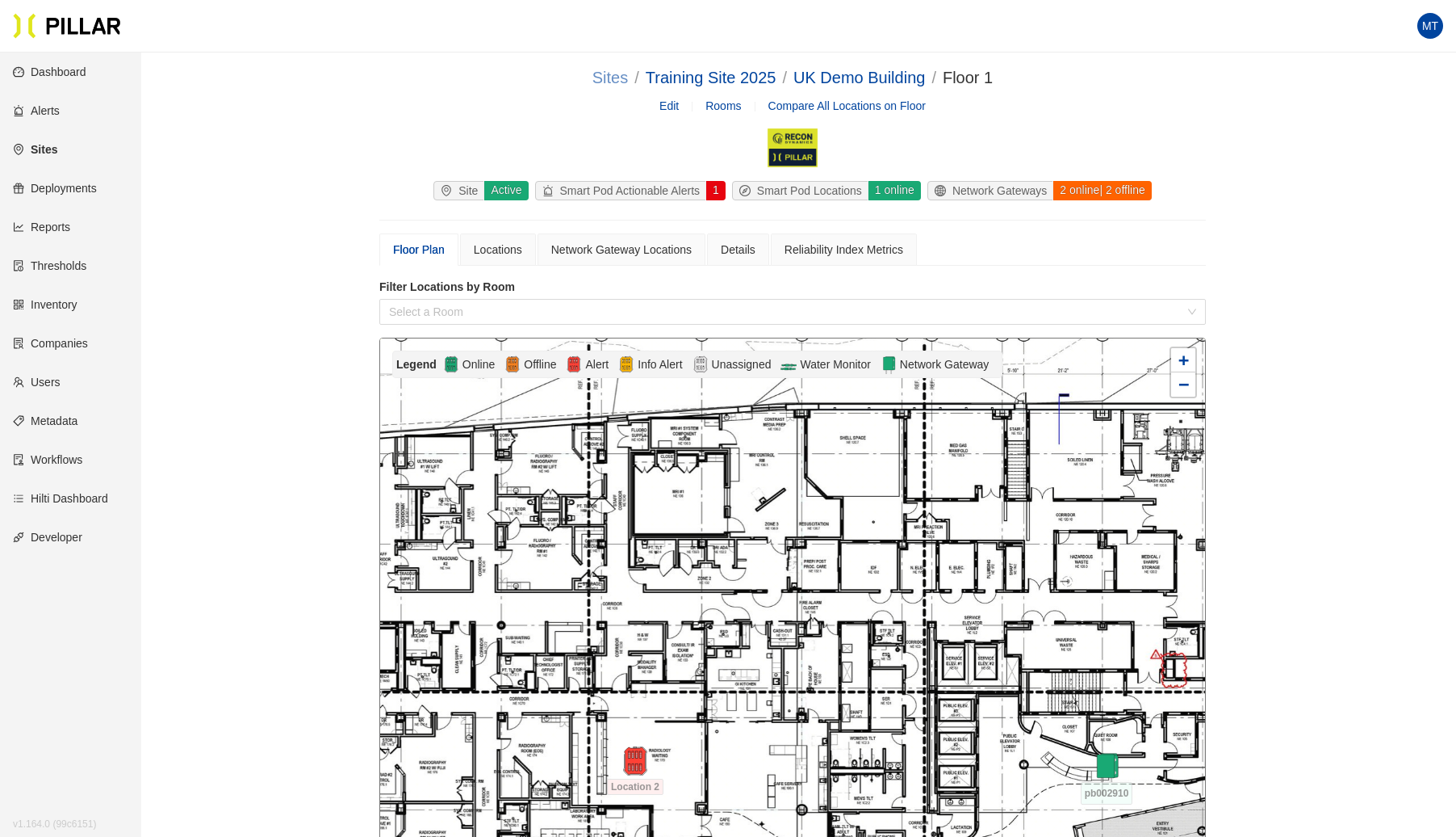
click at [611, 81] on link "Sites" at bounding box center [609, 78] width 35 height 18
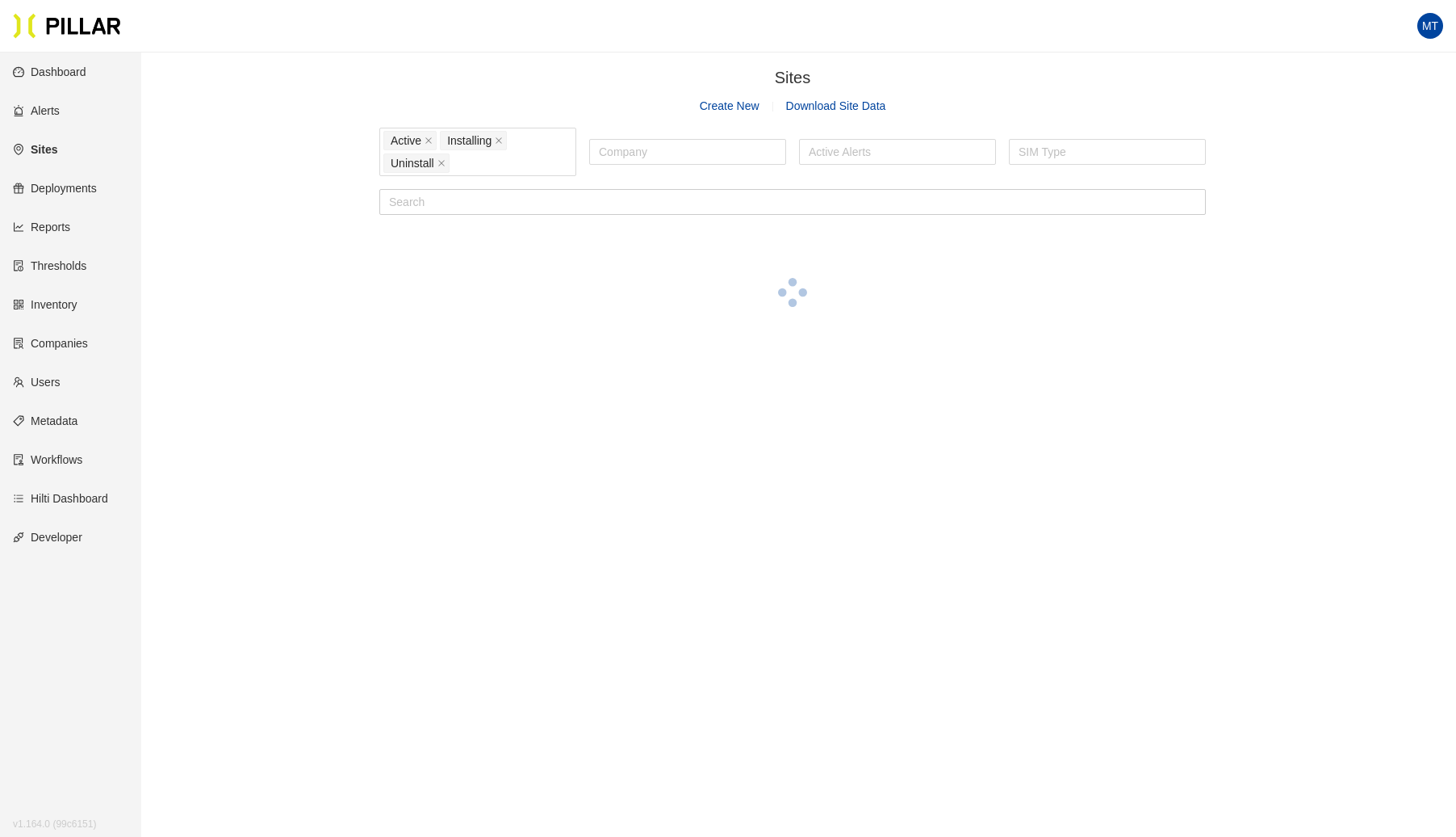
click at [737, 106] on link "Create New" at bounding box center [729, 106] width 60 height 13
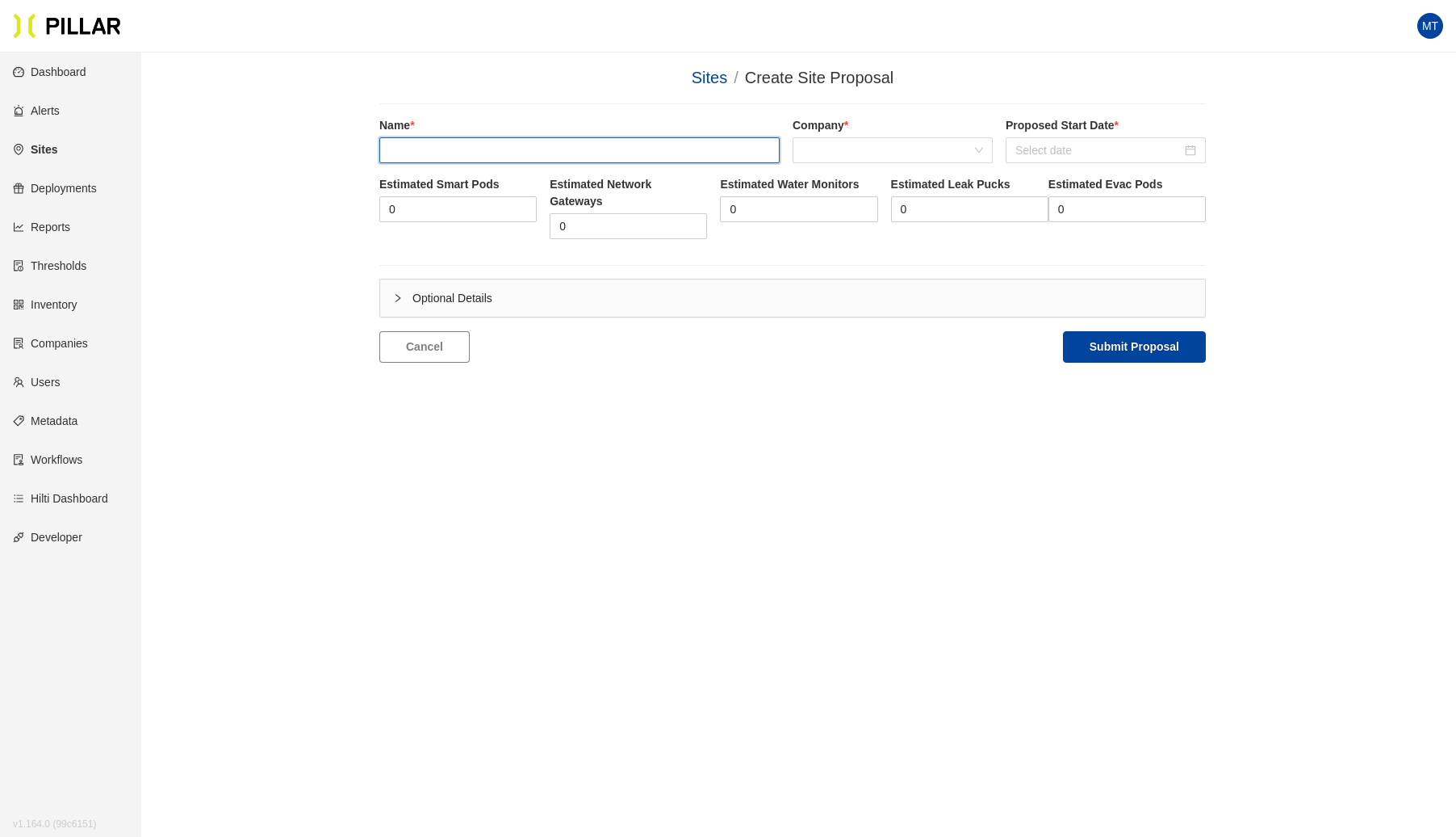
click at [460, 143] on input "text" at bounding box center [580, 150] width 400 height 26
click at [839, 154] on span at bounding box center [893, 150] width 181 height 24
type input "[PERSON_NAME] & Bond_St Raphael's"
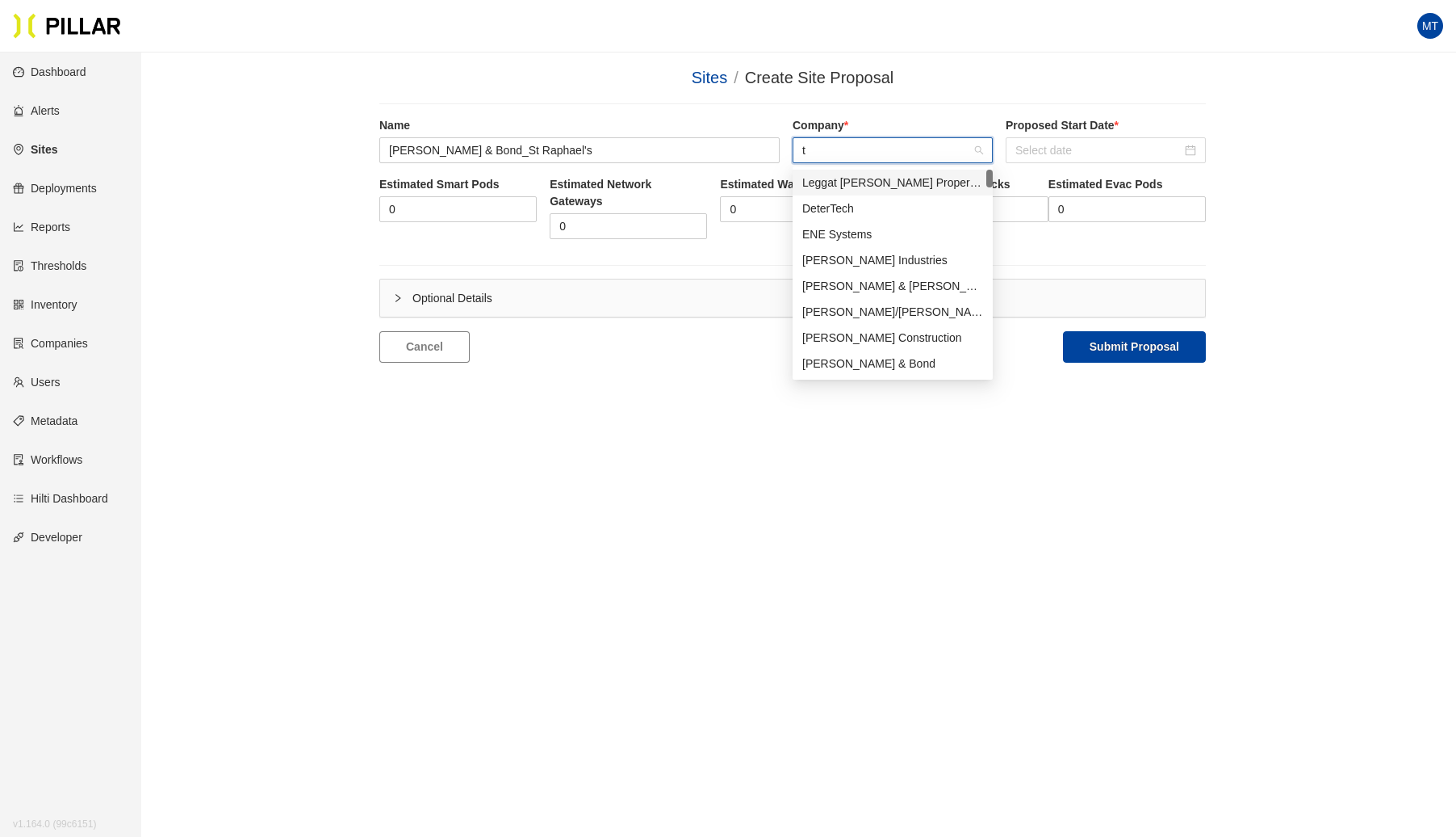
type input "ti"
click at [857, 235] on div "[PERSON_NAME] & Bond" at bounding box center [893, 235] width 181 height 18
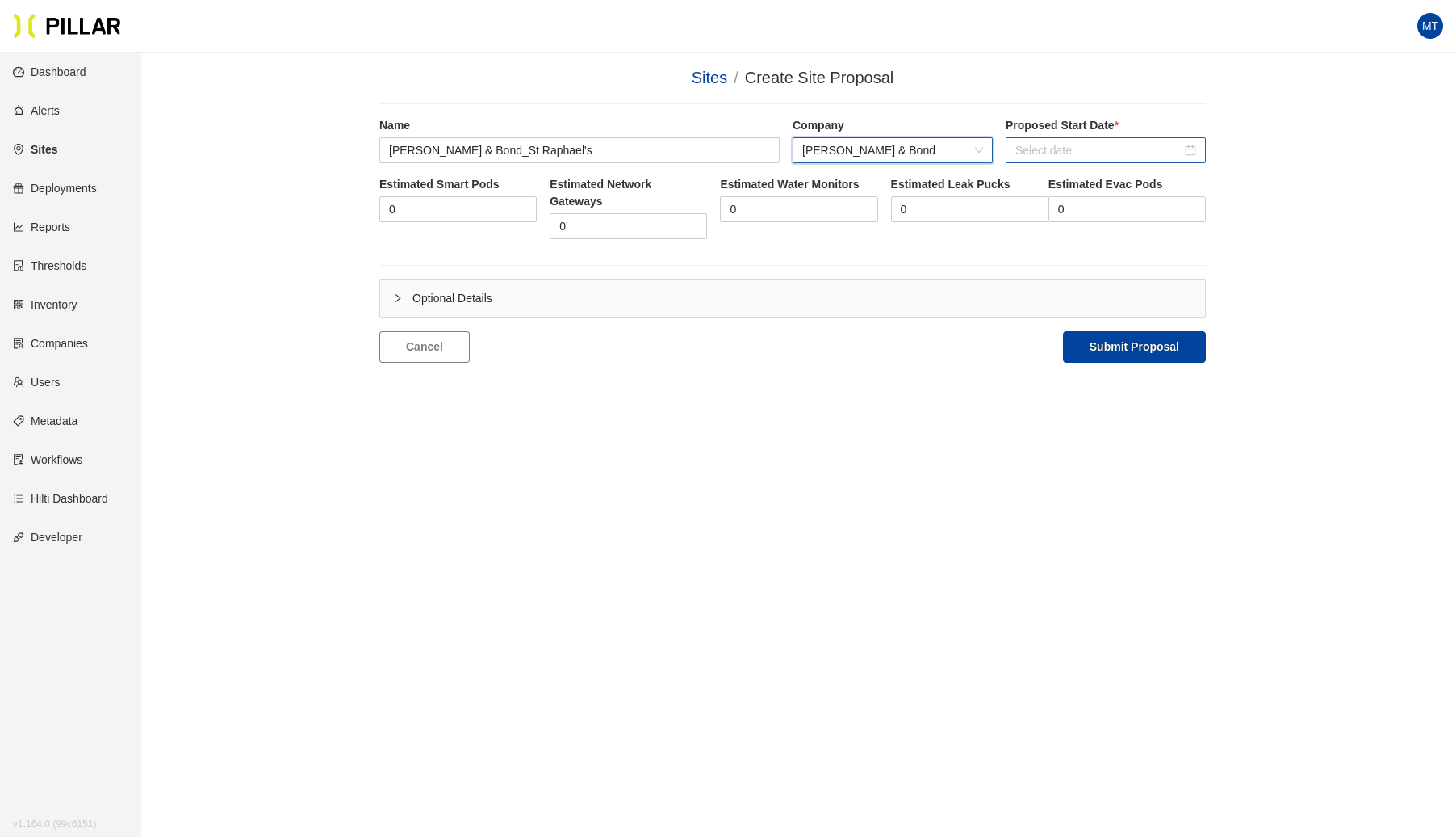
click at [1085, 156] on input at bounding box center [1098, 151] width 166 height 18
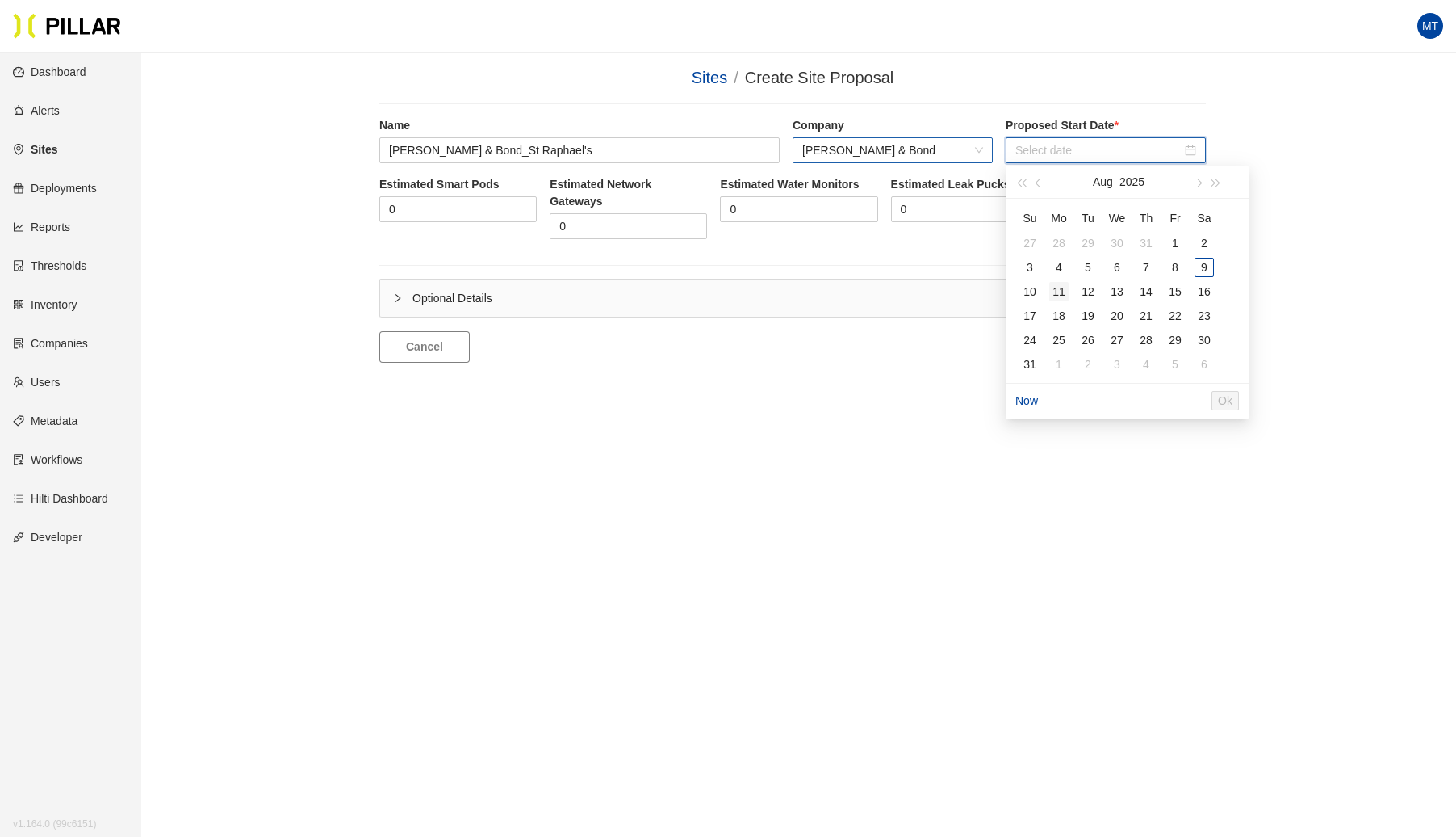
click at [1060, 292] on div "11" at bounding box center [1058, 291] width 19 height 19
click at [1265, 404] on span "Ok" at bounding box center [1258, 400] width 14 height 18
type input "[DATE]"
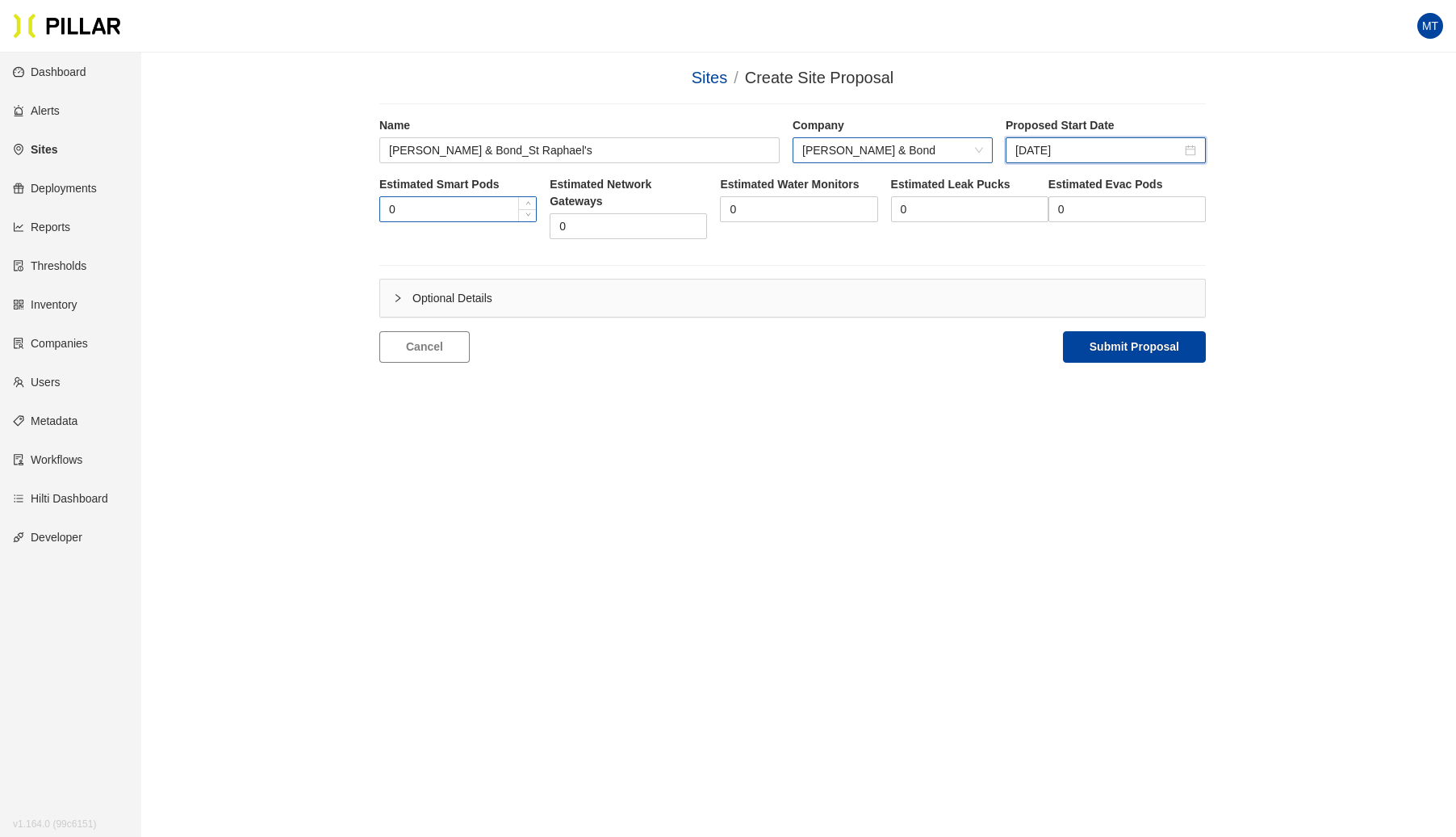
click at [490, 205] on input "0" at bounding box center [458, 208] width 156 height 24
type input "1"
click at [1149, 346] on button "Submit Proposal" at bounding box center [1134, 346] width 142 height 32
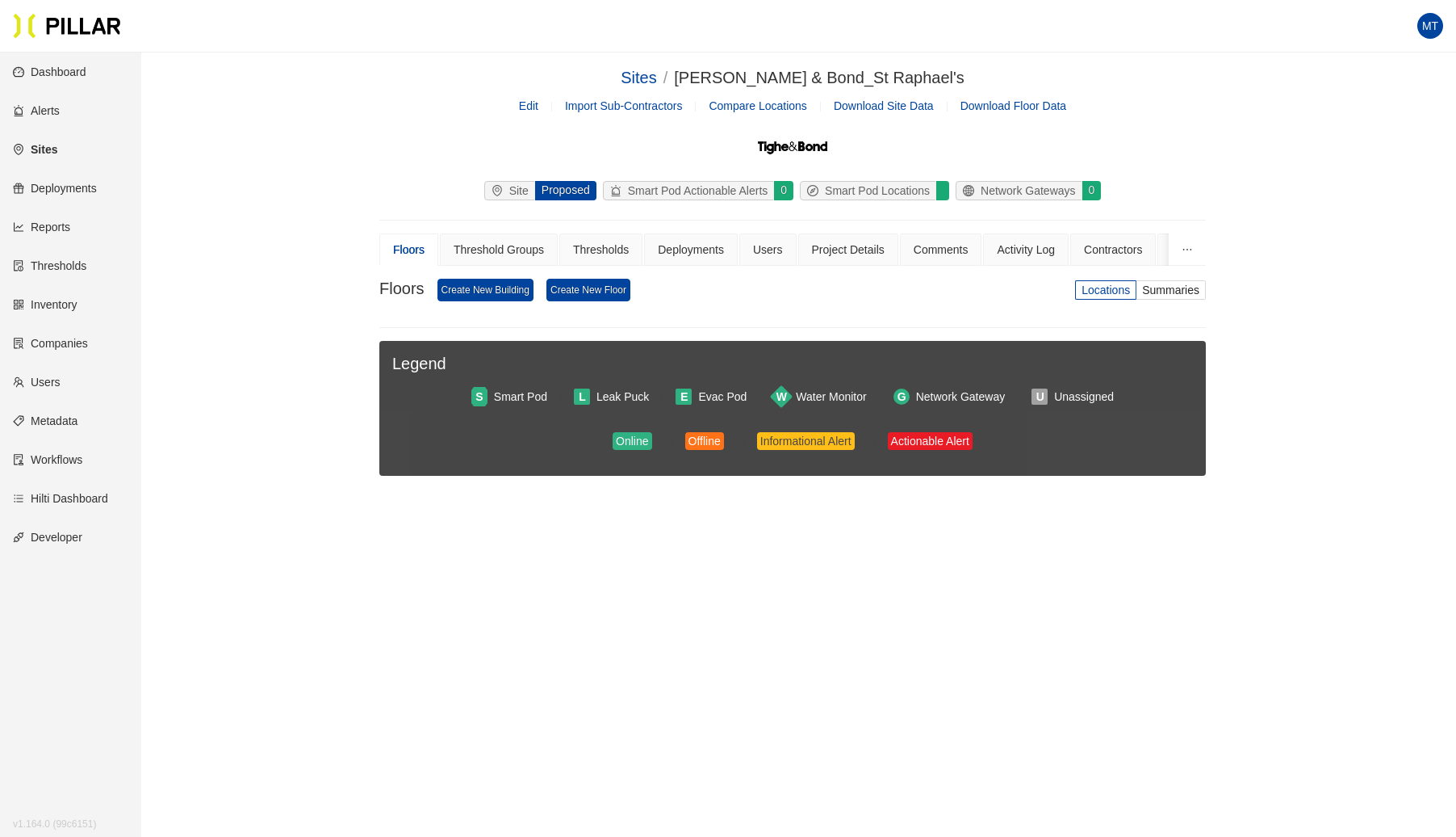
click at [525, 109] on link "Edit" at bounding box center [528, 106] width 19 height 13
click at [505, 289] on link "Create New Building" at bounding box center [485, 290] width 96 height 23
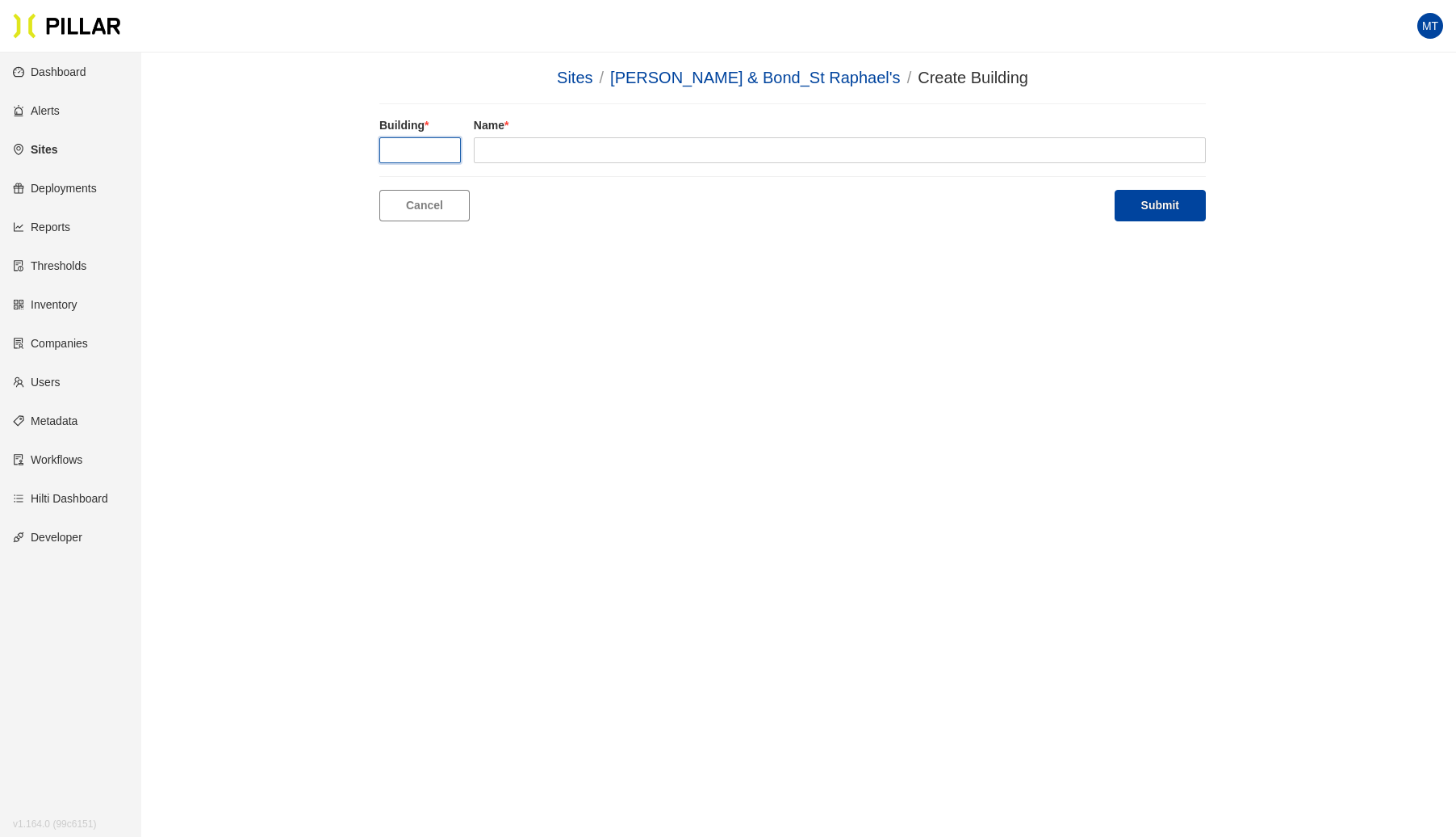
click at [418, 151] on input "text" at bounding box center [420, 150] width 81 height 26
type input "1"
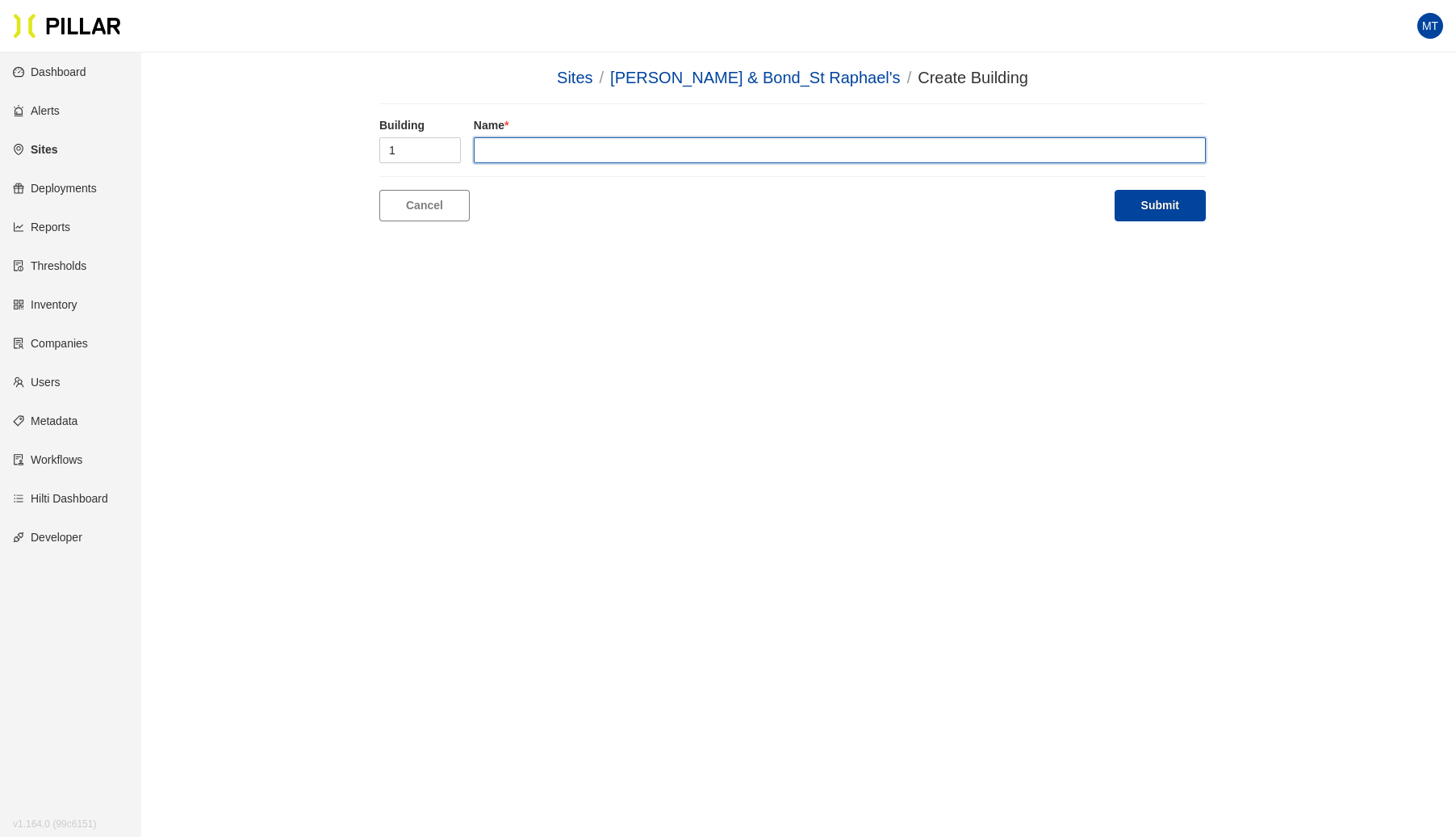
click at [600, 146] on input "text" at bounding box center [840, 150] width 732 height 26
type input "[GEOGRAPHIC_DATA]"
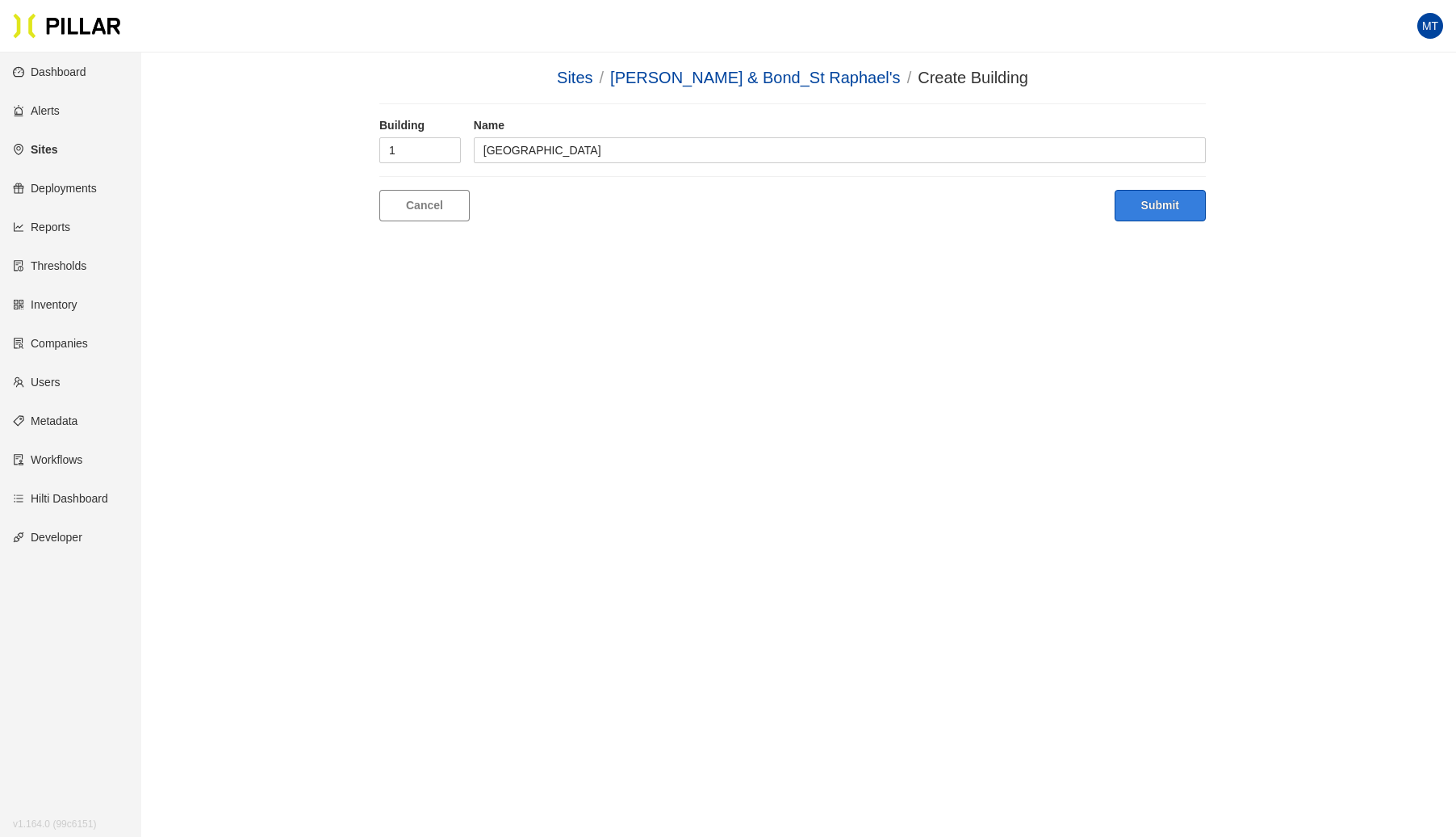
click at [1181, 207] on button "Submit" at bounding box center [1160, 205] width 91 height 32
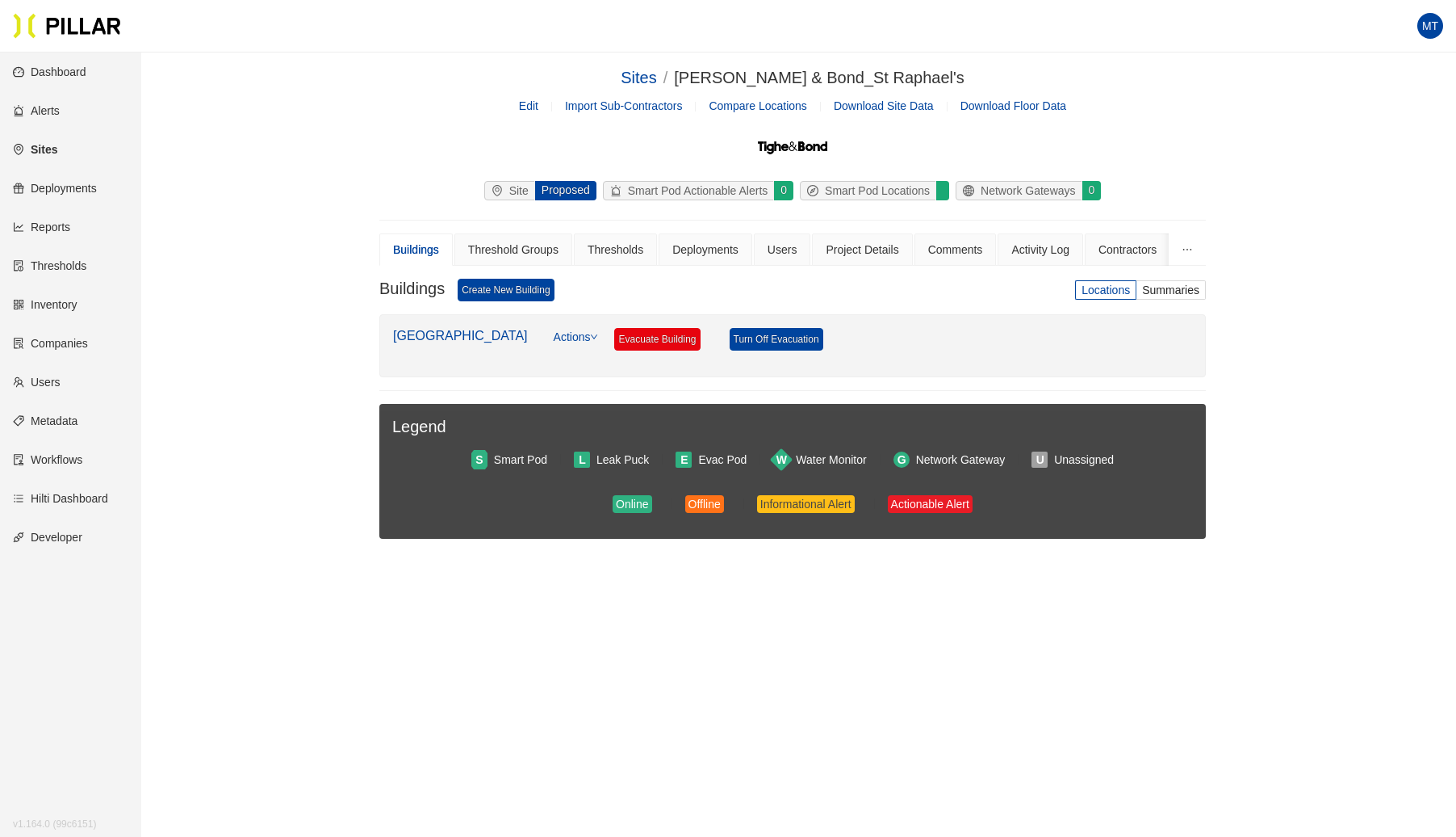
click at [577, 342] on link "Actions" at bounding box center [576, 345] width 45 height 35
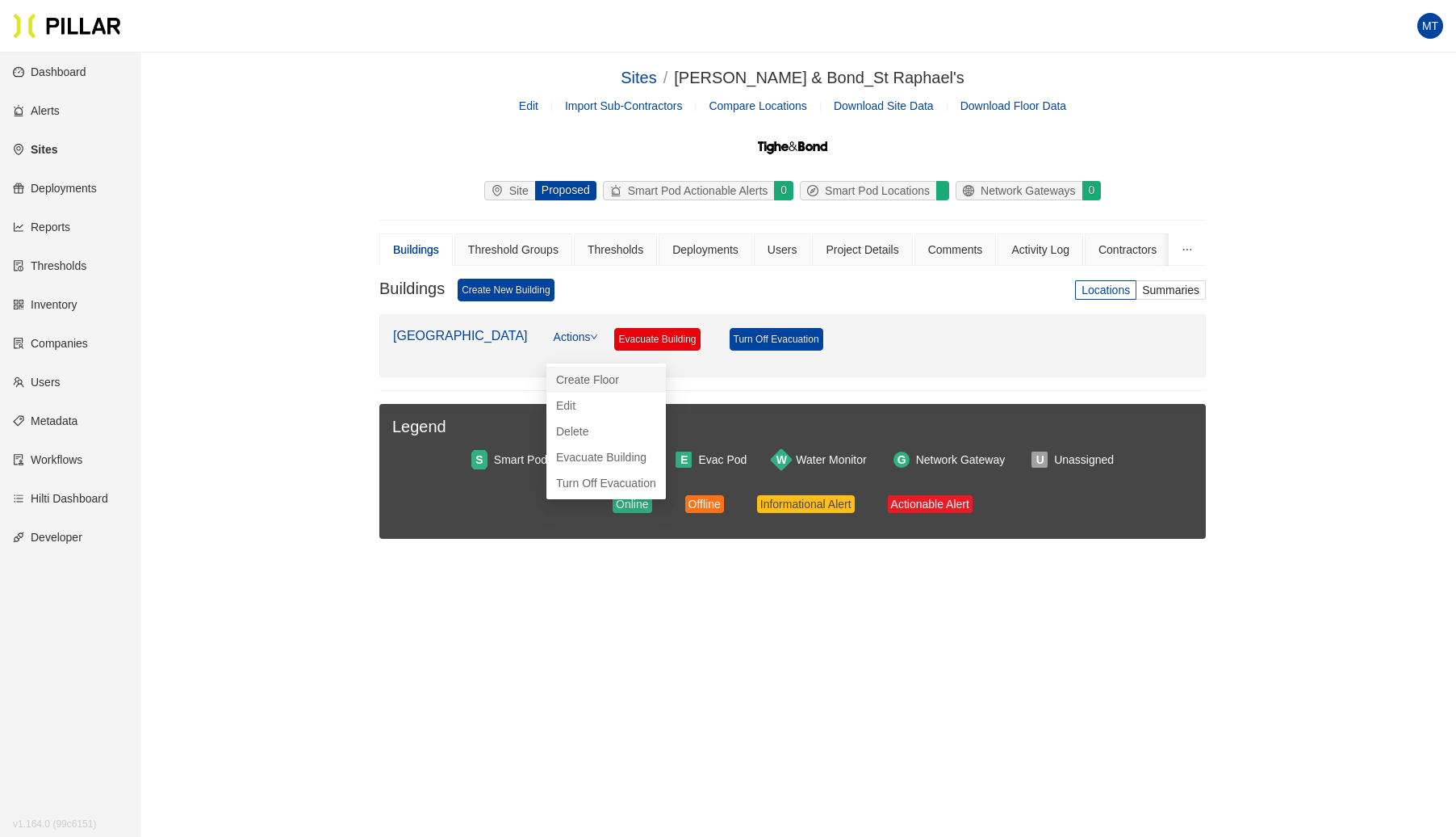
click at [614, 380] on link "Create Floor" at bounding box center [588, 380] width 63 height 18
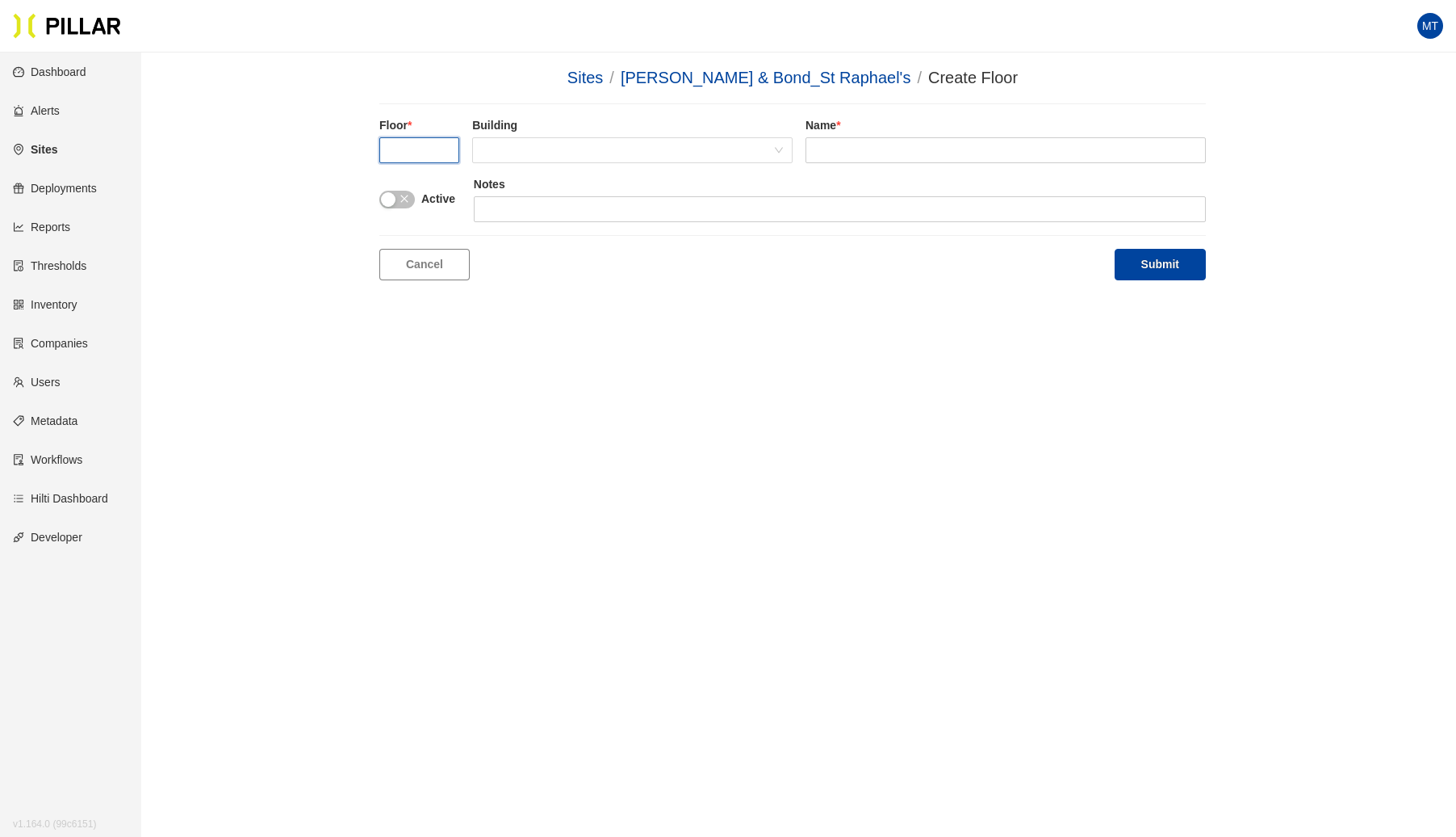
click at [422, 151] on input "text" at bounding box center [419, 150] width 80 height 26
type input "1"
click at [579, 152] on span at bounding box center [633, 150] width 301 height 24
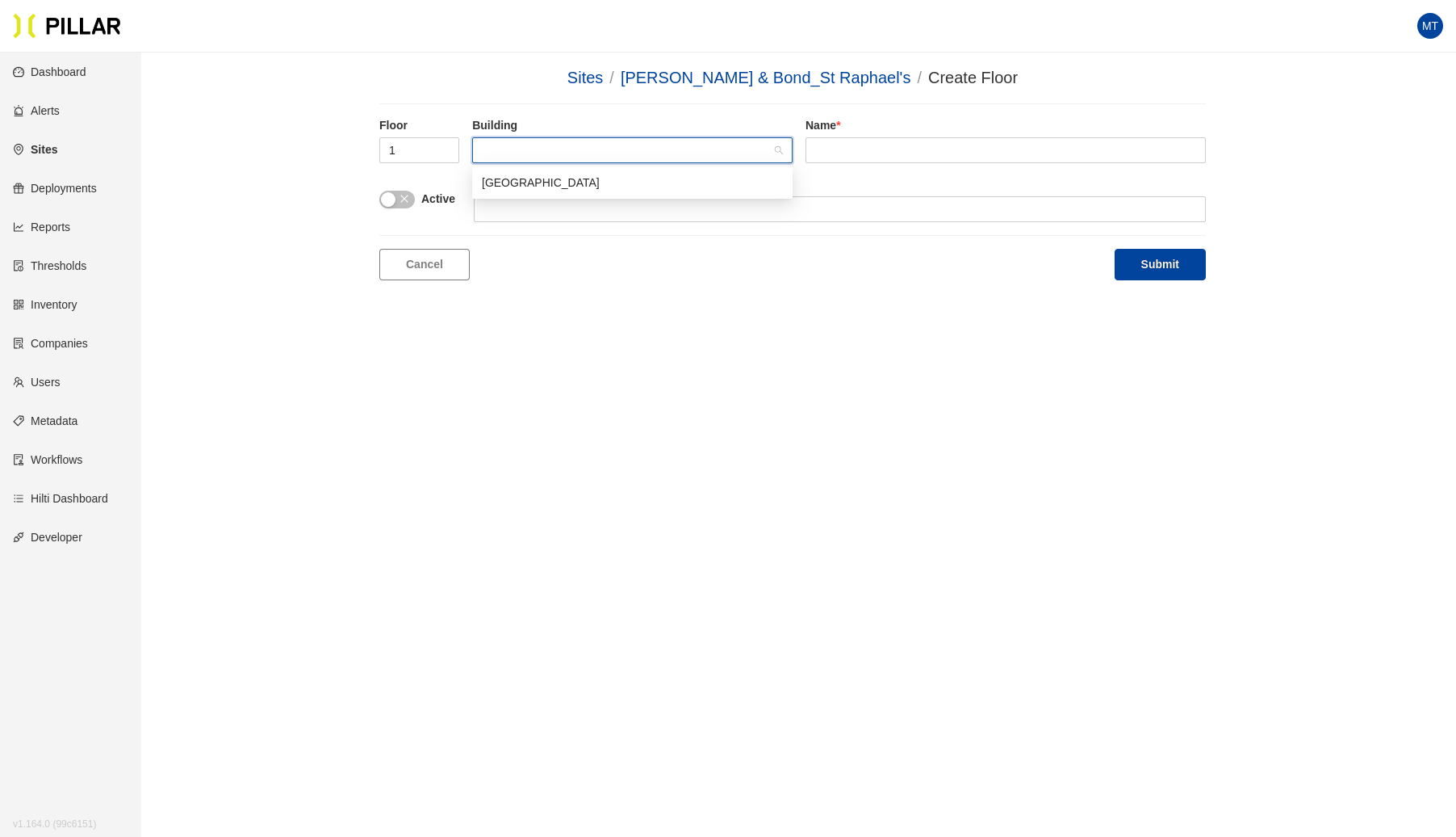
click at [598, 182] on div "[GEOGRAPHIC_DATA]" at bounding box center [633, 183] width 301 height 18
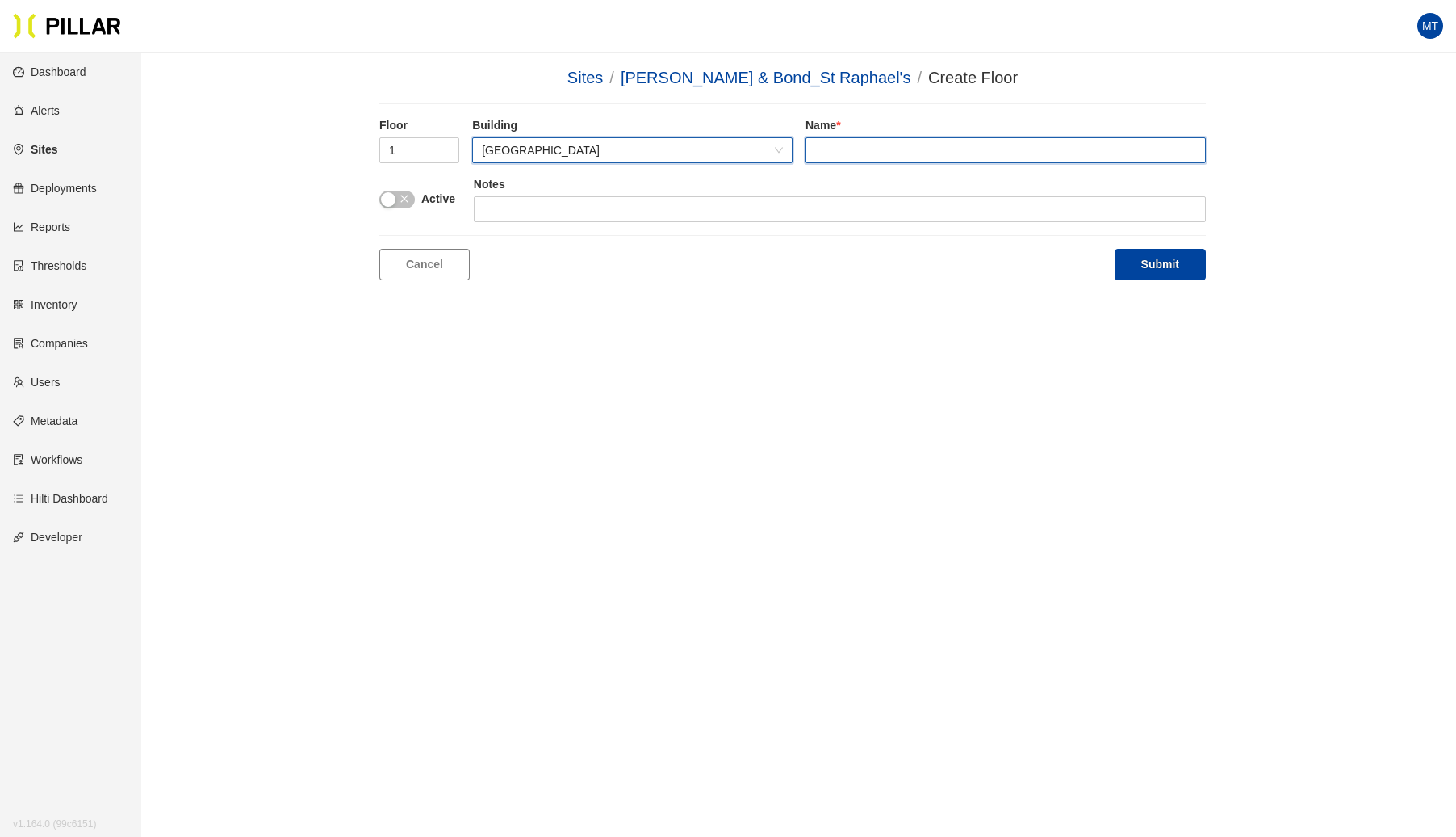
click at [904, 153] on input "text" at bounding box center [1006, 150] width 400 height 26
type input "1st Floor"
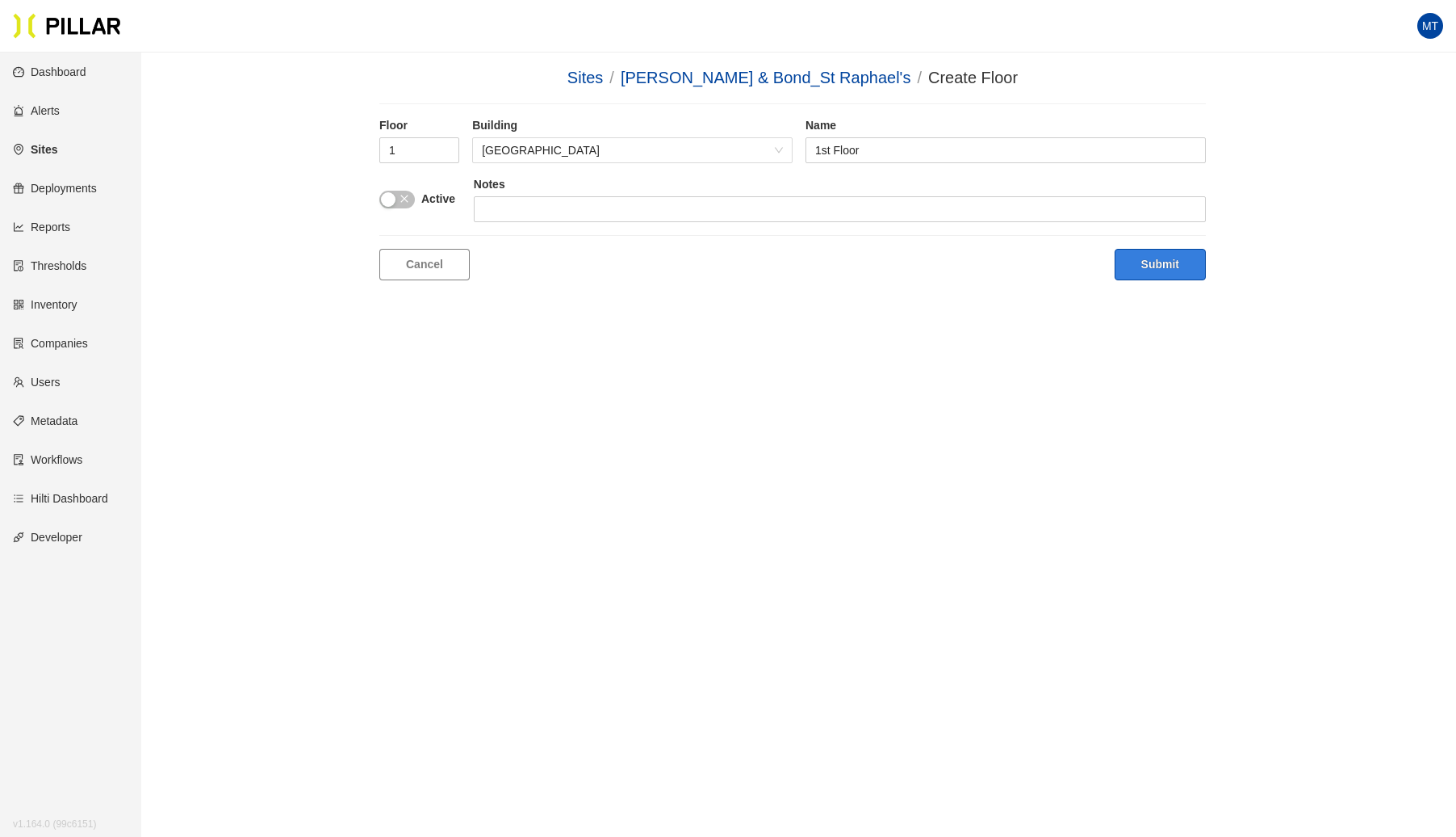
click at [1190, 273] on button "Submit" at bounding box center [1160, 264] width 91 height 32
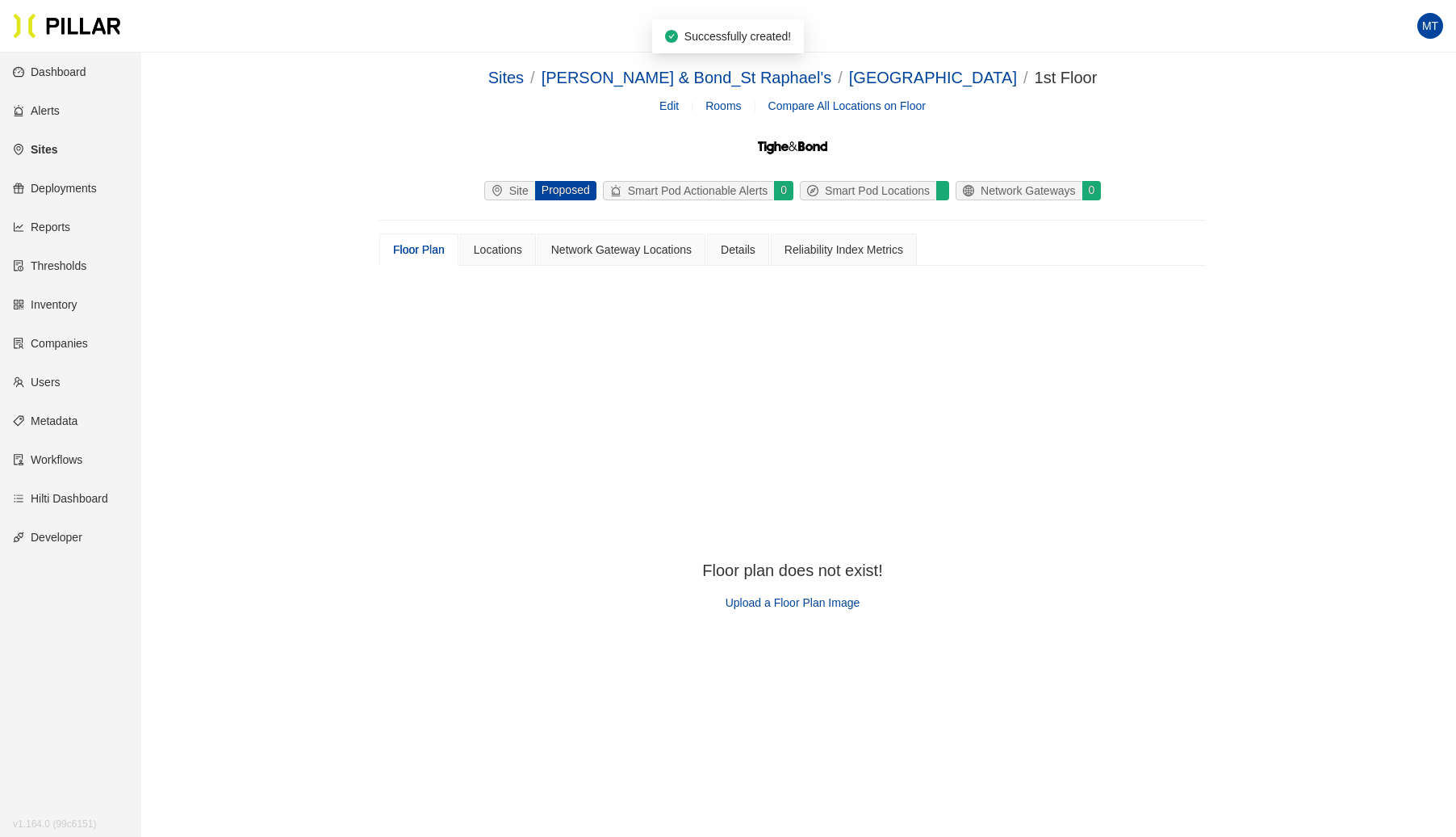
click at [827, 605] on span "Upload a Floor Plan Image" at bounding box center [793, 602] width 135 height 13
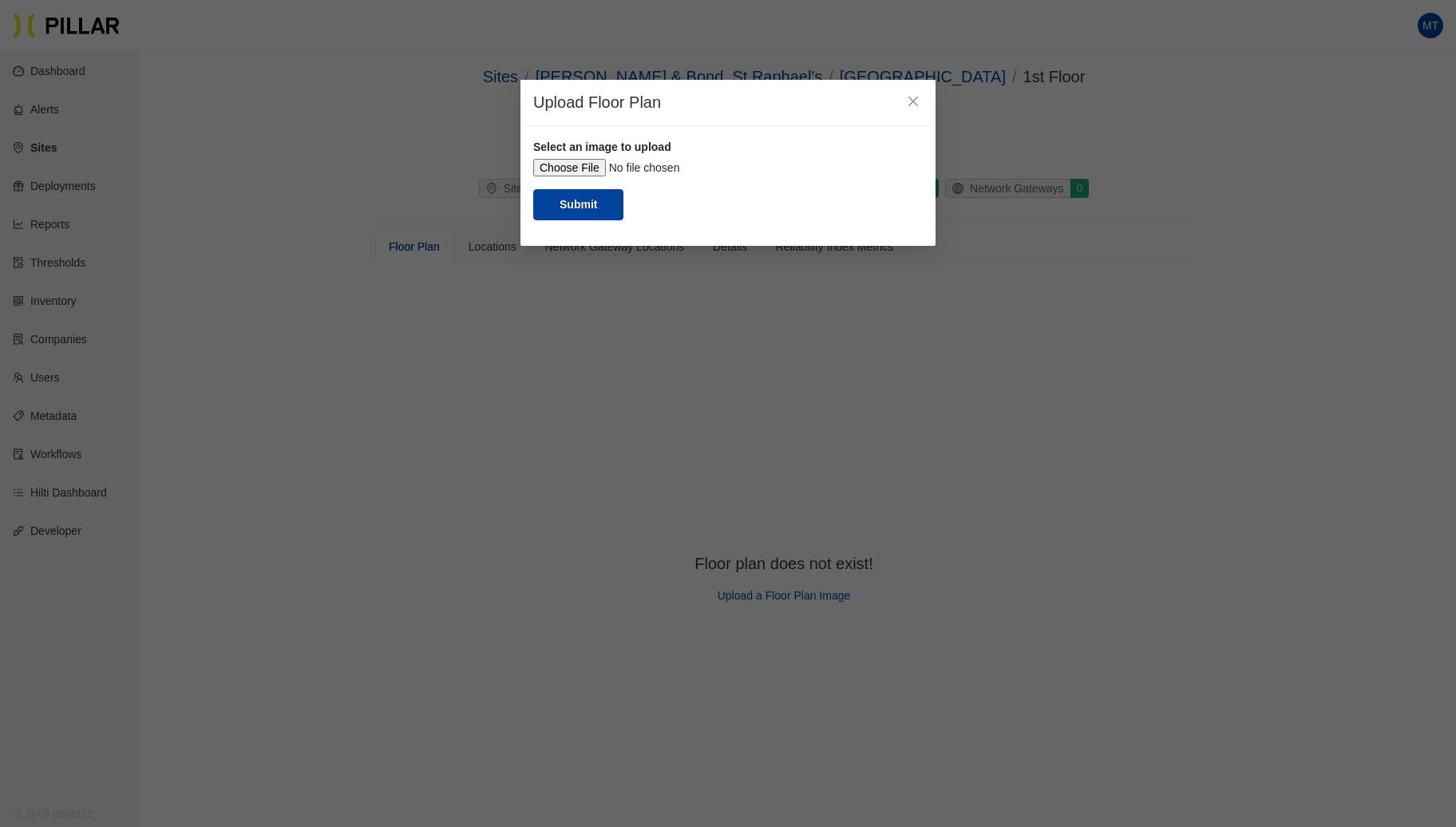
click at [592, 172] on input "file" at bounding box center [728, 168] width 390 height 18
type input "C:\fakepath\1st Floor.jpg"
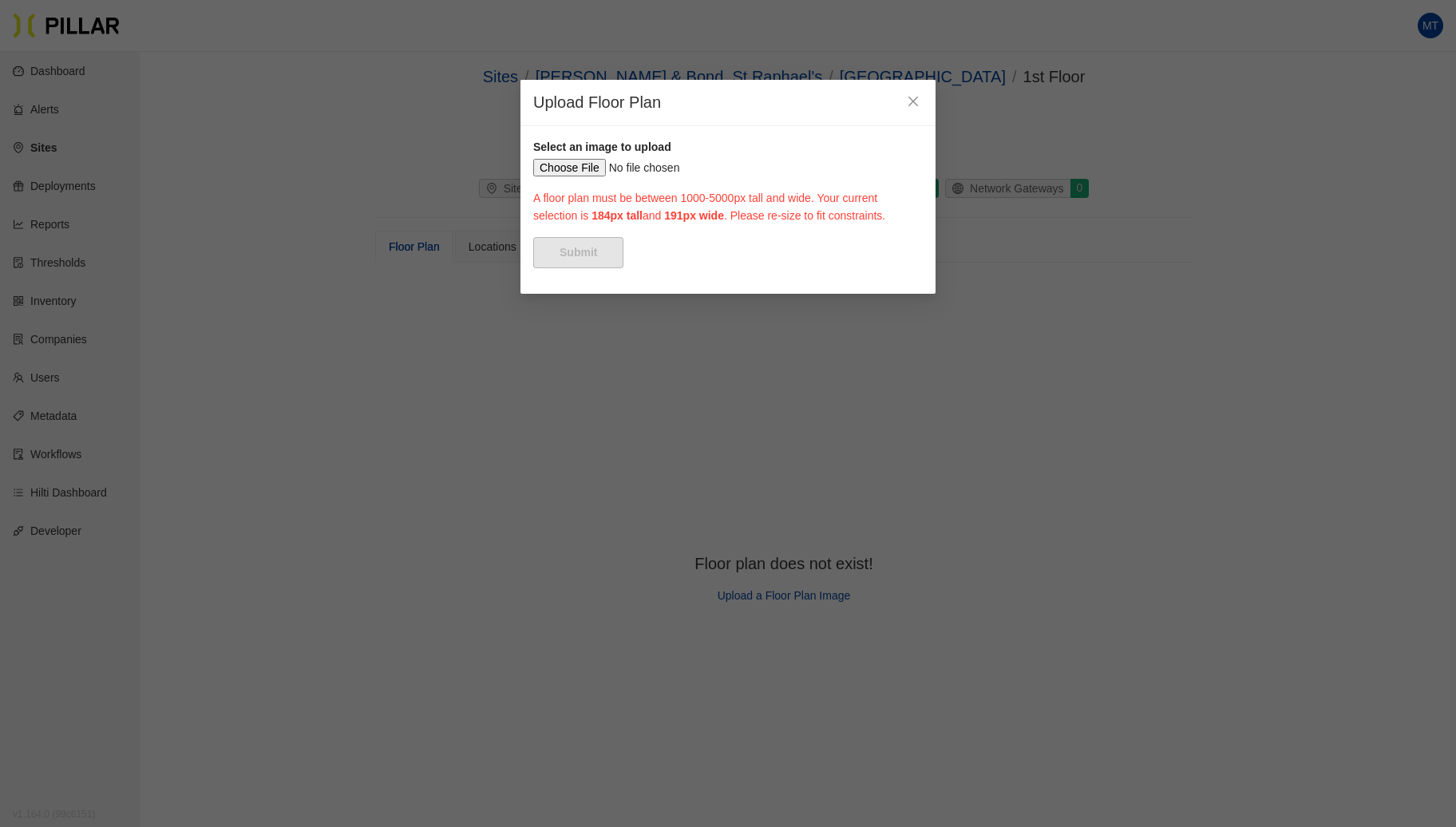
click at [923, 160] on div at bounding box center [924, 160] width 2 height 2
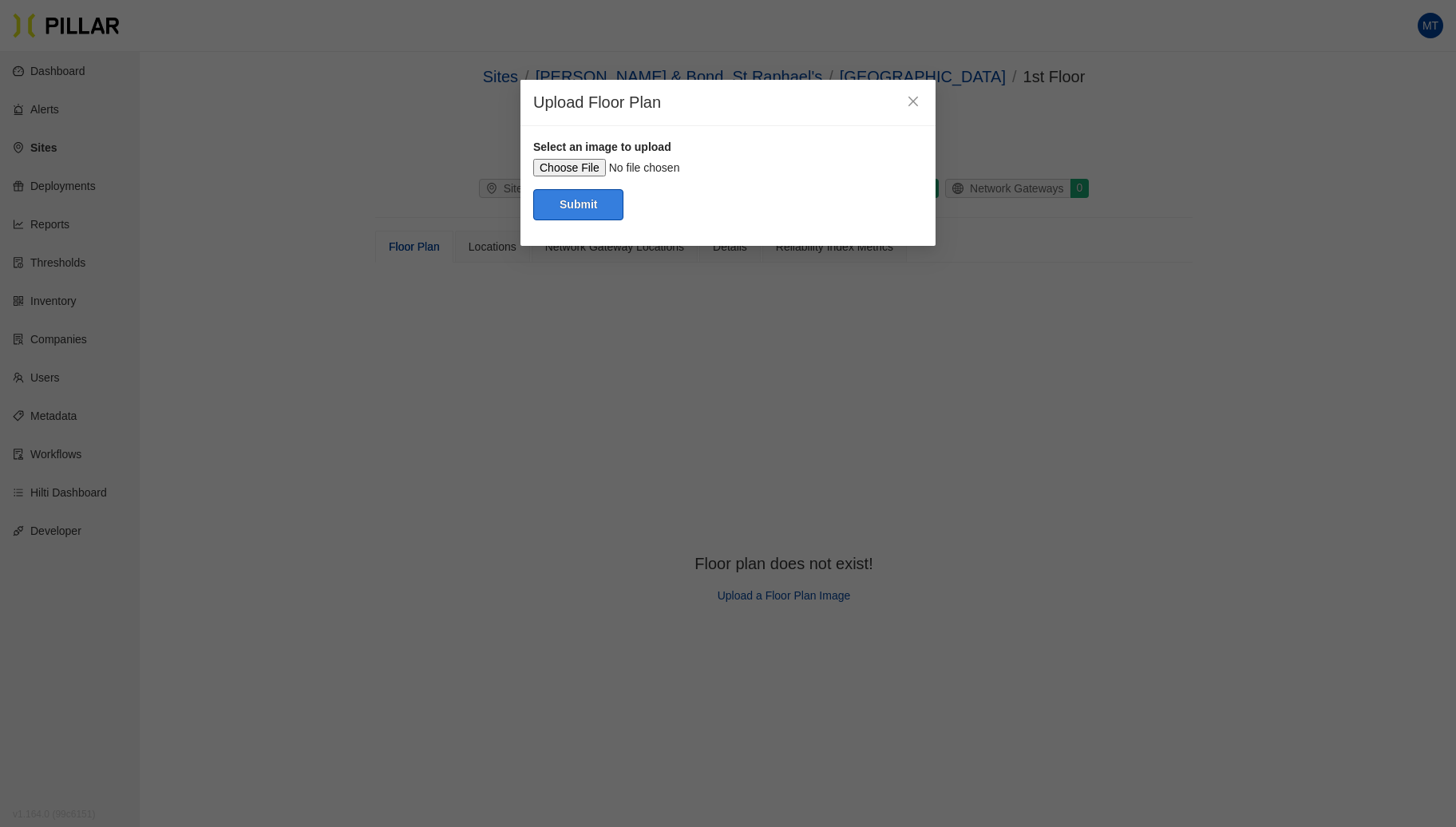
click at [592, 220] on button "Submit" at bounding box center [578, 204] width 90 height 31
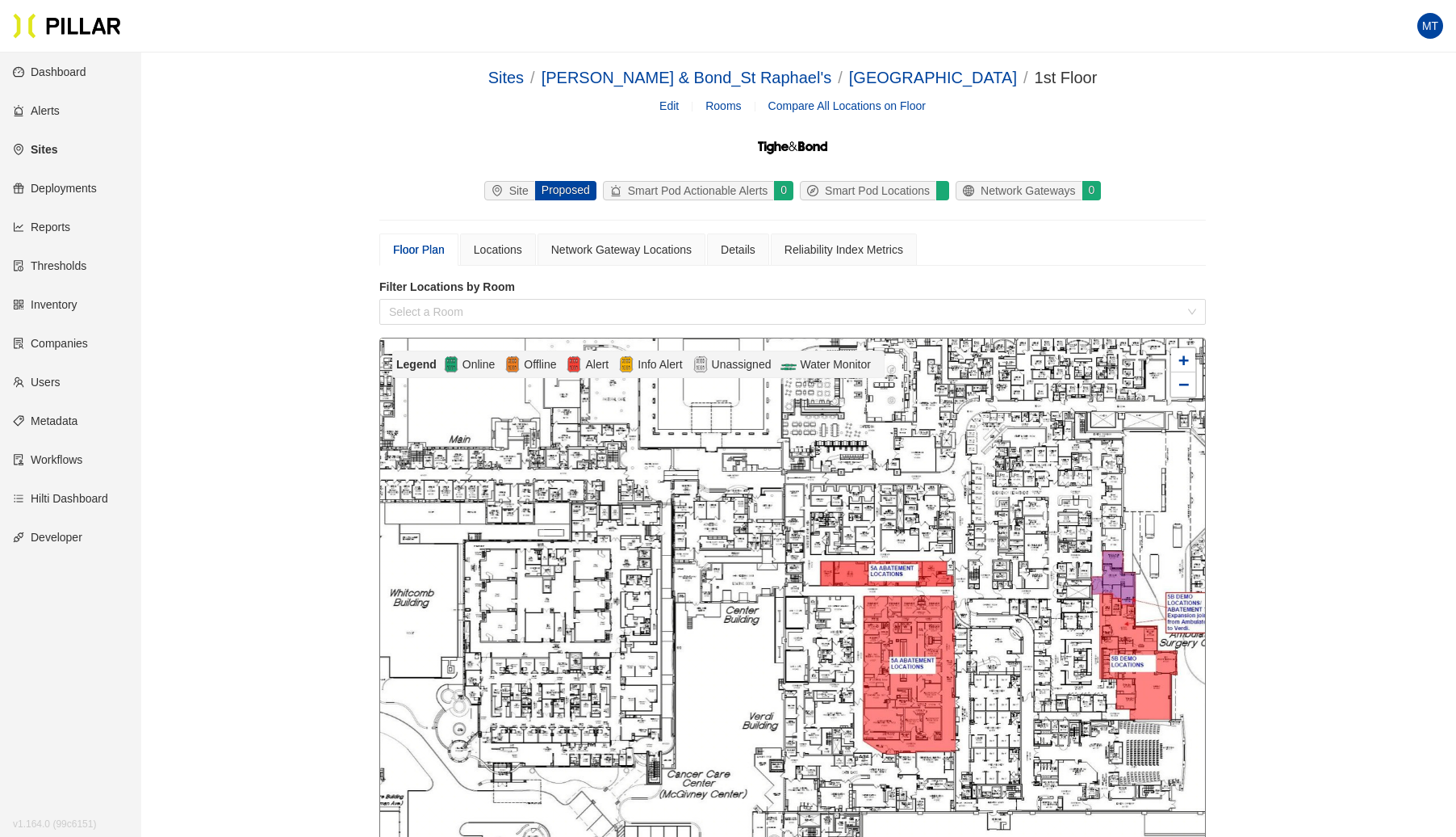
click at [60, 380] on link "Users" at bounding box center [36, 382] width 48 height 13
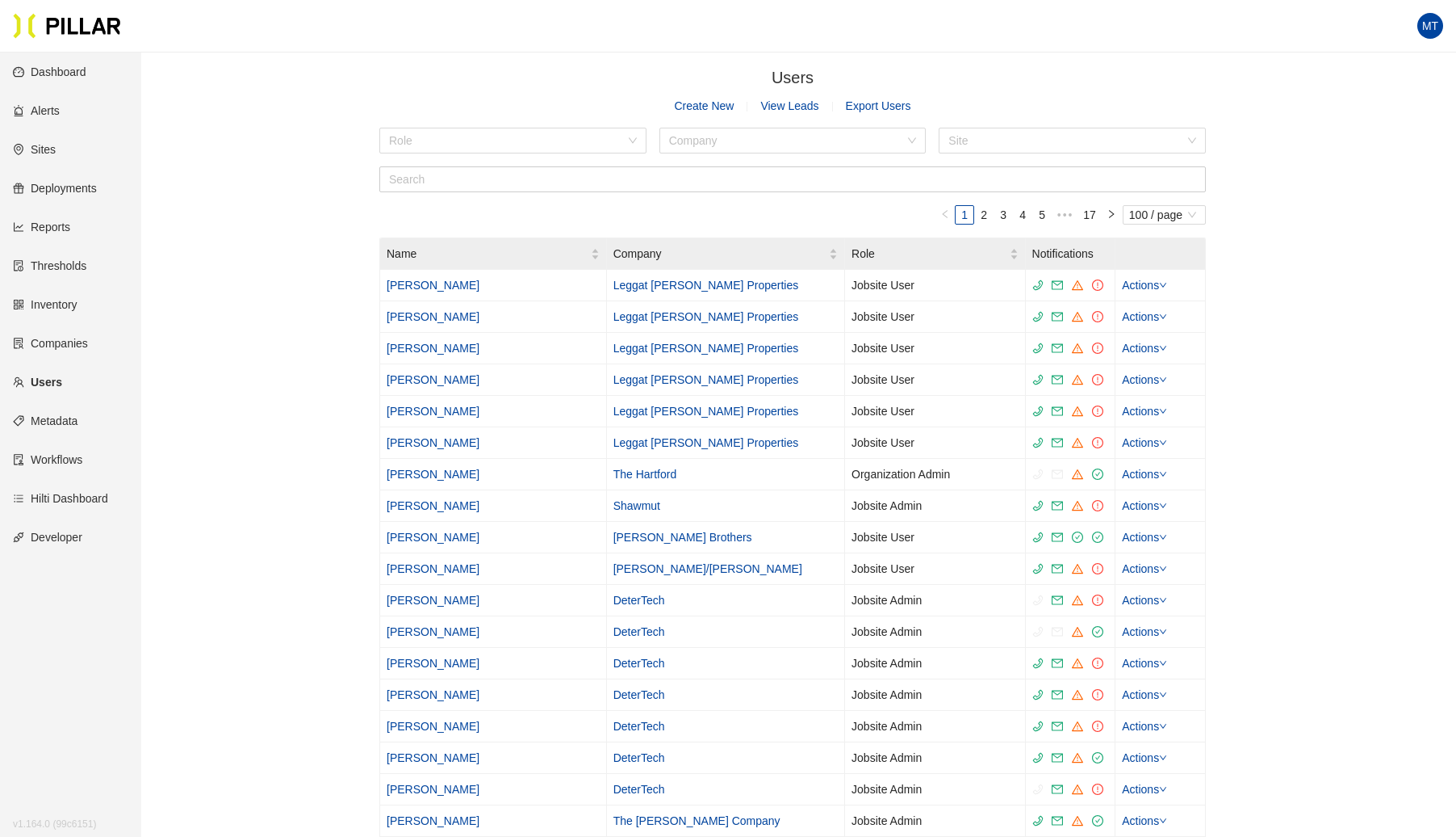
click at [710, 109] on link "Create New" at bounding box center [705, 106] width 60 height 18
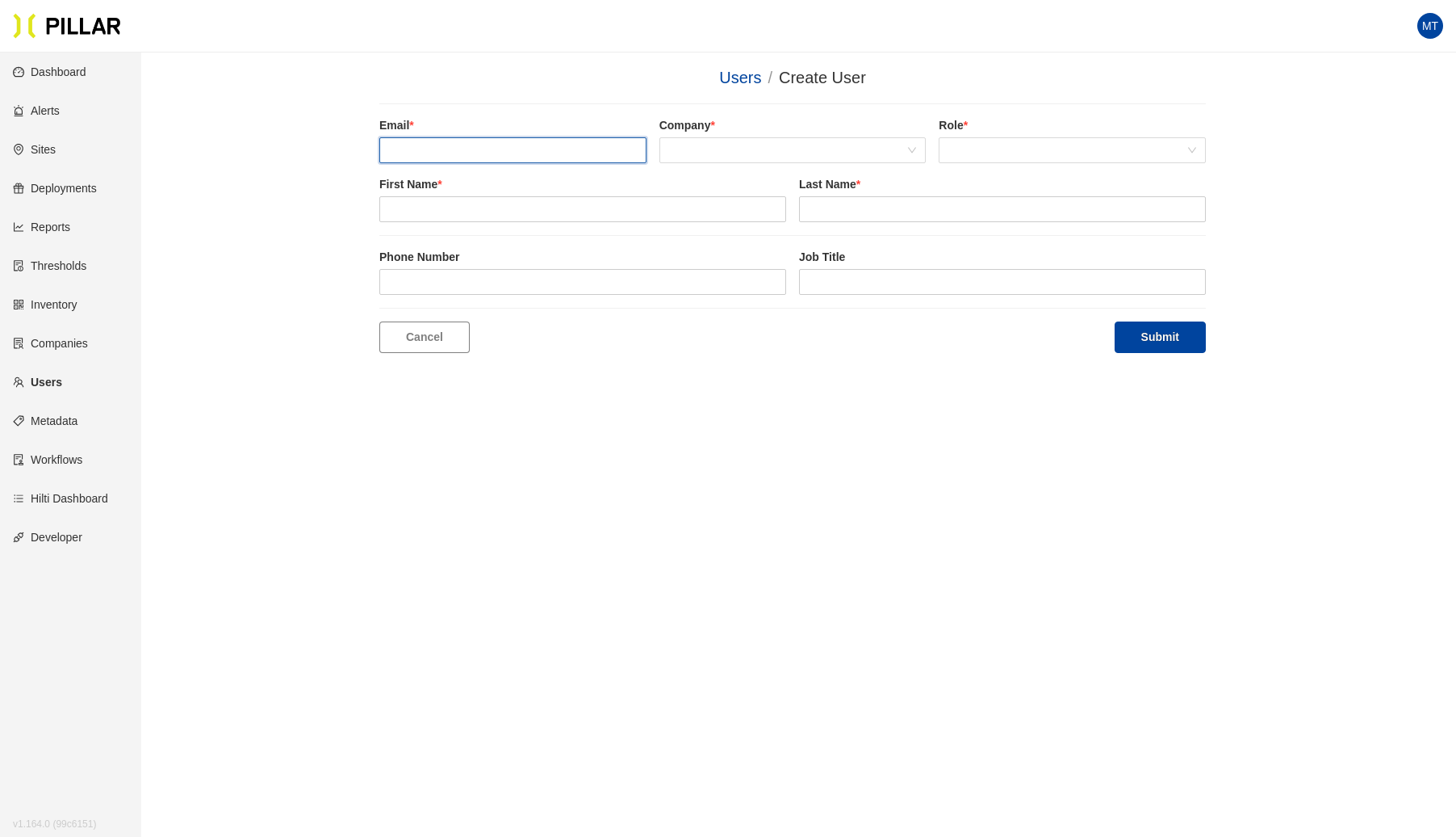
click at [508, 154] on input "email" at bounding box center [513, 150] width 267 height 26
paste input "[EMAIL_ADDRESS][DOMAIN_NAME]"
click at [776, 151] on span at bounding box center [792, 150] width 248 height 24
type input "[EMAIL_ADDRESS][DOMAIN_NAME]"
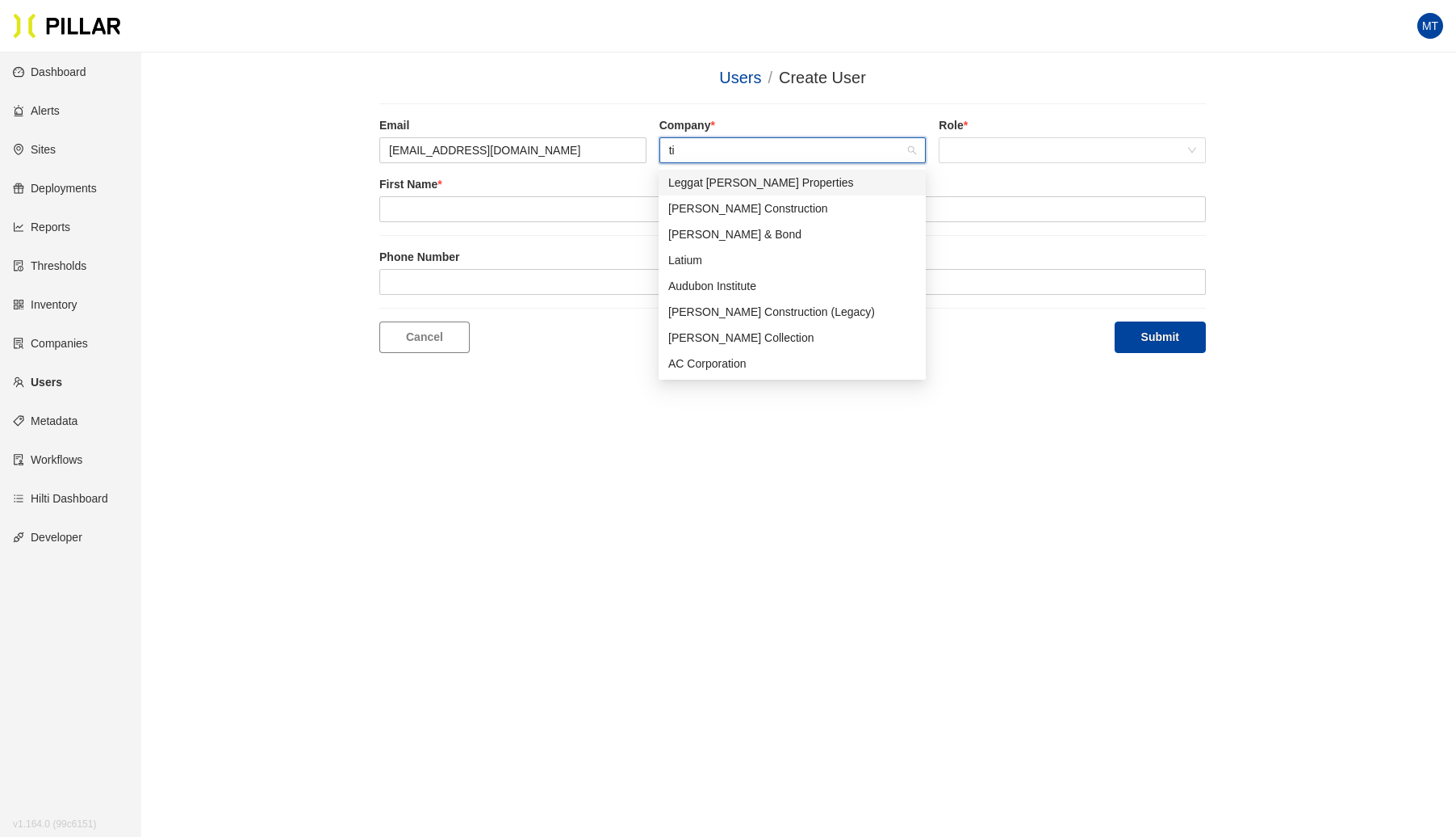
type input "tig"
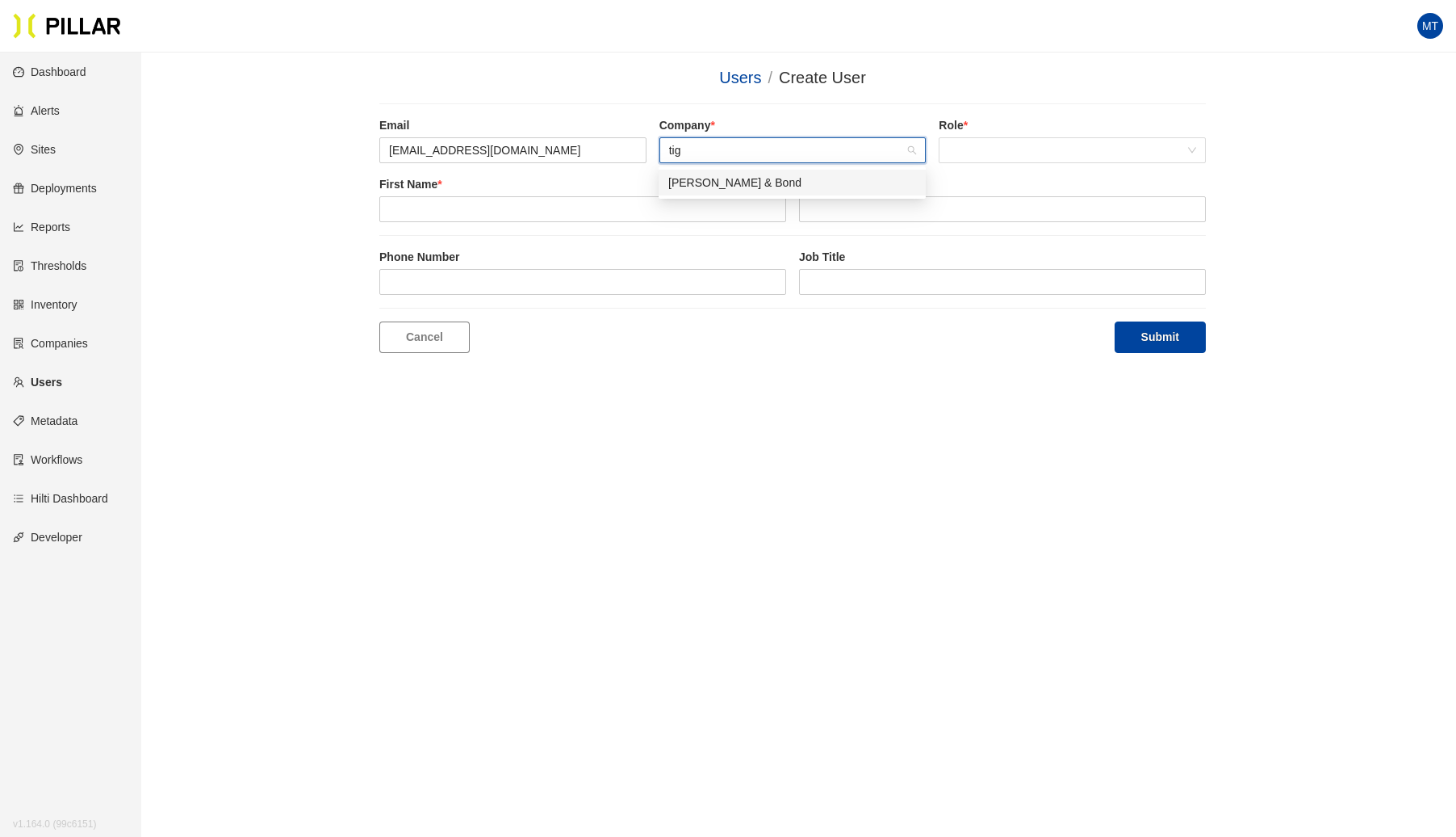
click at [801, 186] on div "[PERSON_NAME] & Bond" at bounding box center [792, 183] width 248 height 18
click at [1061, 151] on span at bounding box center [1072, 150] width 248 height 24
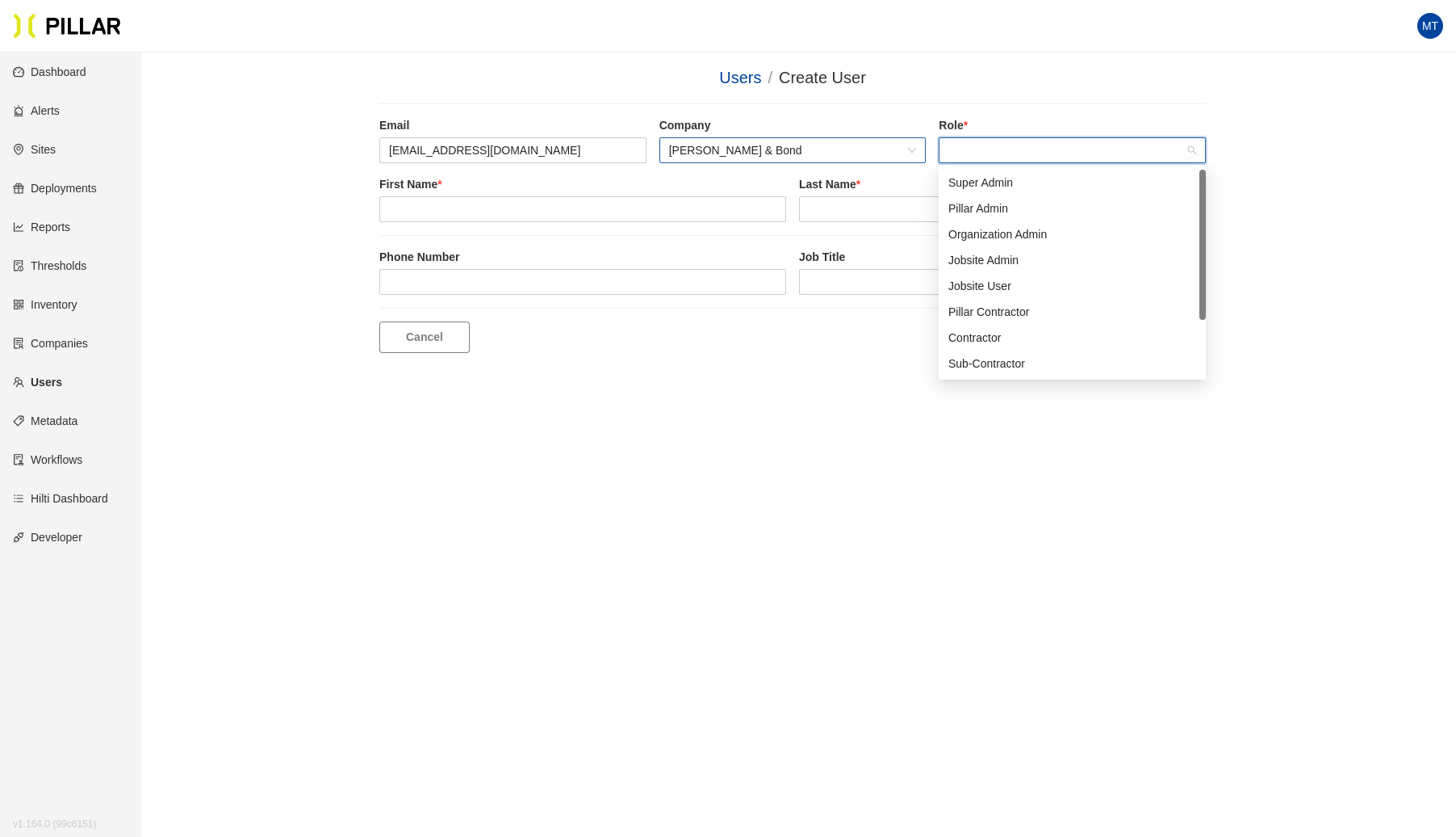
click at [1003, 264] on div "Jobsite Admin" at bounding box center [1072, 260] width 248 height 18
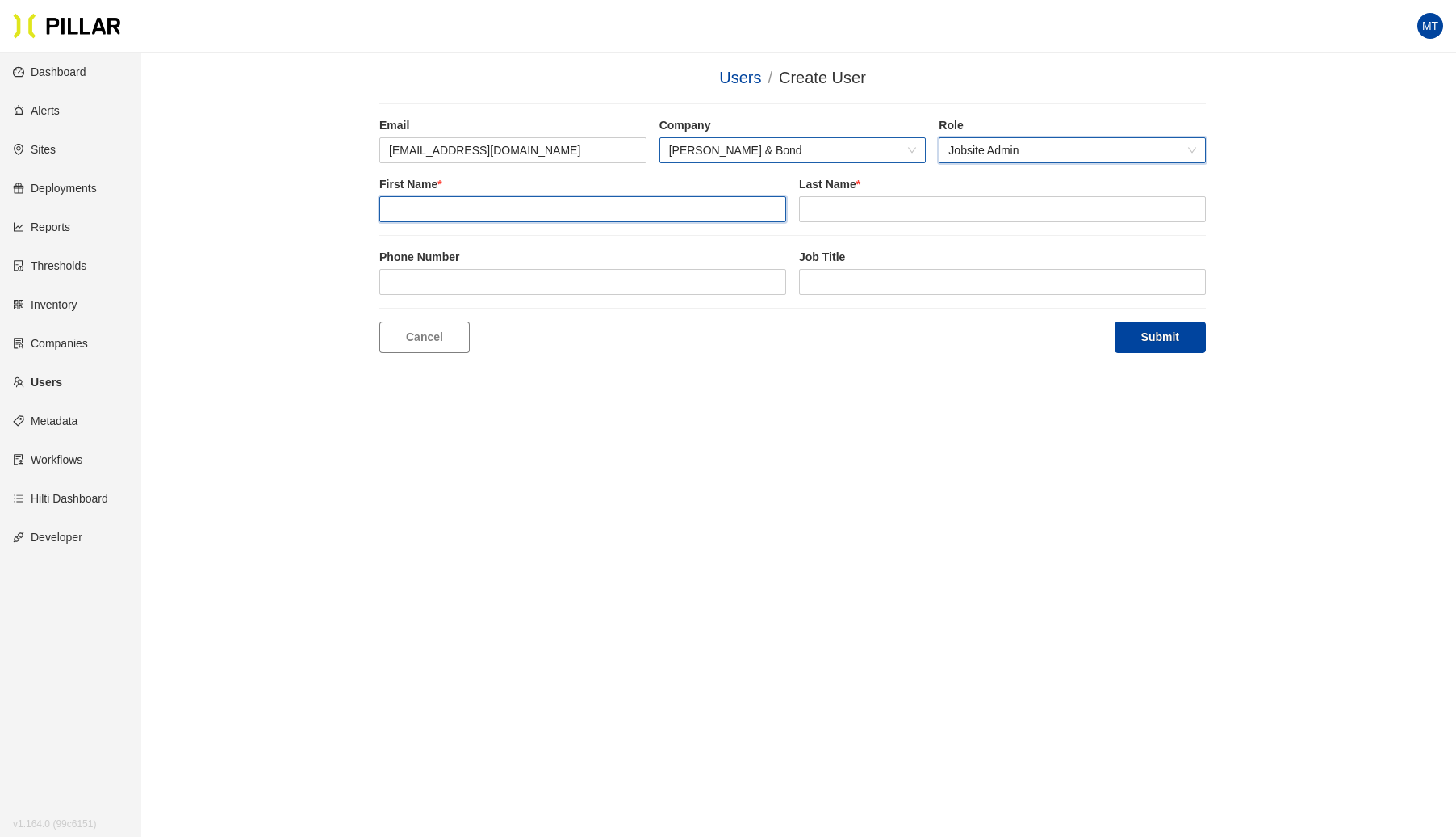
click at [636, 205] on input "text" at bounding box center [582, 209] width 407 height 26
type input "[PERSON_NAME]"
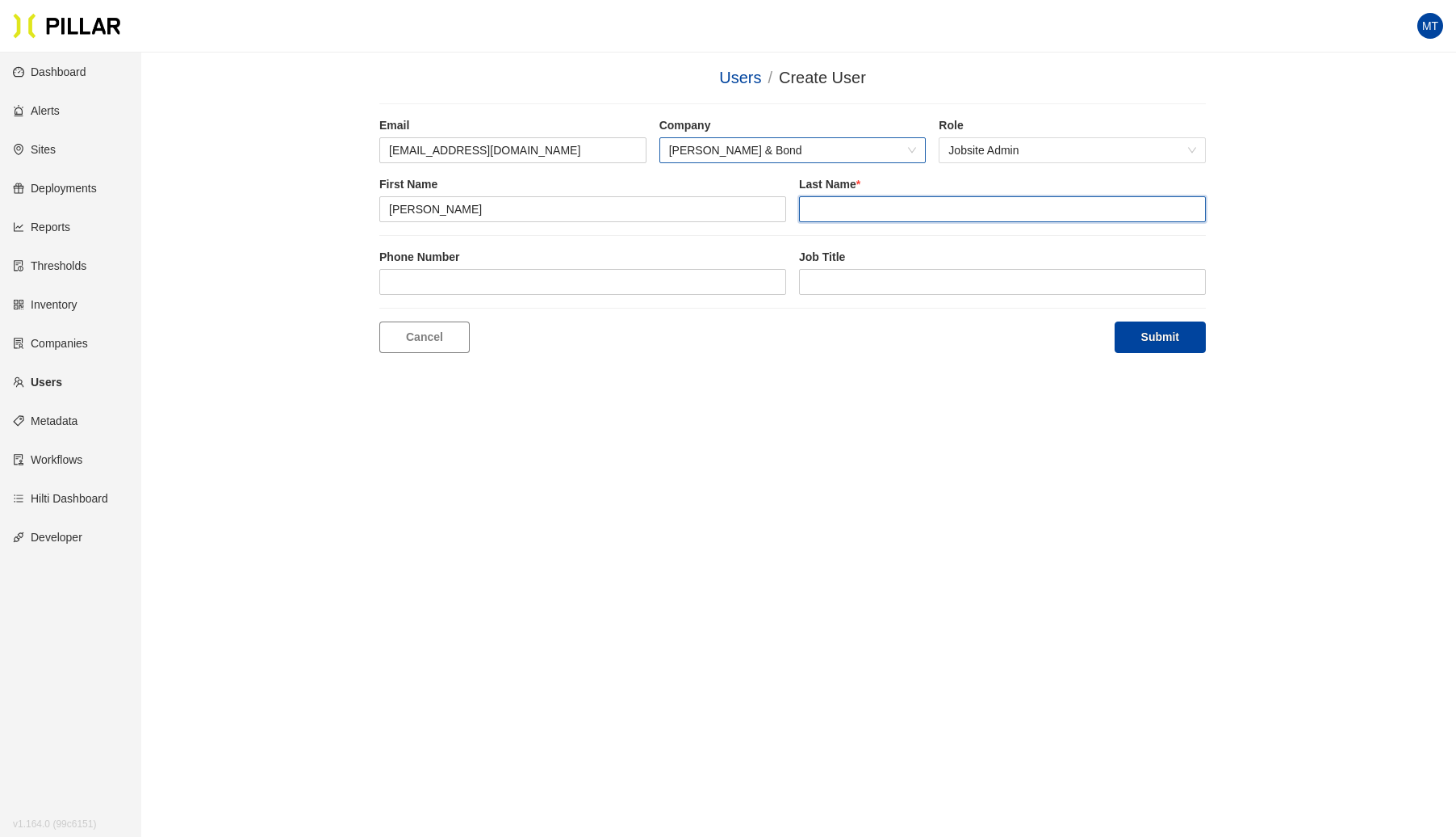
click at [937, 217] on input "text" at bounding box center [1003, 209] width 407 height 26
type input "[PERSON_NAME]"
click at [1178, 343] on button "Submit" at bounding box center [1160, 336] width 91 height 32
click at [56, 153] on link "Sites" at bounding box center [33, 149] width 42 height 13
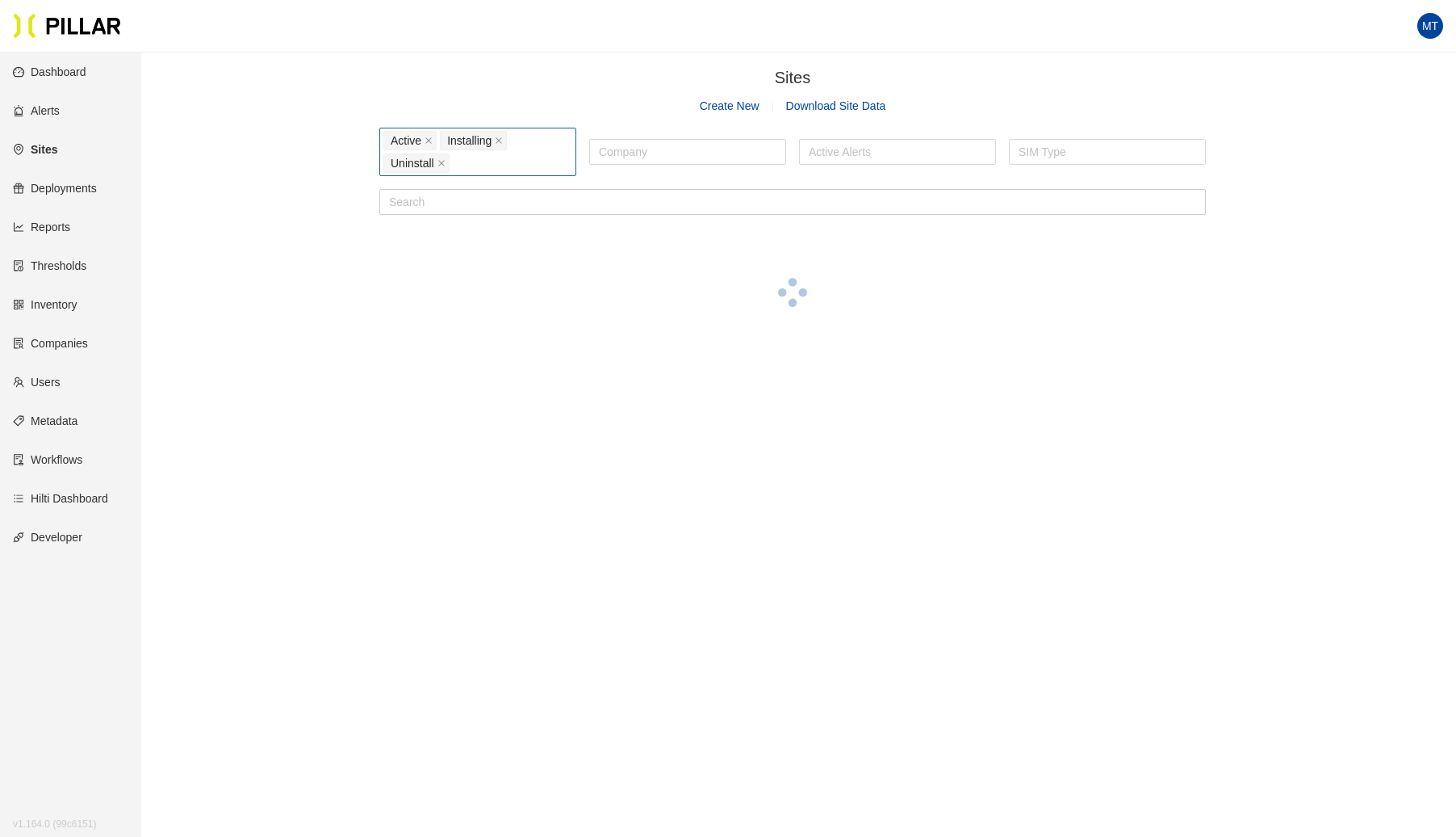
click at [525, 170] on div "Active Installing Uninstall" at bounding box center [478, 152] width 189 height 45
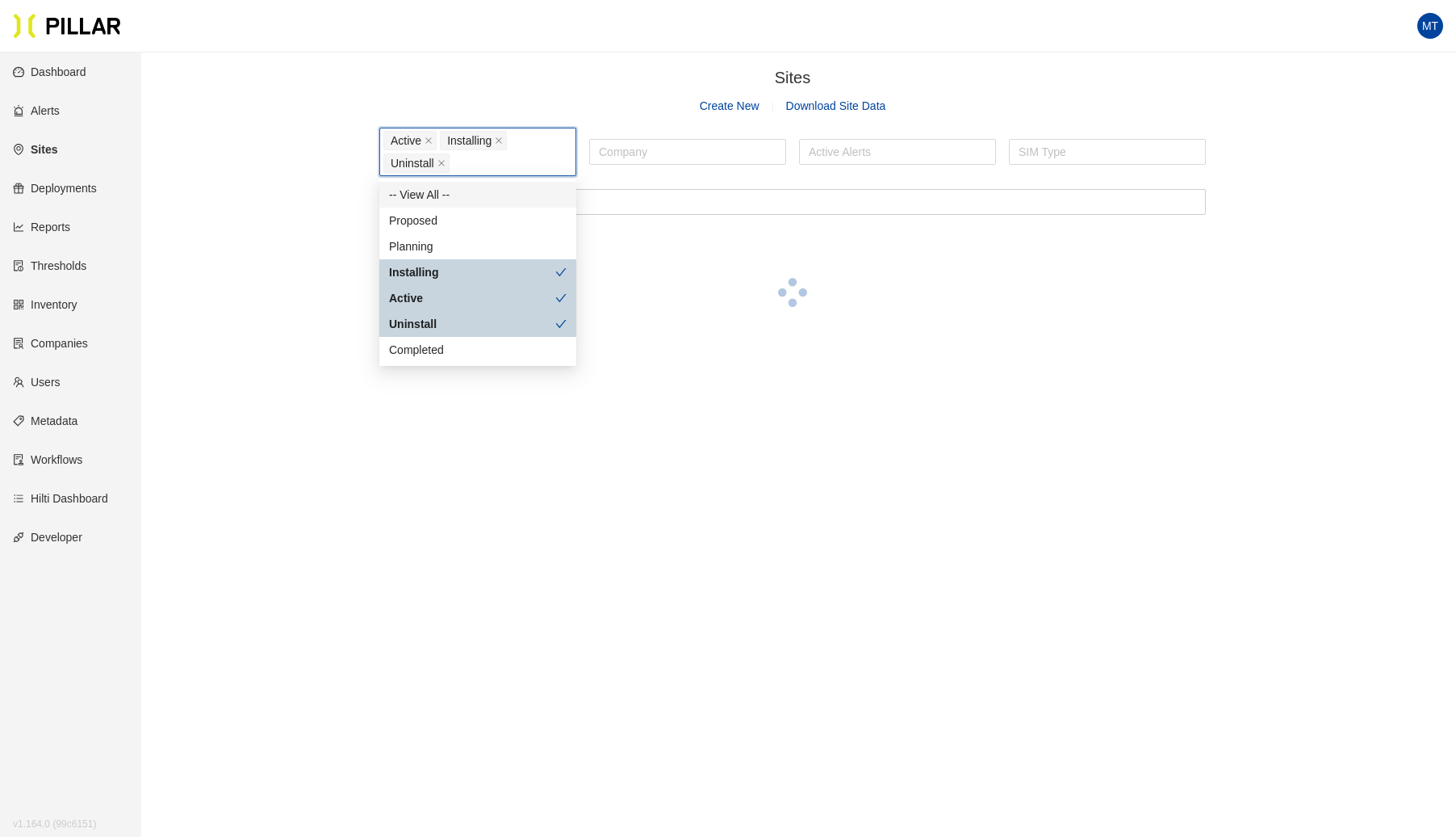
click at [425, 241] on div "Planning" at bounding box center [478, 246] width 178 height 18
click at [445, 216] on div "Proposed" at bounding box center [478, 221] width 178 height 18
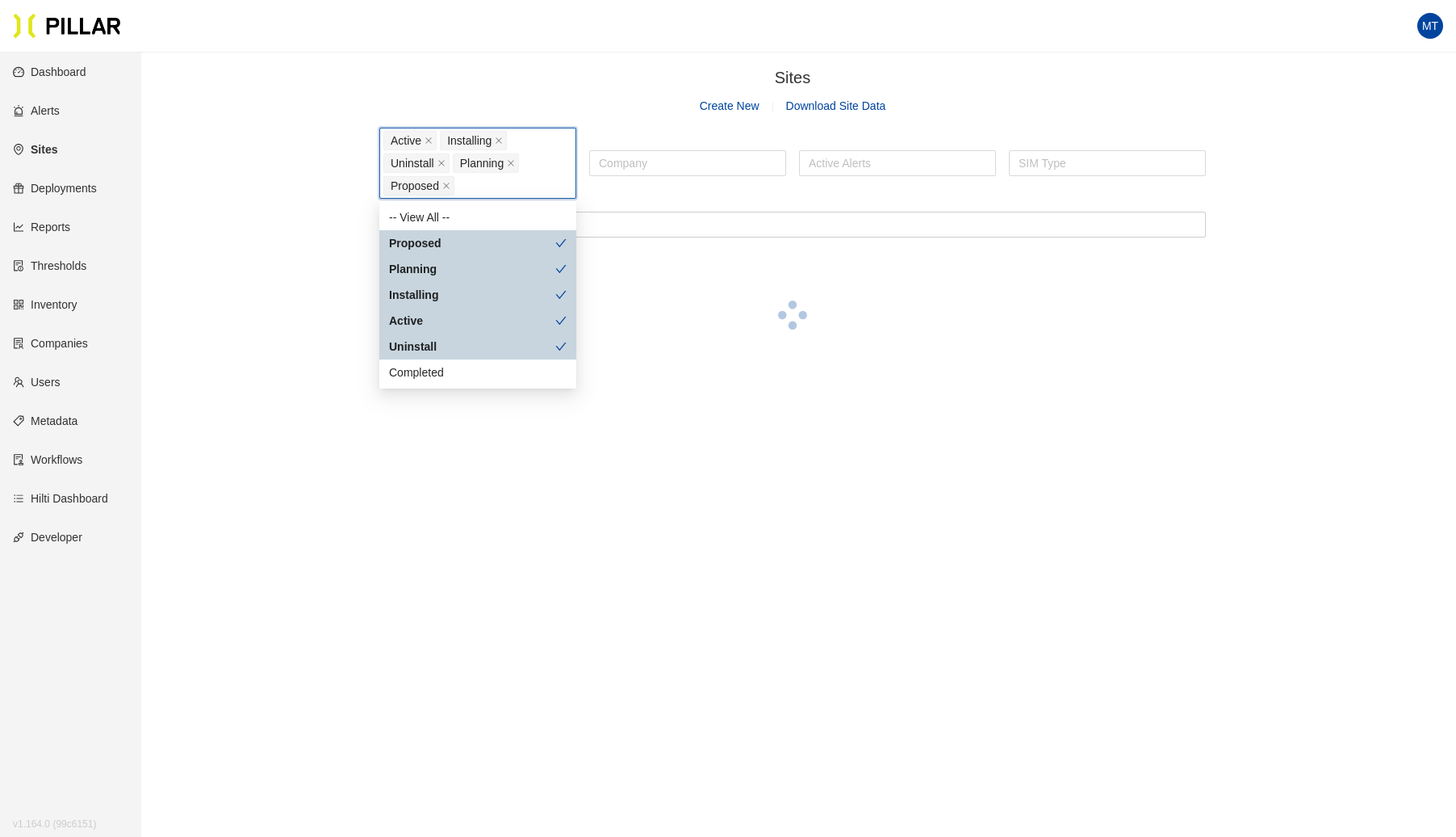
click at [445, 295] on div "Installing" at bounding box center [472, 295] width 166 height 18
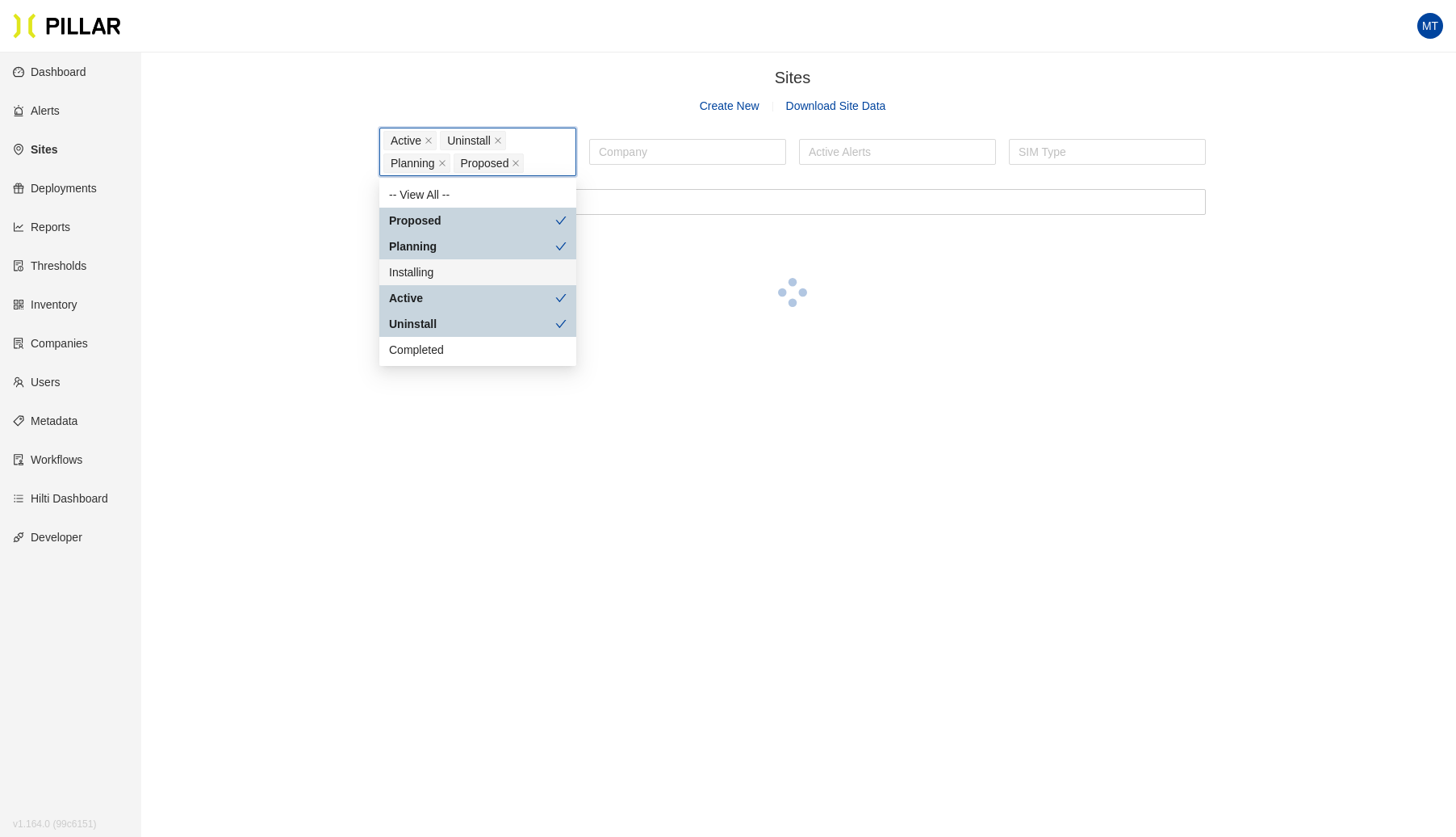
click at [440, 303] on div "Active" at bounding box center [472, 299] width 166 height 18
click at [445, 332] on div "Uninstall" at bounding box center [472, 324] width 166 height 18
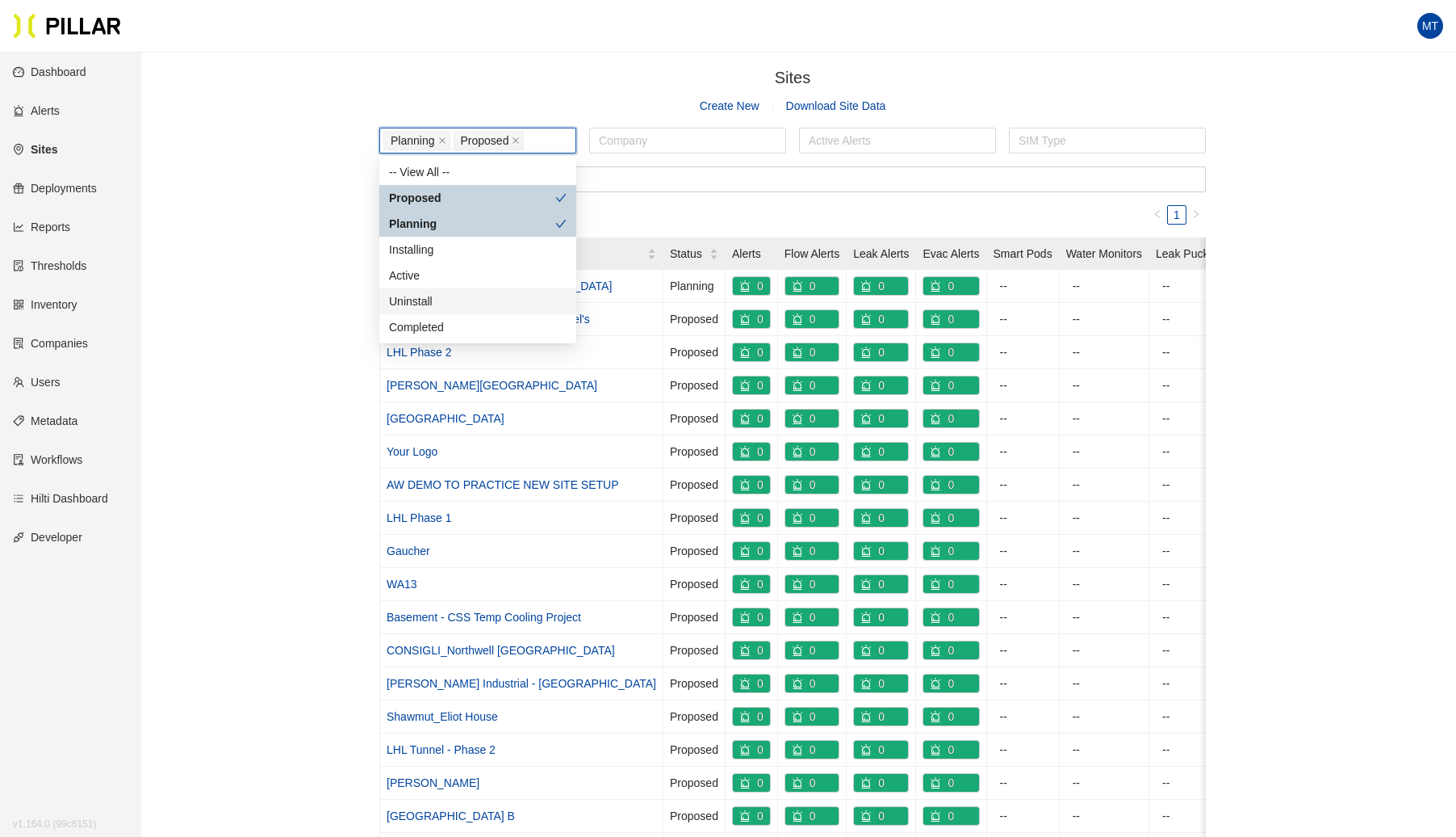
click at [344, 413] on div "Sites / Create New Download Site Data Planning Proposed Company Active Alerts S…" at bounding box center [793, 505] width 1224 height 878
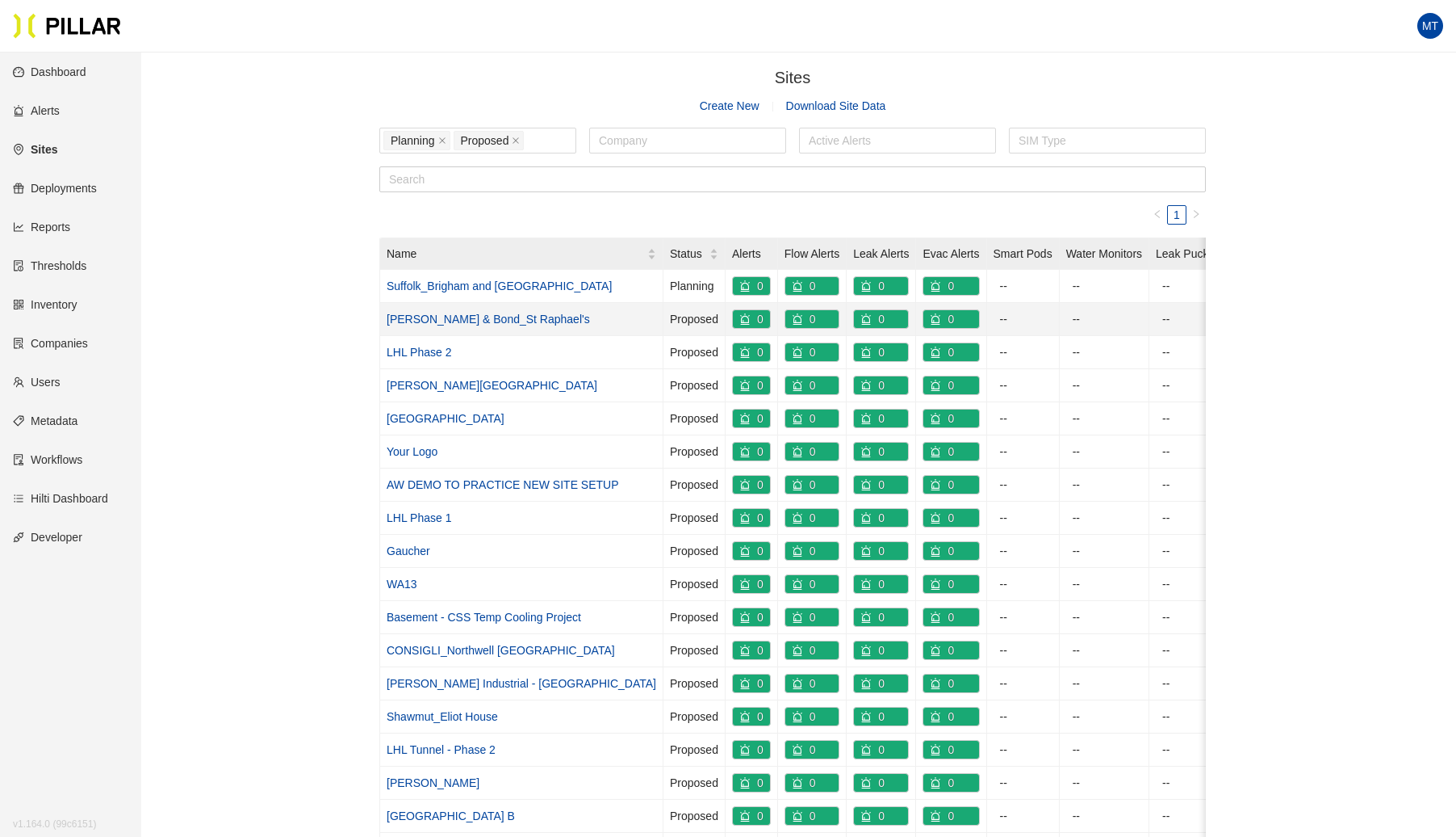
click at [508, 317] on link "[PERSON_NAME] & Bond_St Raphael's" at bounding box center [489, 319] width 204 height 13
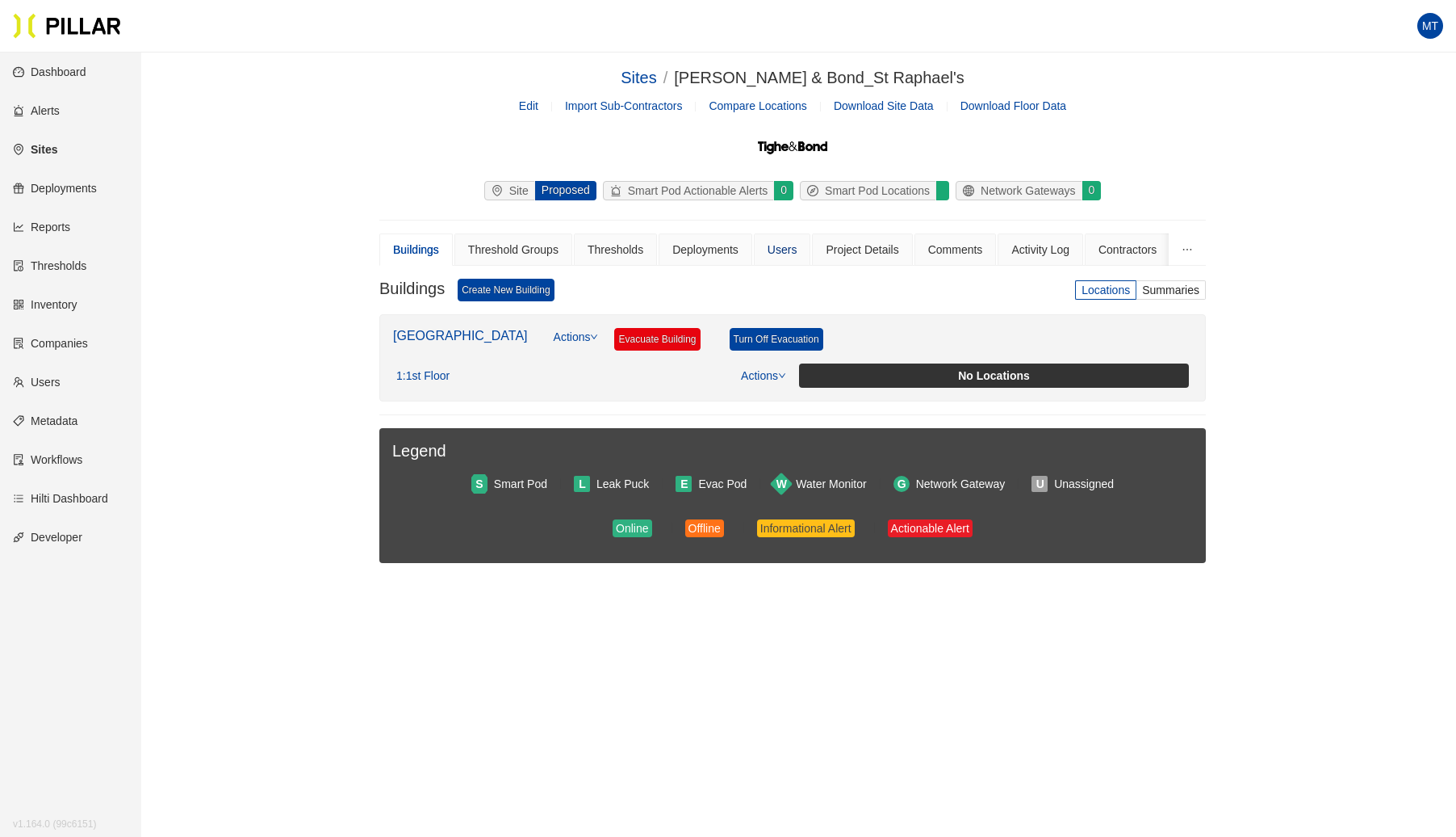
click at [783, 250] on div "Users" at bounding box center [783, 250] width 30 height 18
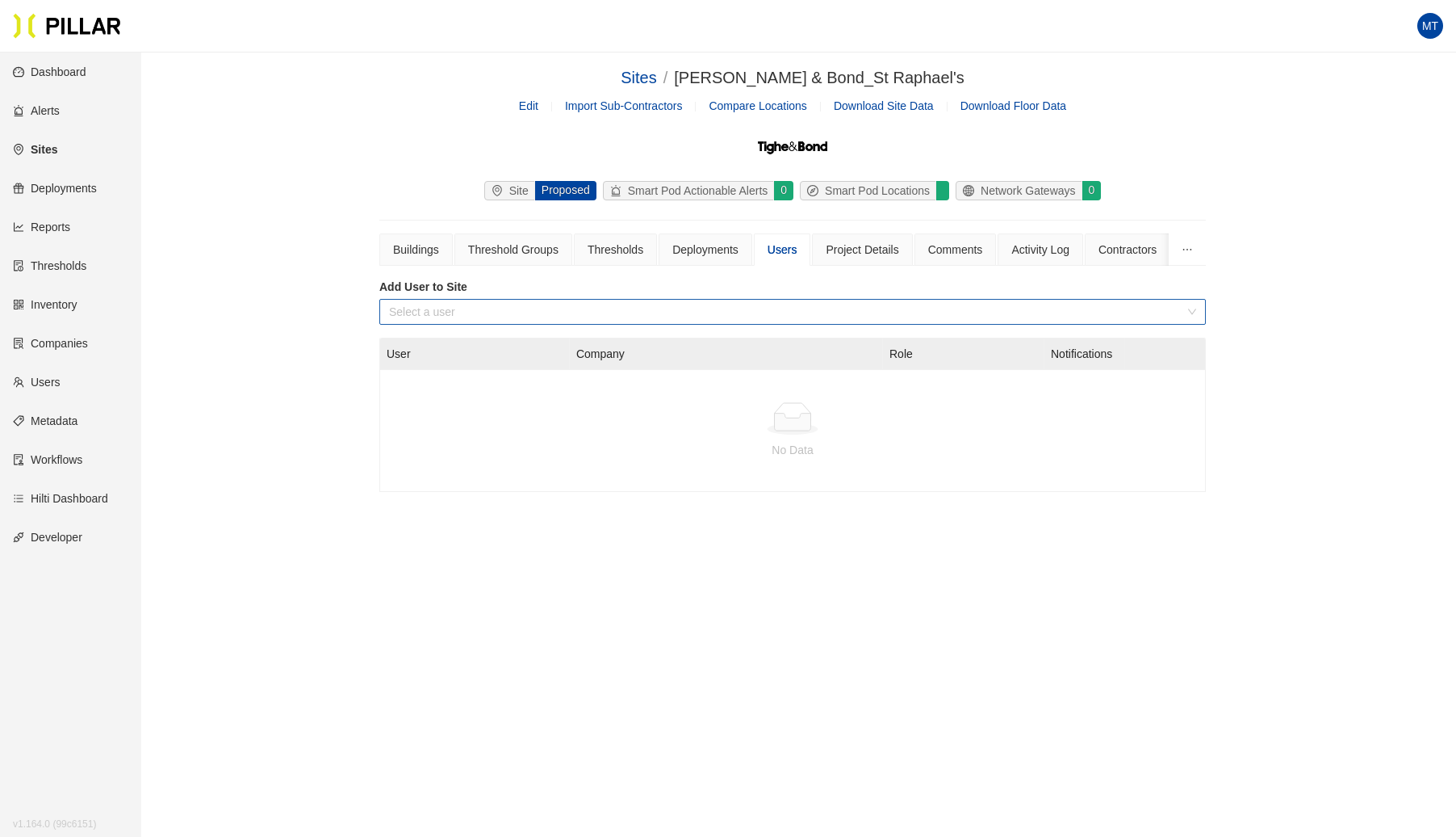
click at [737, 312] on input "search" at bounding box center [787, 311] width 796 height 24
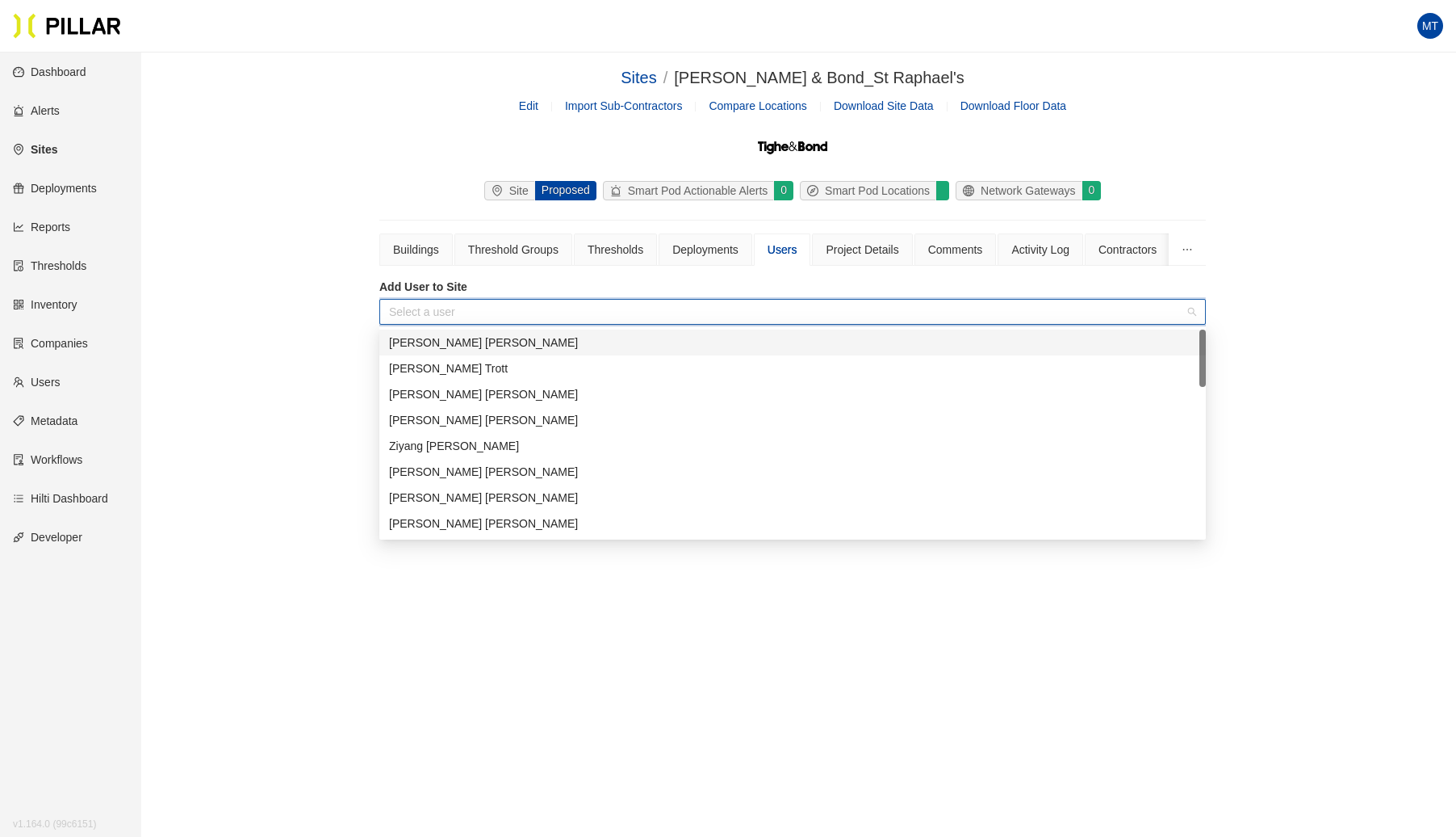
click at [436, 473] on div "[PERSON_NAME]" at bounding box center [792, 472] width 807 height 18
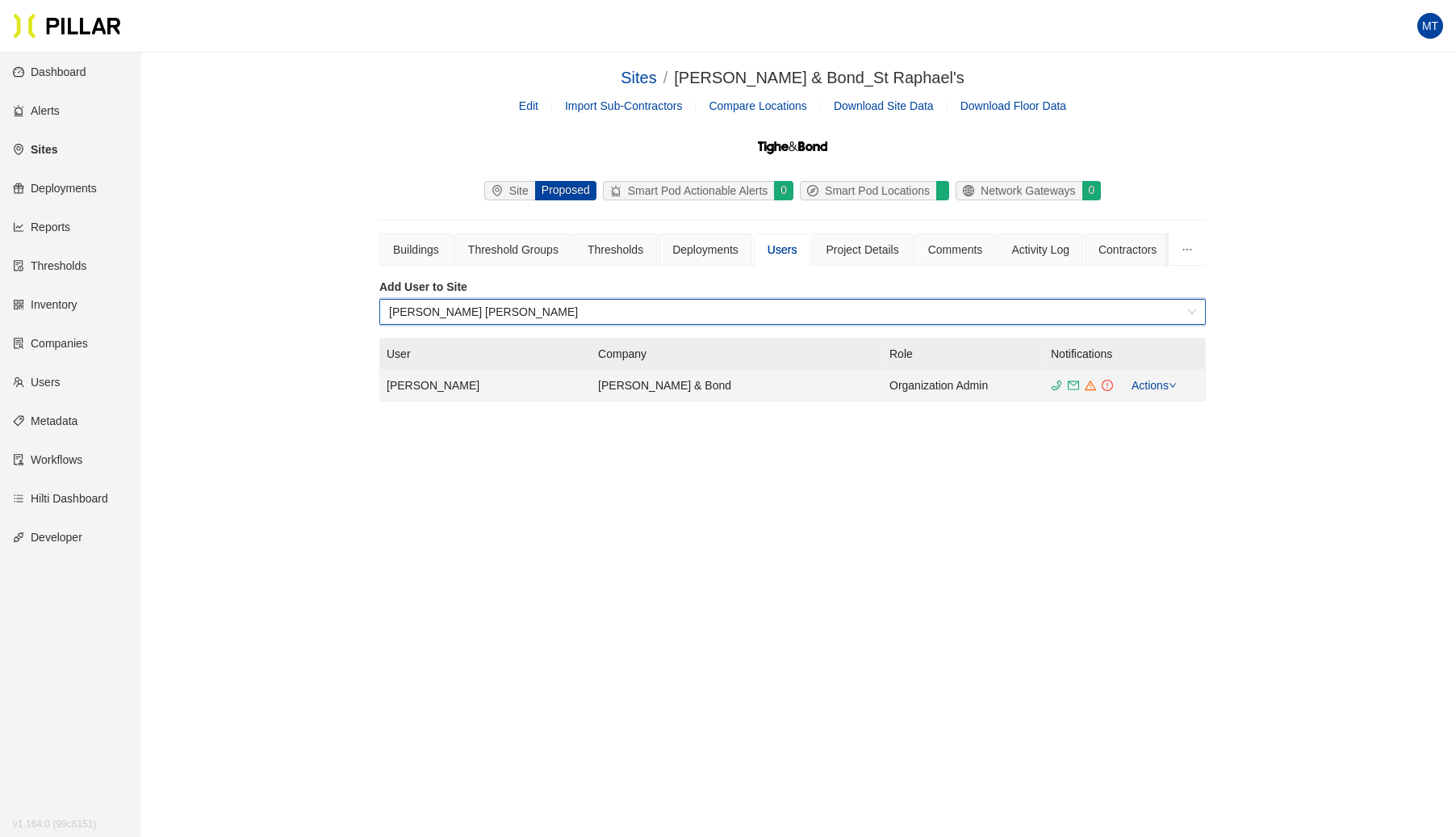
click at [1176, 383] on icon "down" at bounding box center [1173, 385] width 8 height 8
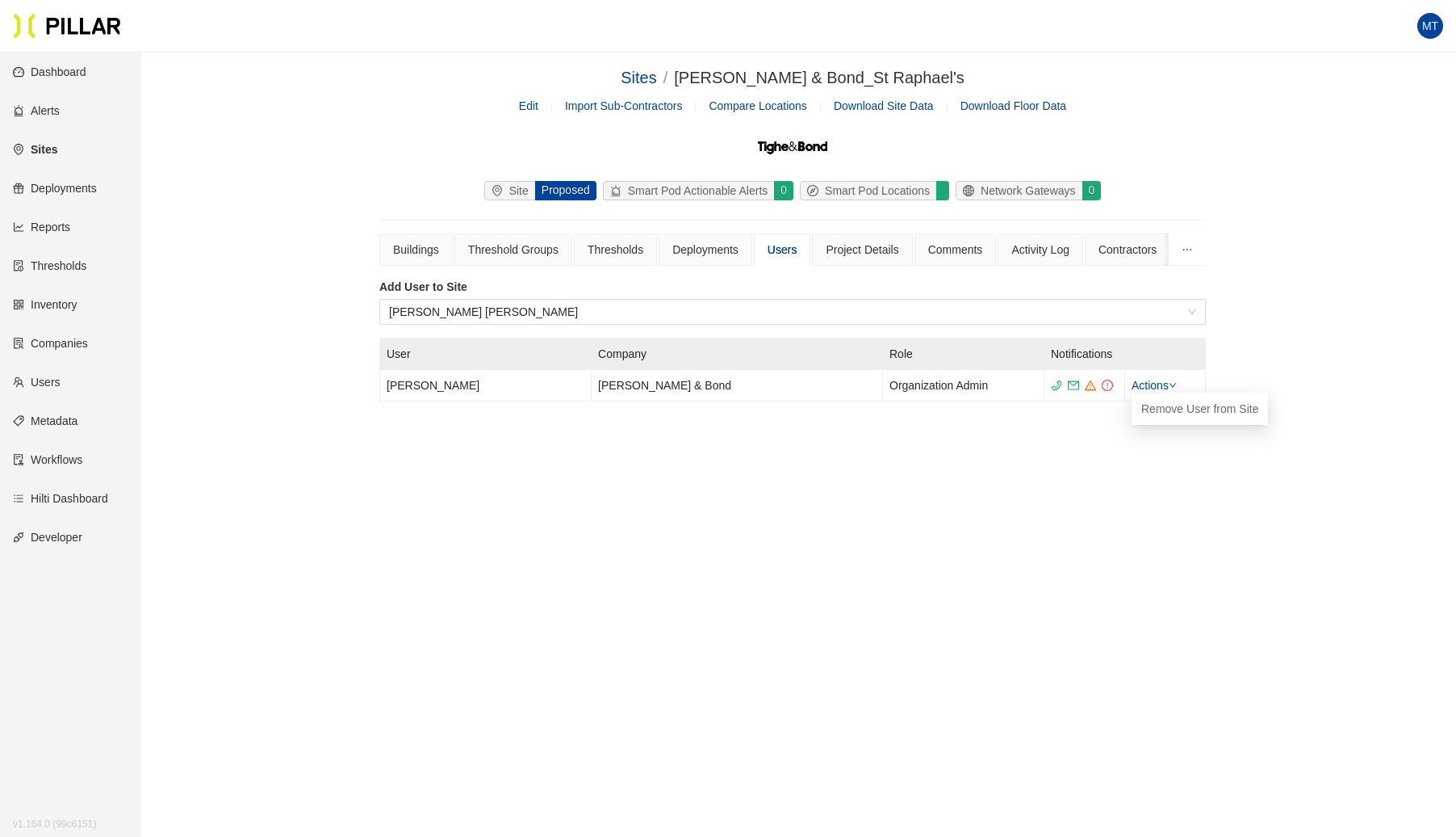
click at [1276, 483] on main "Sites / [PERSON_NAME] & Bond_St Raphael's / Edit Import Sub-Contractors Compare…" at bounding box center [728, 471] width 1456 height 837
click at [60, 378] on link "Users" at bounding box center [36, 382] width 48 height 13
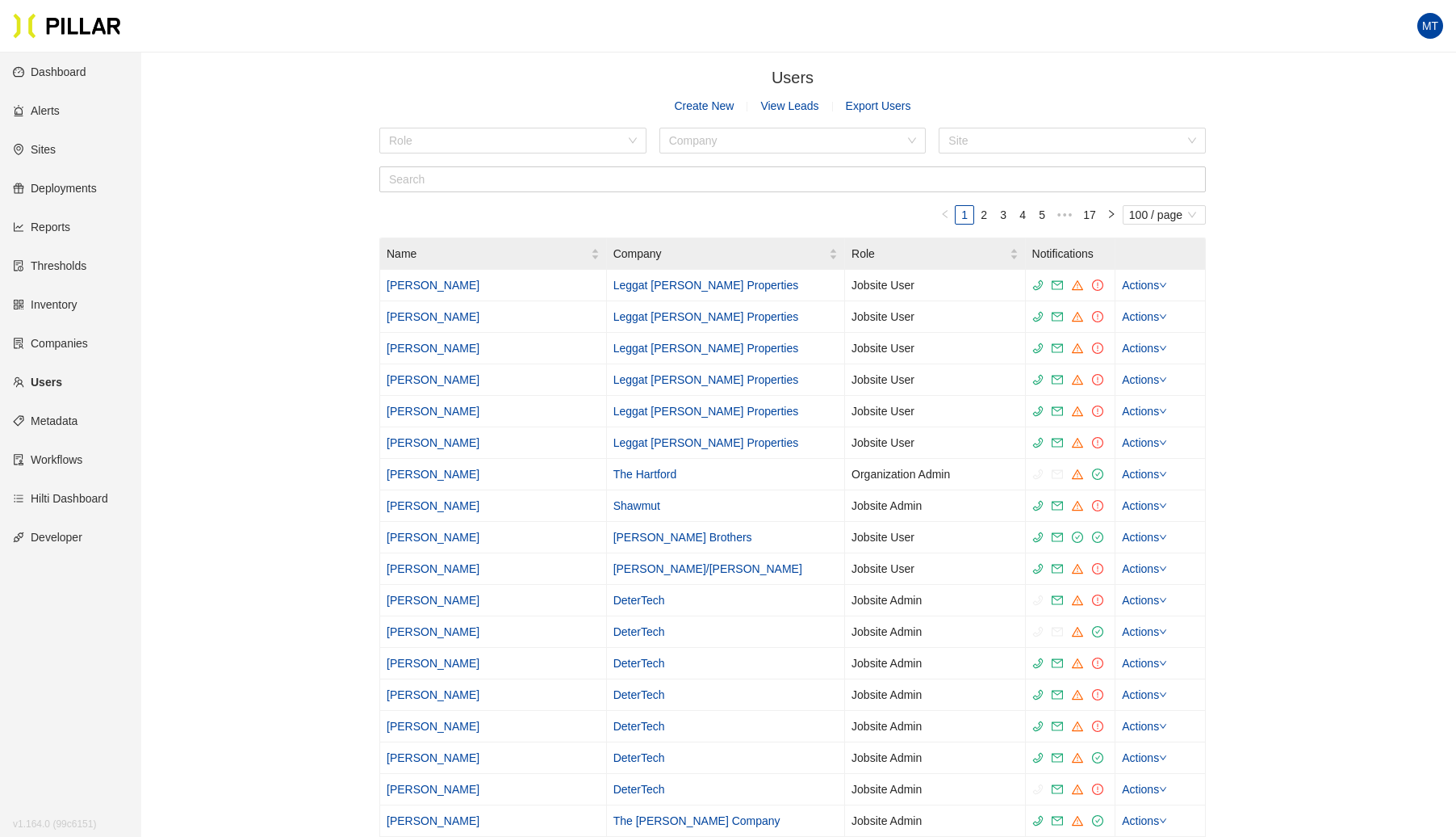
click at [62, 388] on link "Users" at bounding box center [37, 382] width 50 height 13
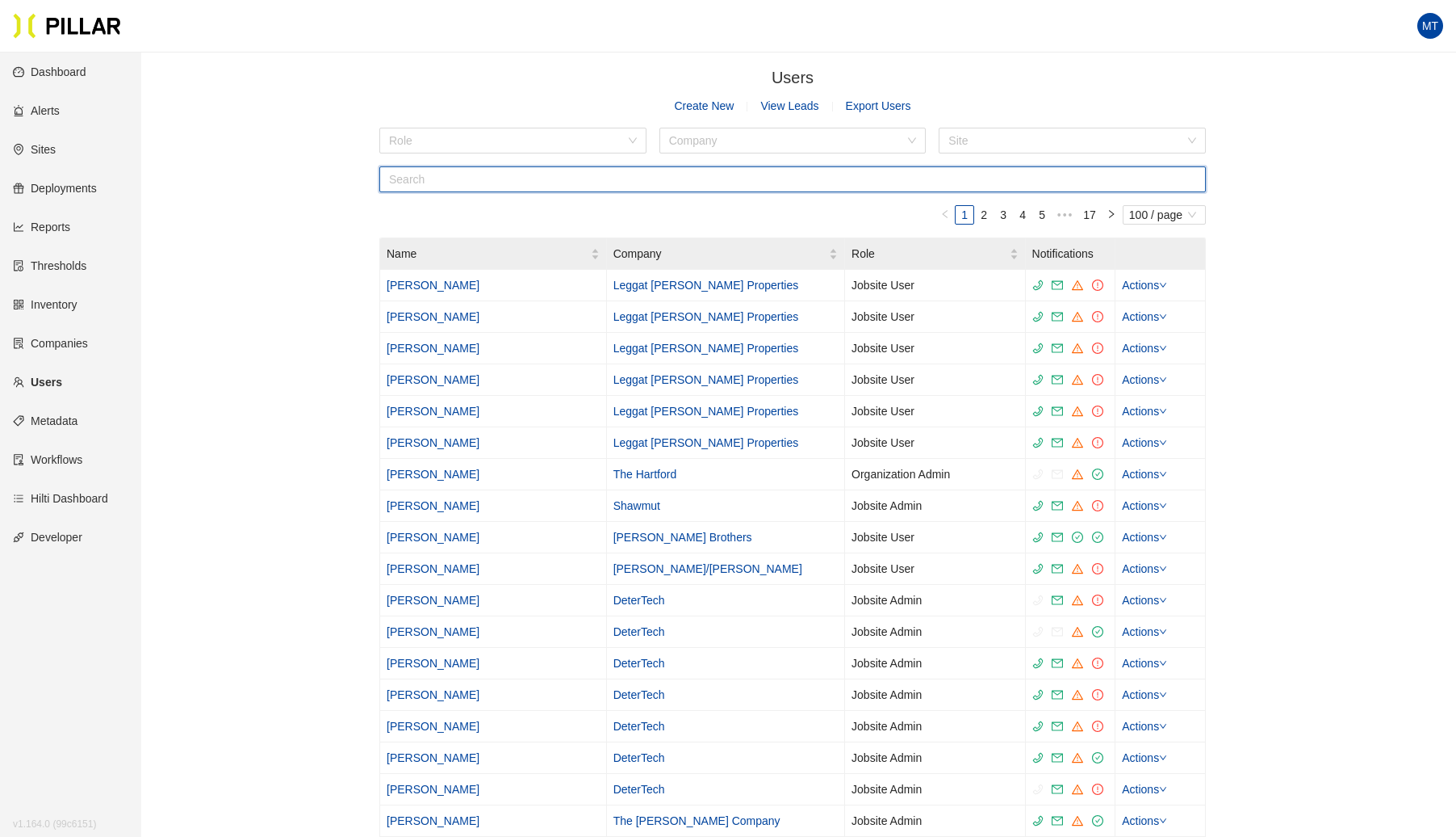
click at [662, 188] on input "text" at bounding box center [792, 179] width 827 height 26
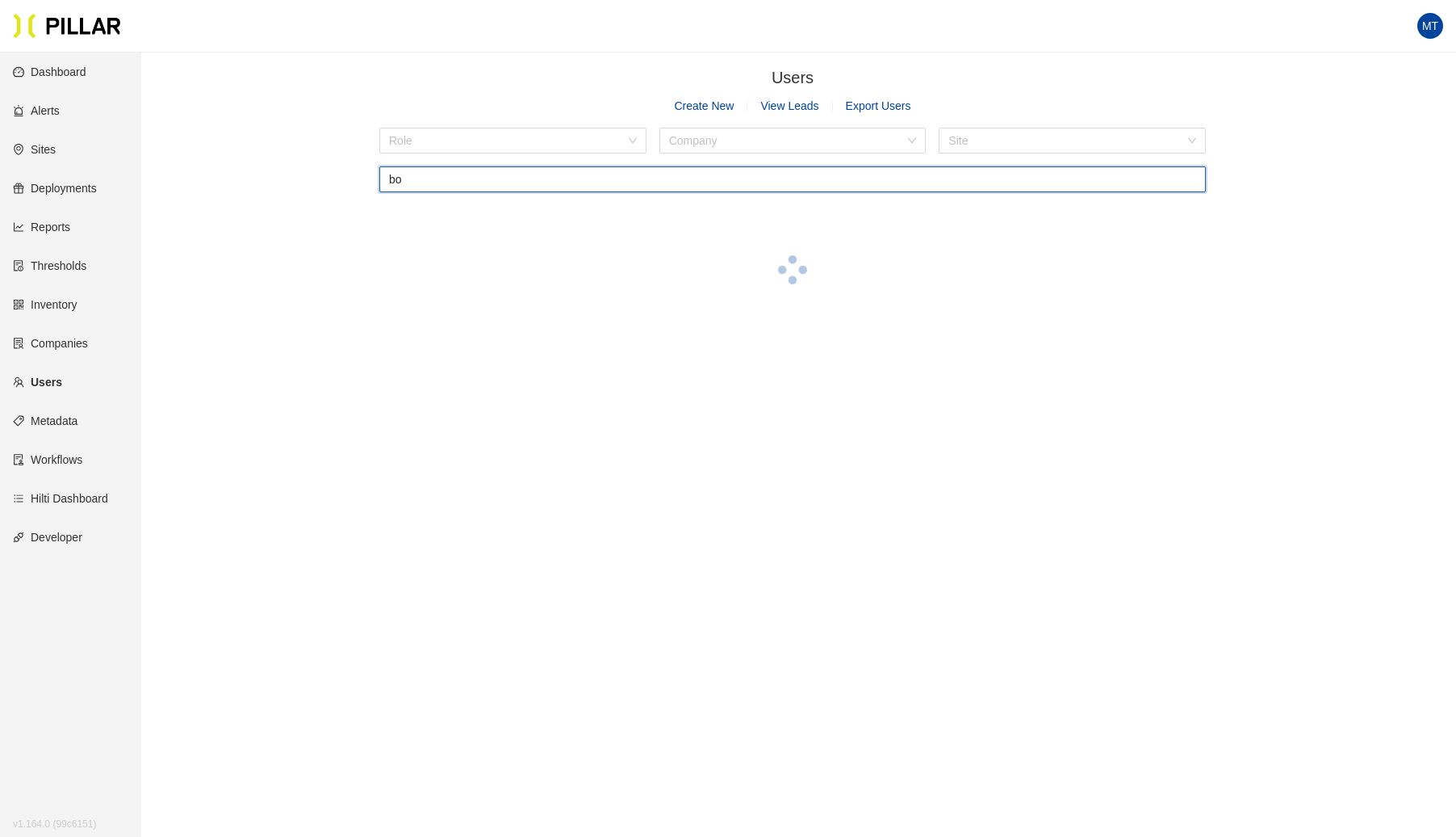
type input "[PERSON_NAME]"
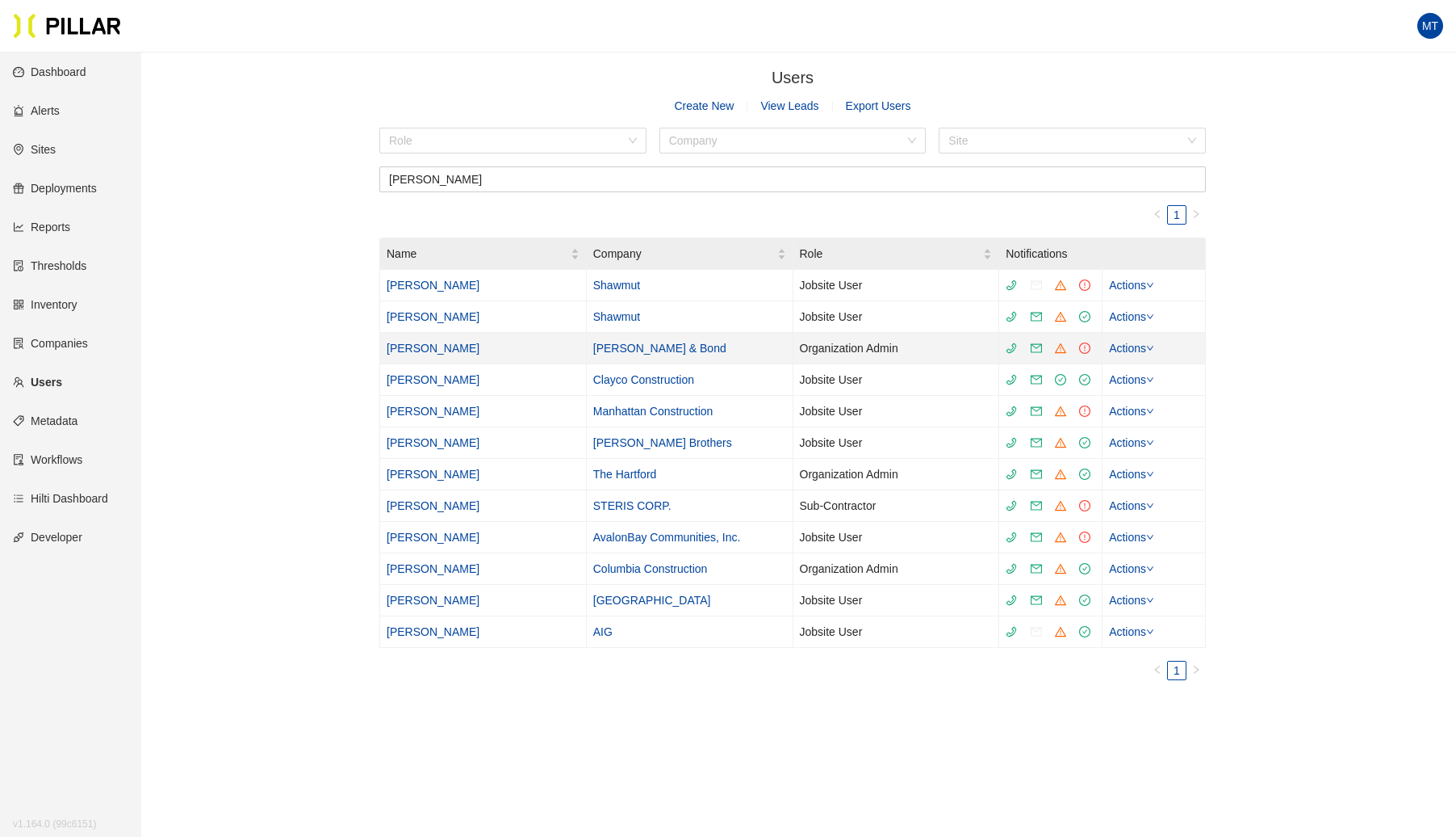
click at [443, 346] on link "[PERSON_NAME]" at bounding box center [433, 348] width 93 height 13
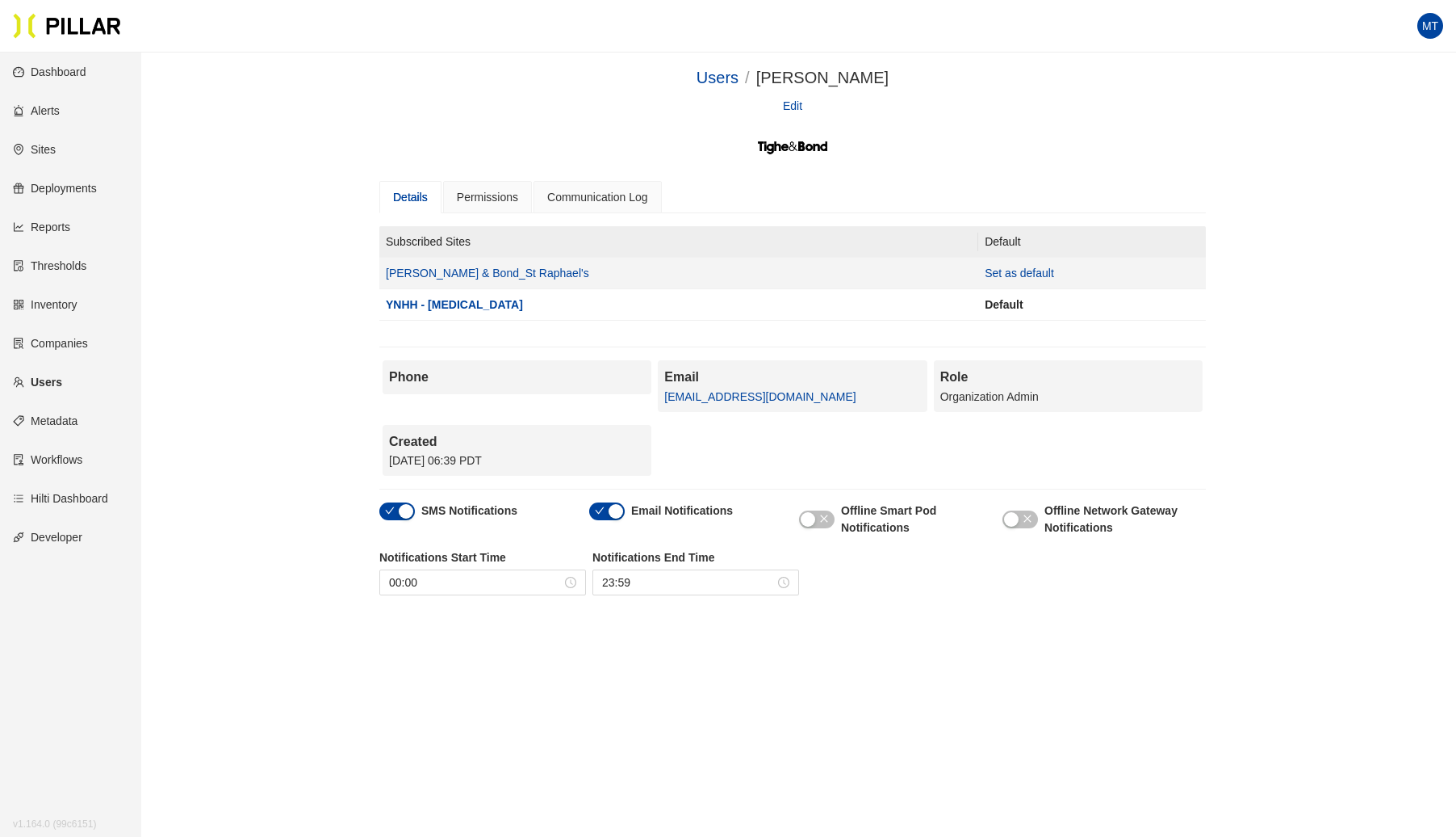
click at [984, 272] on span "Set as default" at bounding box center [1019, 273] width 69 height 13
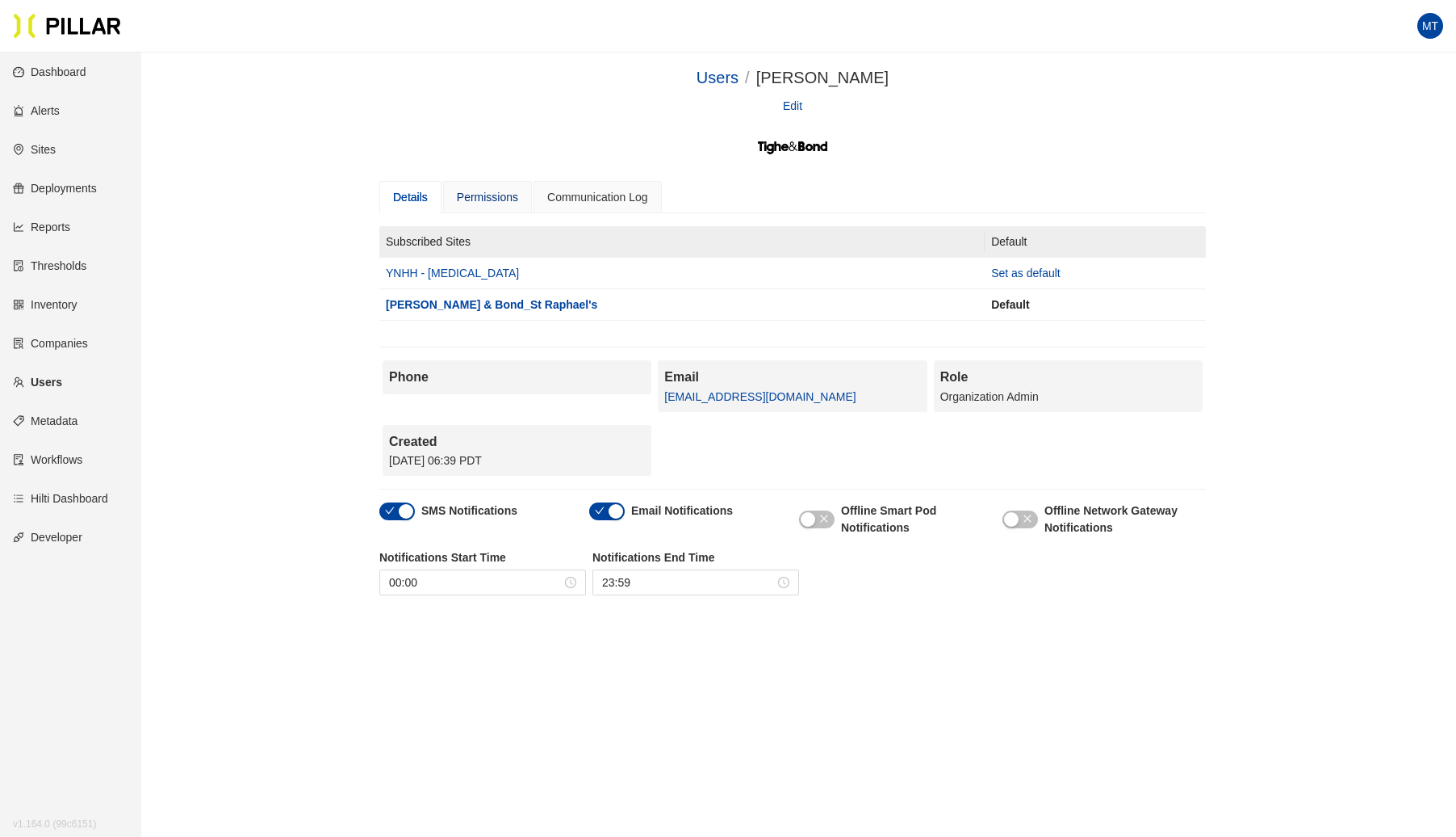
click at [489, 192] on div "Permissions" at bounding box center [488, 198] width 61 height 18
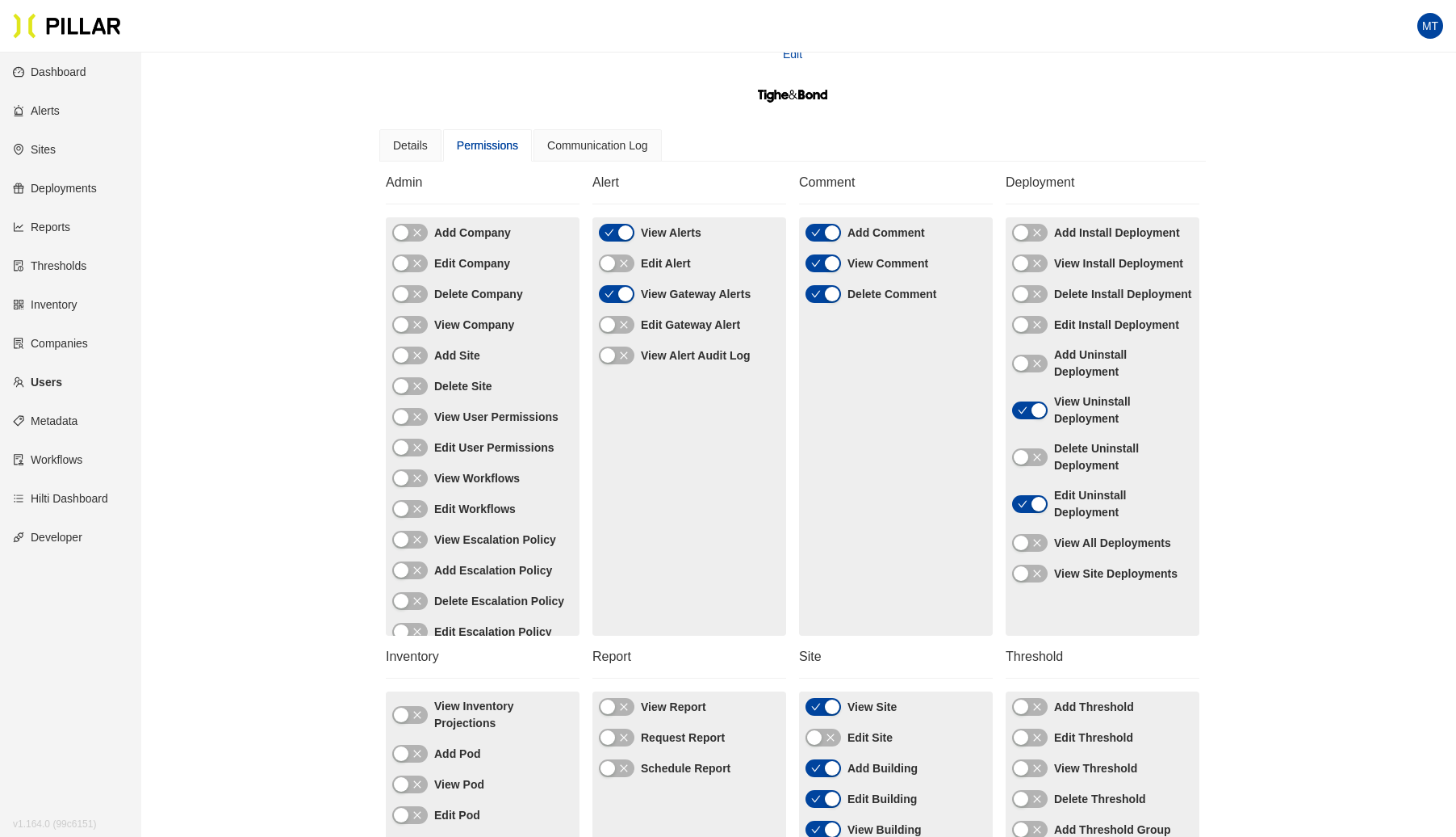
scroll to position [51, 0]
click at [626, 292] on div "button" at bounding box center [626, 296] width 14 height 14
click at [623, 323] on icon "close" at bounding box center [624, 326] width 10 height 10
click at [623, 294] on icon "close" at bounding box center [624, 295] width 7 height 7
click at [628, 271] on span "button" at bounding box center [624, 265] width 10 height 18
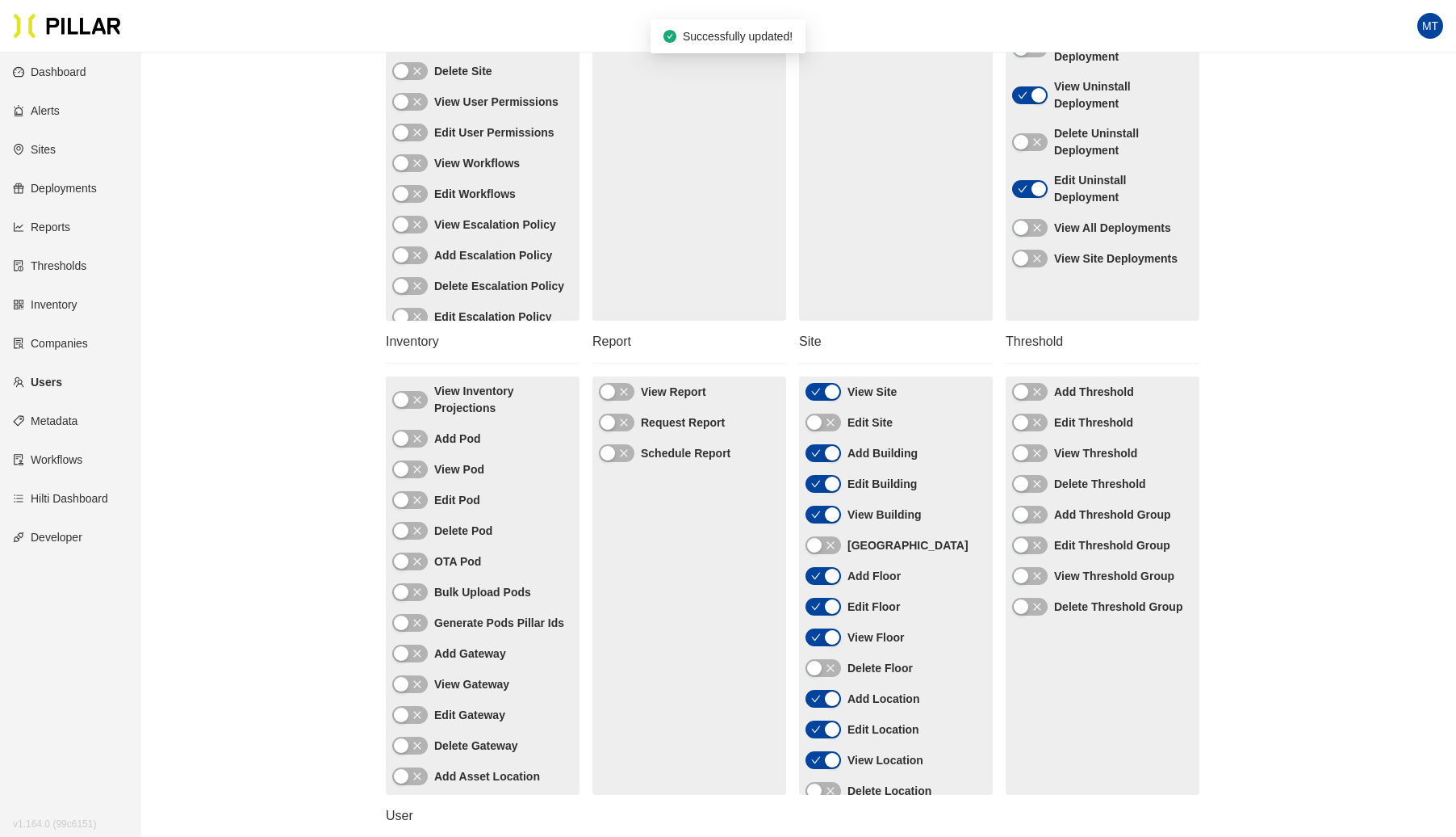
scroll to position [367, 0]
click at [421, 442] on span "button" at bounding box center [417, 437] width 10 height 18
click at [417, 466] on icon "close" at bounding box center [417, 468] width 7 height 7
click at [421, 504] on span "button" at bounding box center [417, 500] width 10 height 18
click at [417, 436] on icon "close" at bounding box center [417, 437] width 7 height 7
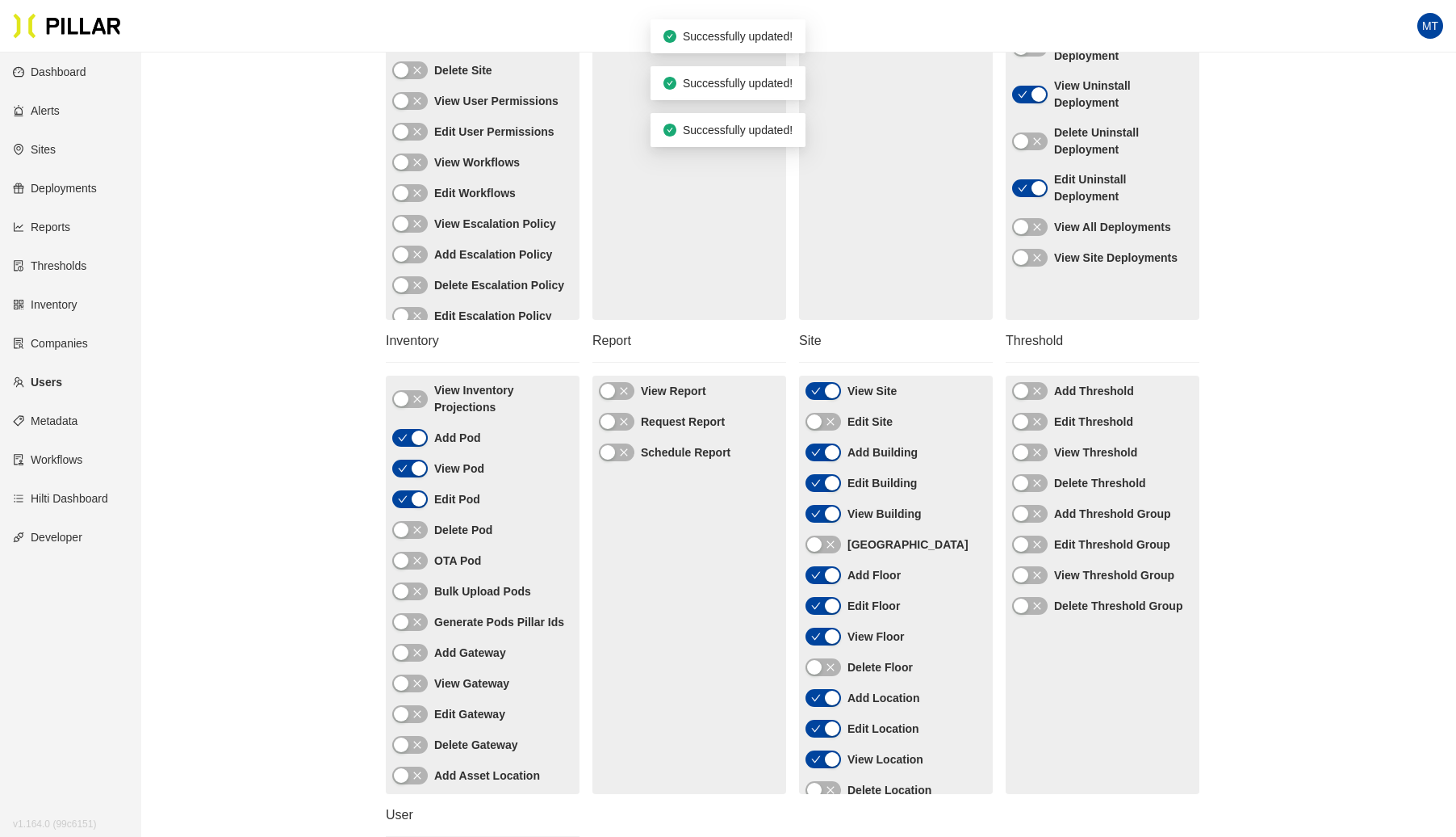
click at [627, 390] on icon "close" at bounding box center [624, 391] width 10 height 10
click at [623, 420] on icon "close" at bounding box center [624, 421] width 7 height 7
click at [623, 450] on icon "close" at bounding box center [624, 452] width 7 height 7
click at [1037, 389] on icon "close" at bounding box center [1037, 391] width 7 height 7
click at [1037, 450] on icon "close" at bounding box center [1037, 452] width 7 height 7
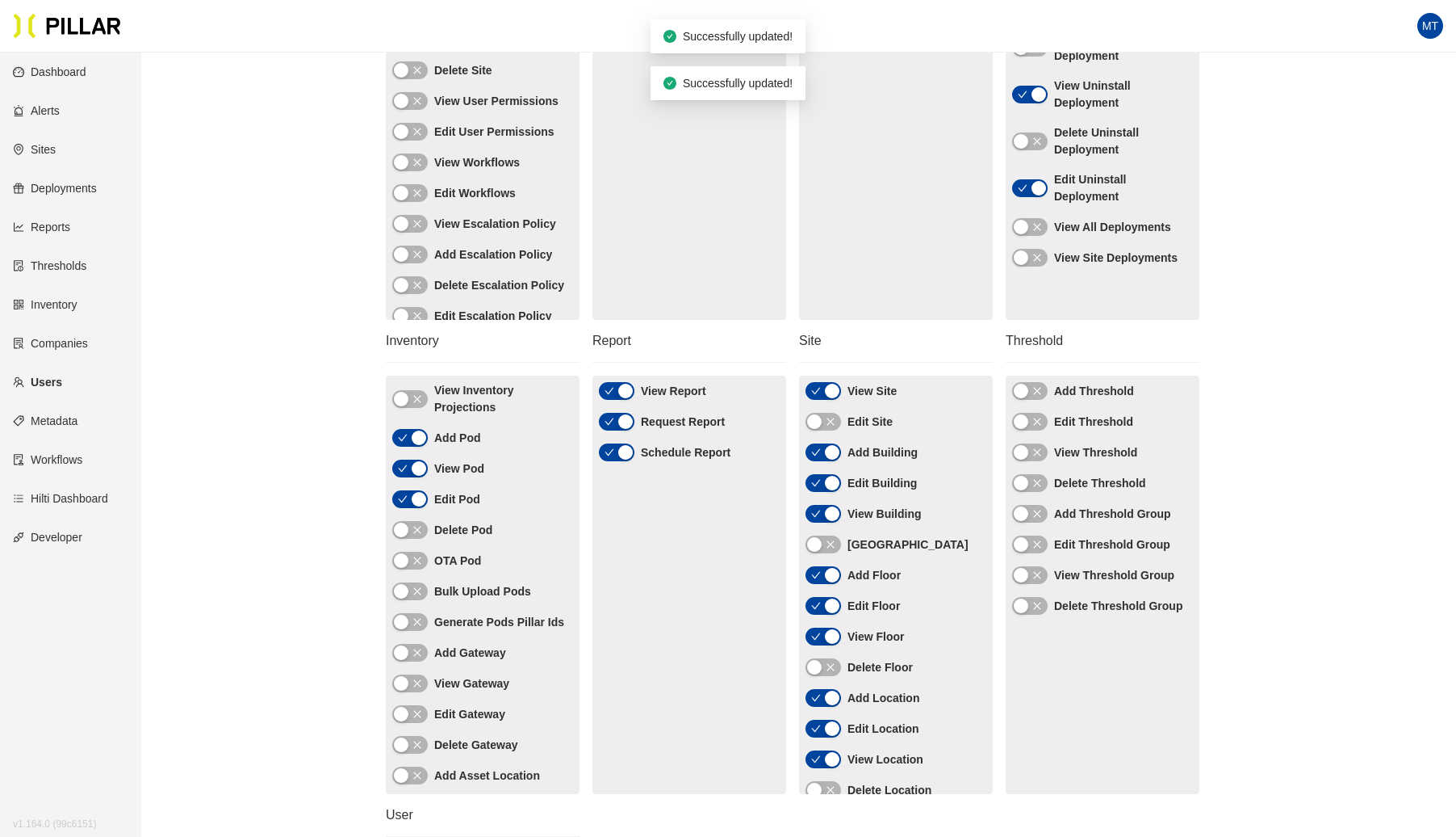
click at [1037, 454] on icon "close" at bounding box center [1037, 452] width 10 height 10
click at [1037, 394] on span "button" at bounding box center [1037, 391] width 10 height 18
click at [1039, 449] on div "button" at bounding box center [1039, 452] width 14 height 14
click at [1037, 419] on icon "close" at bounding box center [1037, 421] width 7 height 7
click at [1037, 454] on icon "close" at bounding box center [1037, 452] width 10 height 10
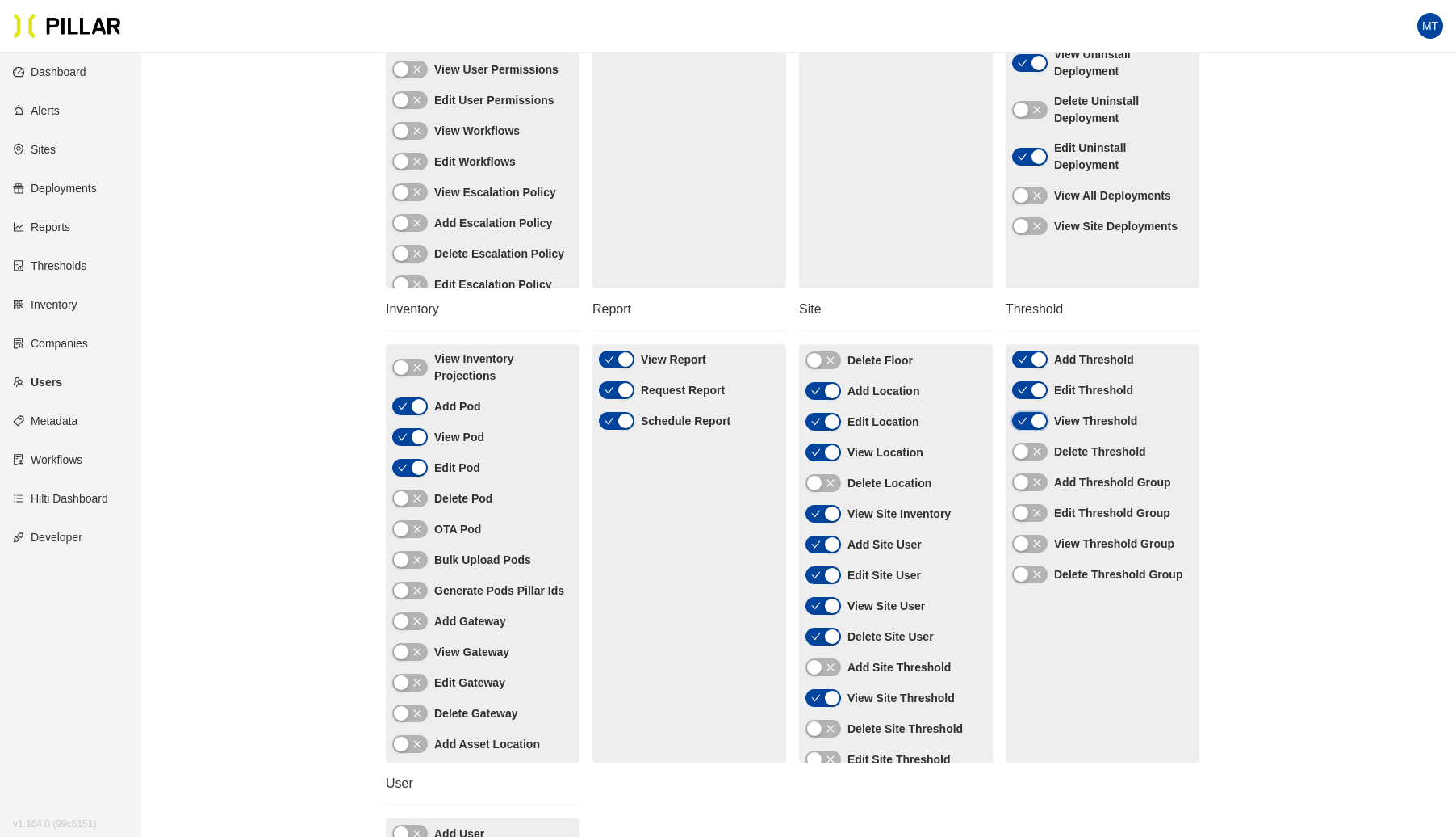
scroll to position [331, 0]
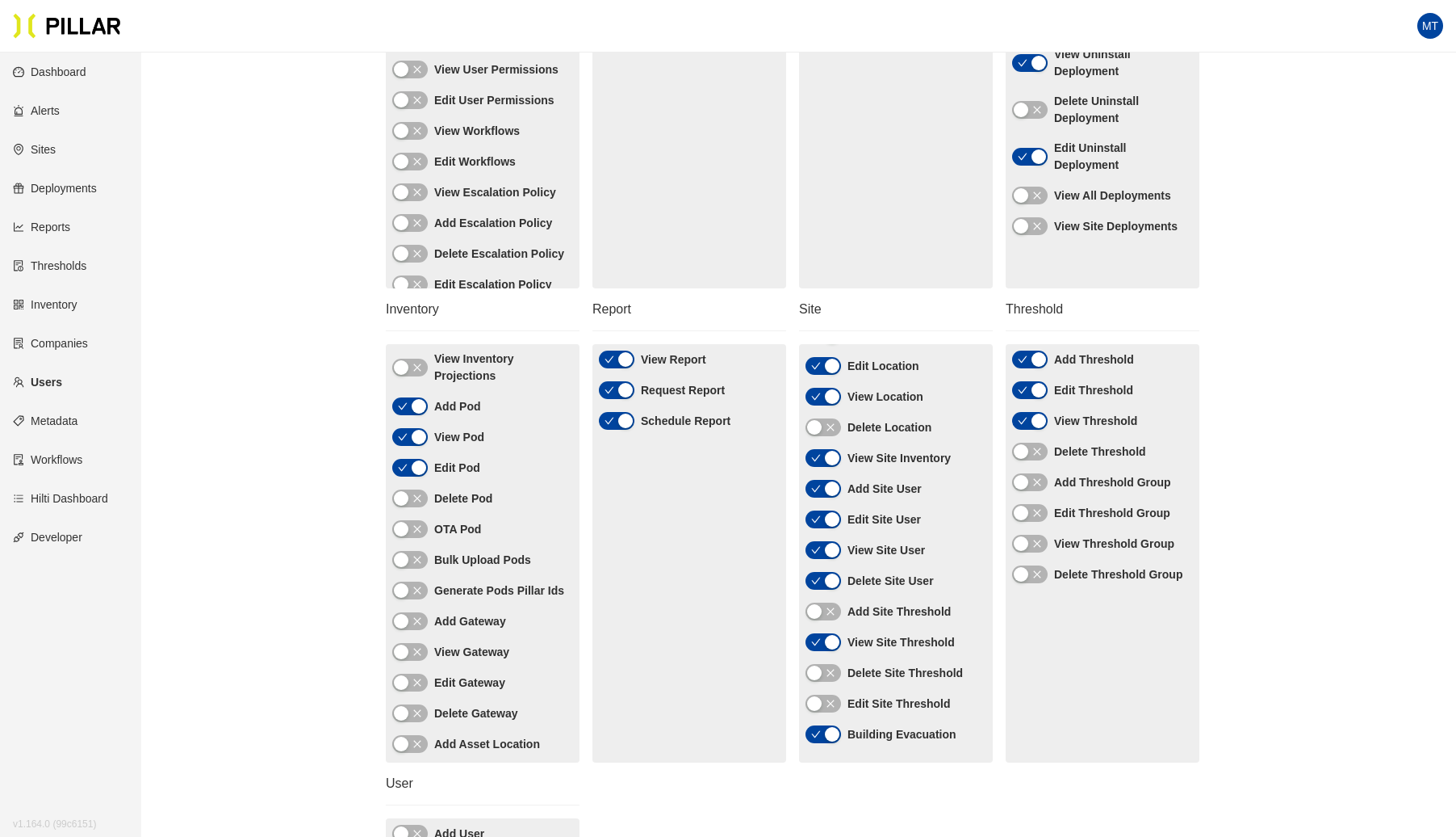
click at [838, 759] on div "View Site Edit Site Add Building Edit Building View Building Delete Building Ad…" at bounding box center [896, 553] width 194 height 418
click at [837, 731] on div "button" at bounding box center [832, 734] width 14 height 14
click at [832, 730] on div "button" at bounding box center [832, 734] width 14 height 14
click at [830, 701] on icon "close" at bounding box center [830, 703] width 7 height 7
click at [834, 610] on icon "close" at bounding box center [830, 611] width 10 height 10
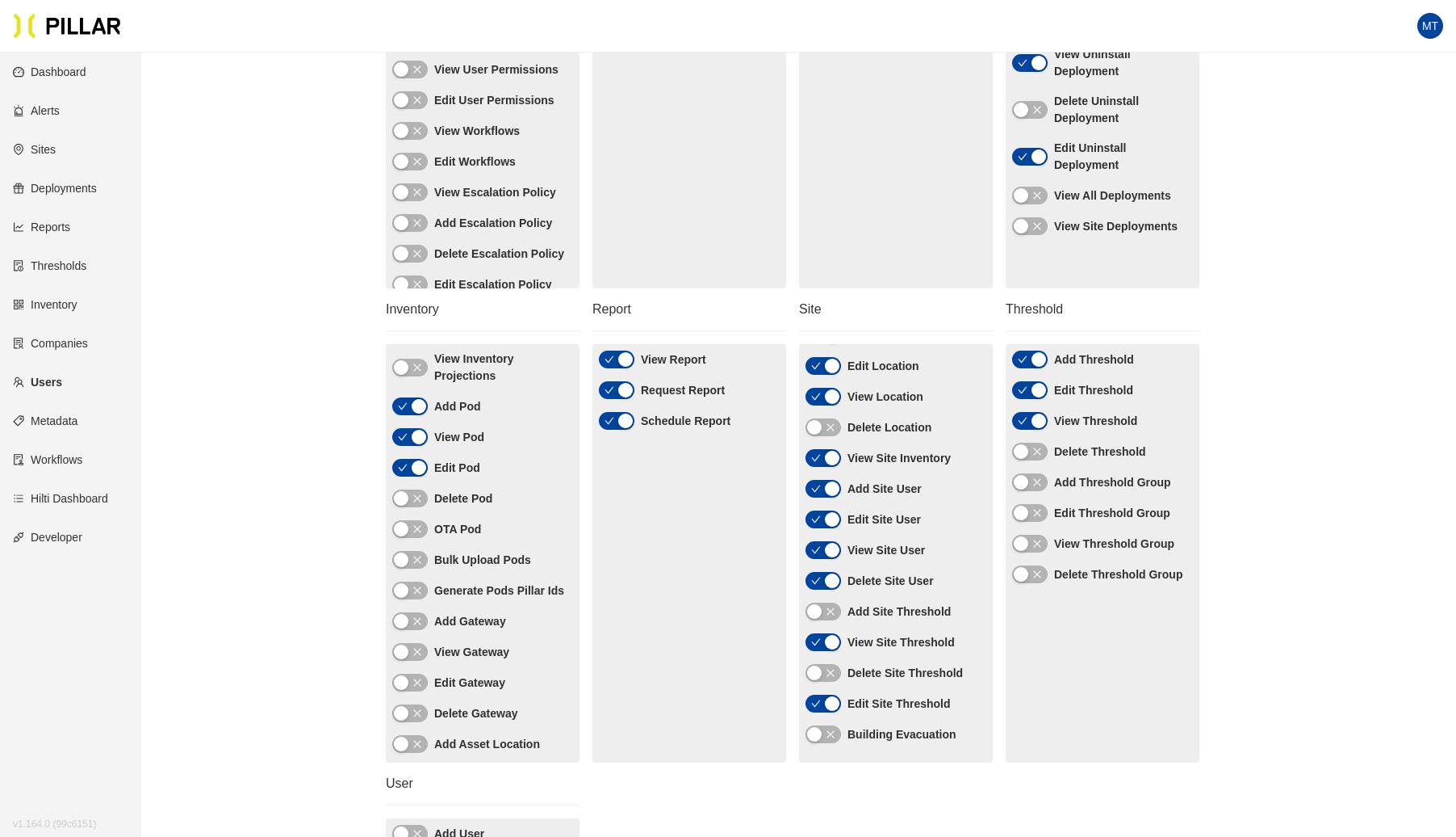
click at [830, 608] on icon "close" at bounding box center [830, 611] width 10 height 10
click at [832, 579] on div "button" at bounding box center [832, 581] width 14 height 14
click at [823, 491] on button "button" at bounding box center [823, 489] width 35 height 18
click at [839, 520] on div "button" at bounding box center [832, 520] width 14 height 14
click at [827, 554] on div "button" at bounding box center [832, 550] width 14 height 14
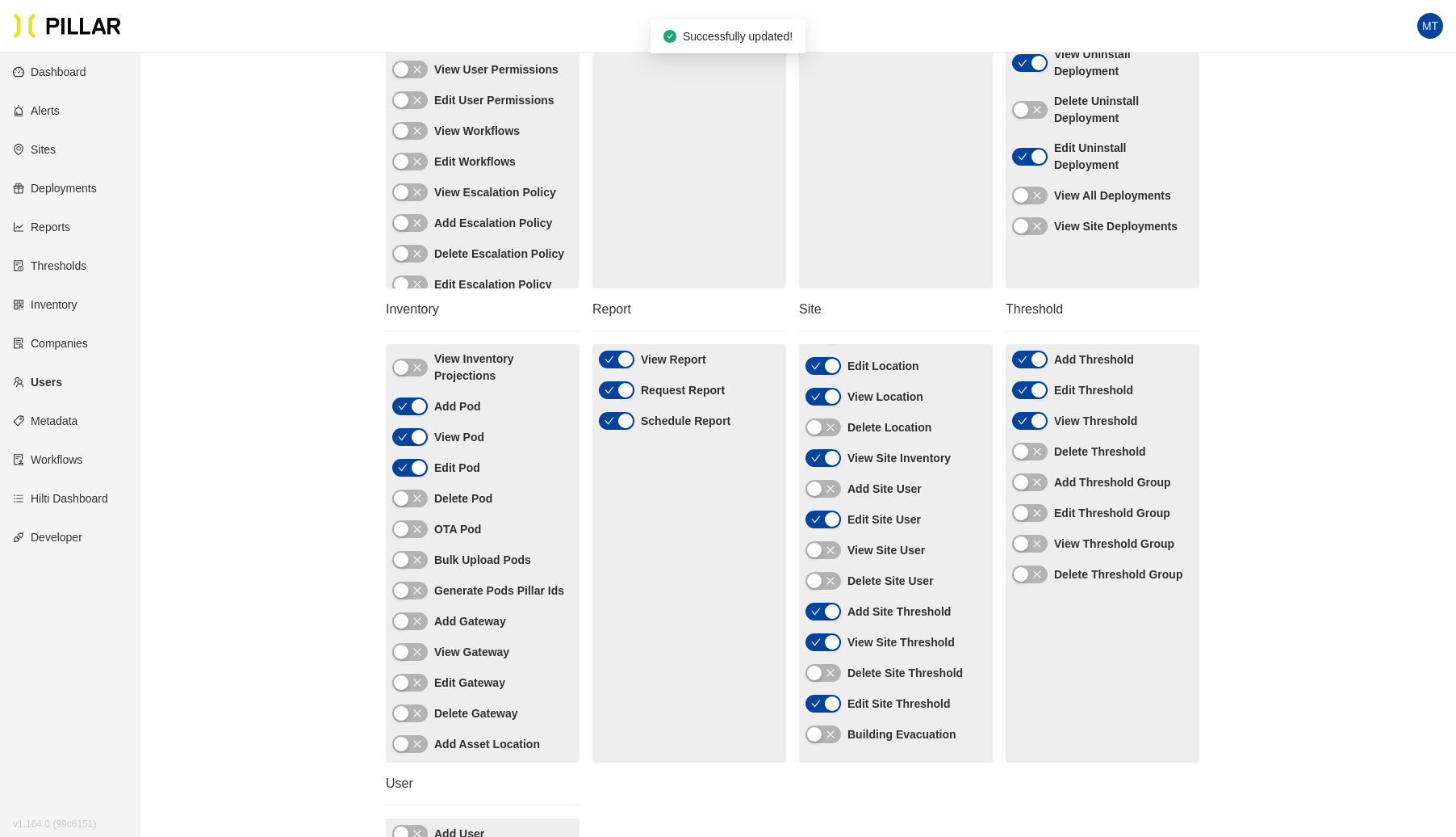
click at [825, 521] on div "button" at bounding box center [832, 520] width 14 height 14
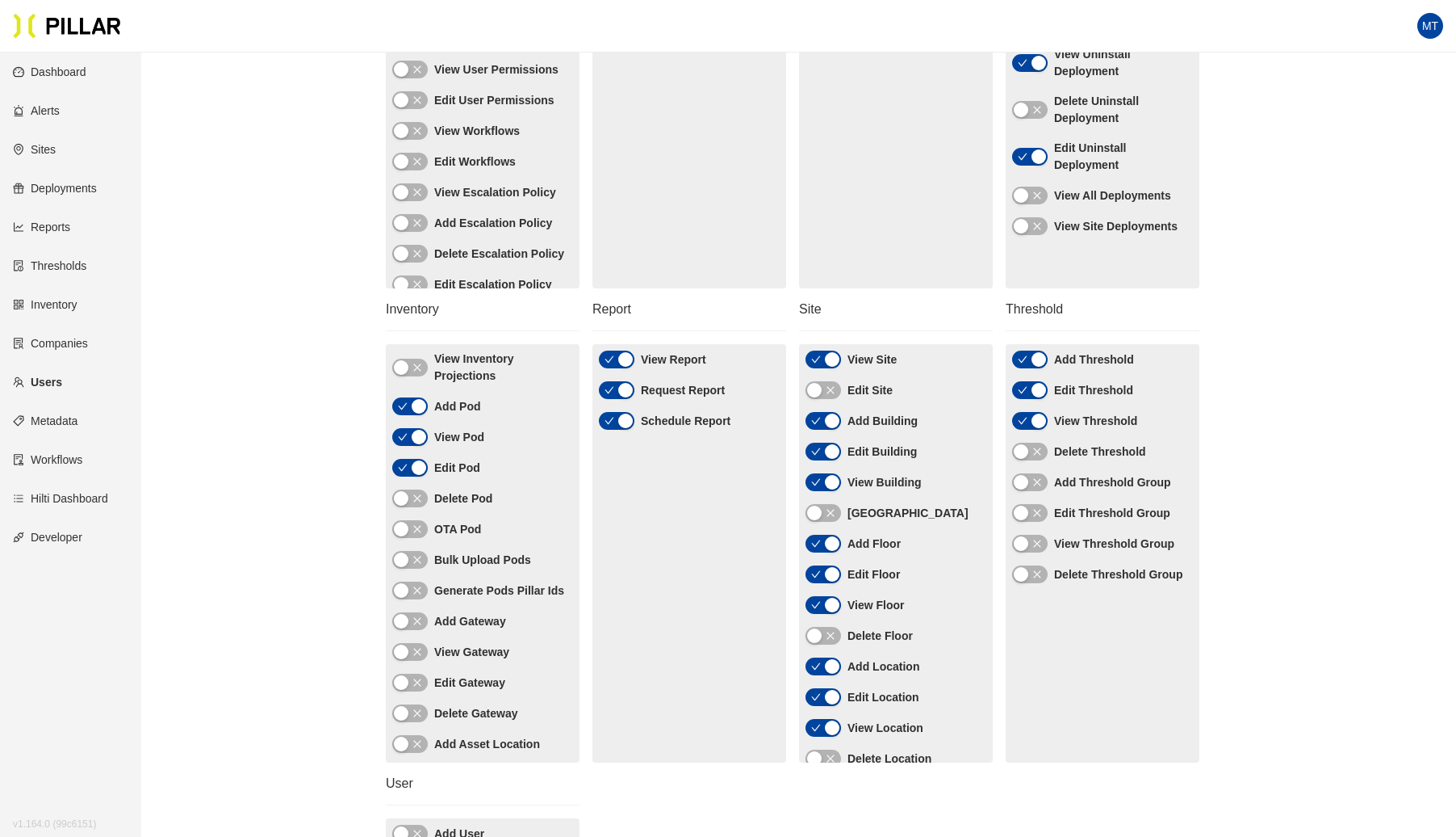
scroll to position [3, 0]
click at [832, 415] on div "button" at bounding box center [832, 418] width 14 height 14
click at [829, 442] on div "button" at bounding box center [832, 449] width 14 height 14
click at [830, 451] on icon "close" at bounding box center [830, 449] width 10 height 10
click at [830, 420] on icon "close" at bounding box center [830, 418] width 10 height 10
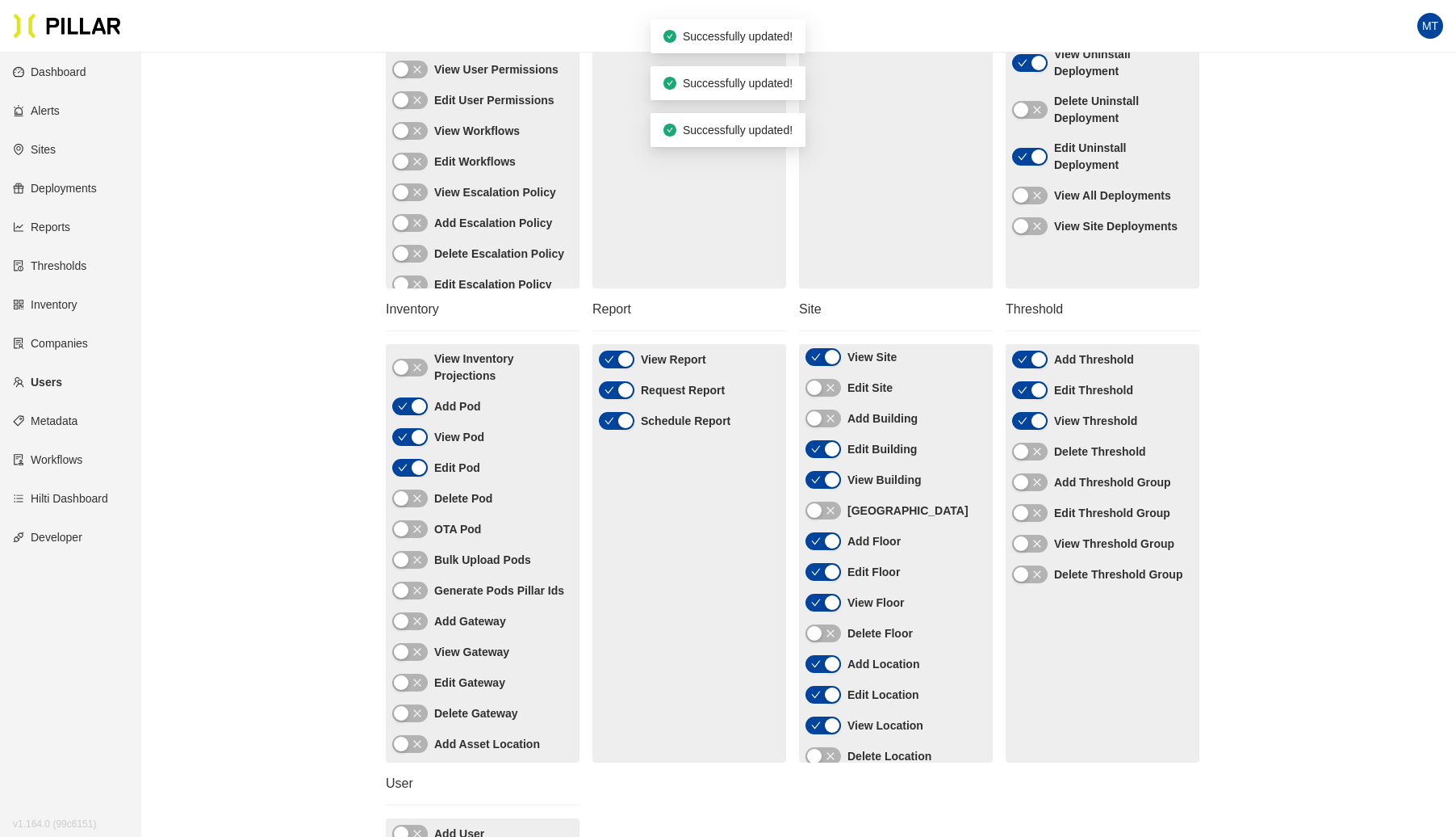
scroll to position [0, 0]
click at [861, 392] on label "Edit Site" at bounding box center [870, 391] width 45 height 17
click at [814, 389] on div "button" at bounding box center [814, 390] width 14 height 14
click at [829, 389] on icon "close" at bounding box center [830, 390] width 10 height 10
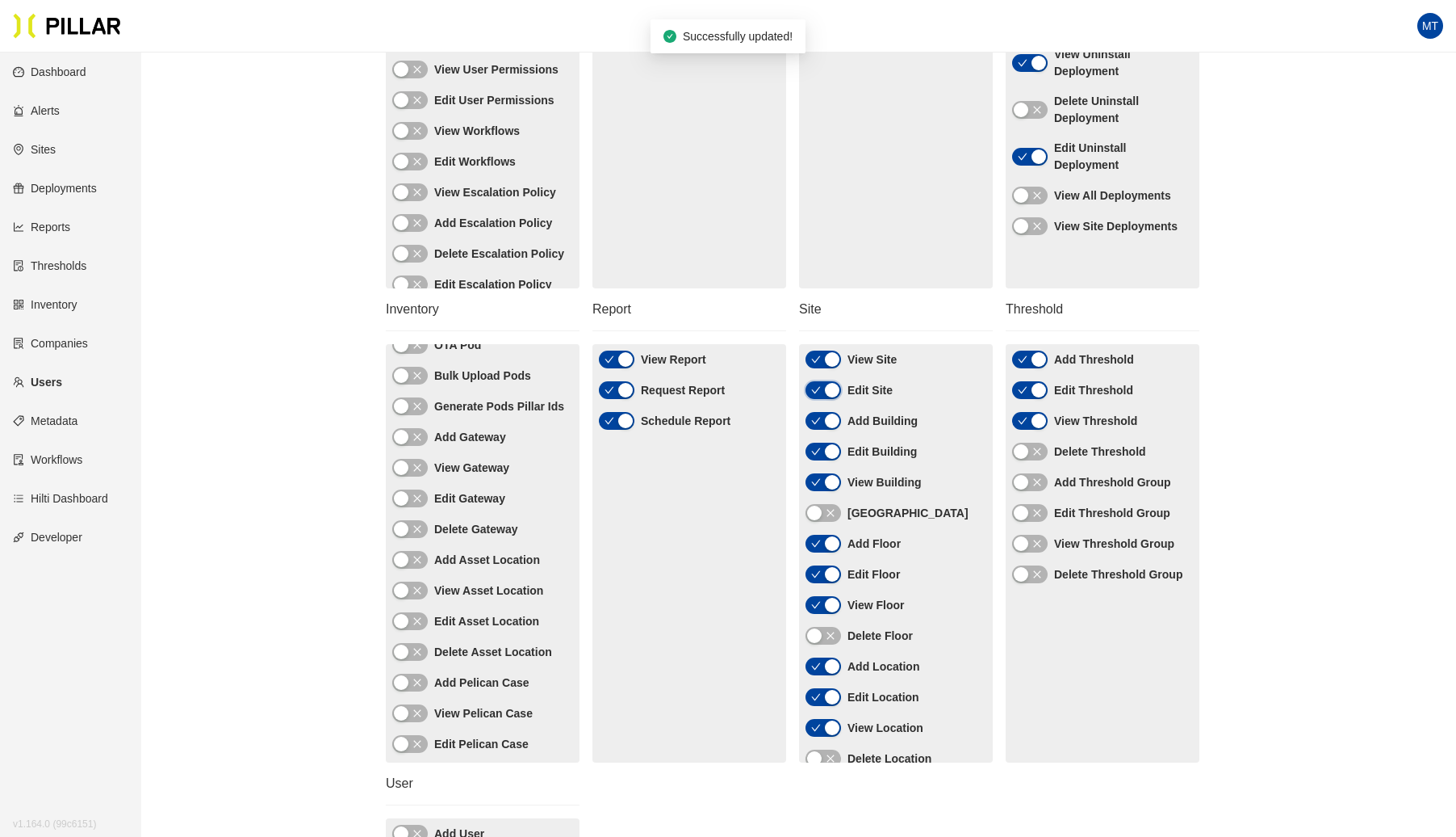
scroll to position [188, 0]
click at [417, 560] on icon "close" at bounding box center [417, 556] width 7 height 7
click at [417, 591] on icon "close" at bounding box center [417, 587] width 7 height 7
click at [417, 621] on icon "close" at bounding box center [417, 618] width 7 height 7
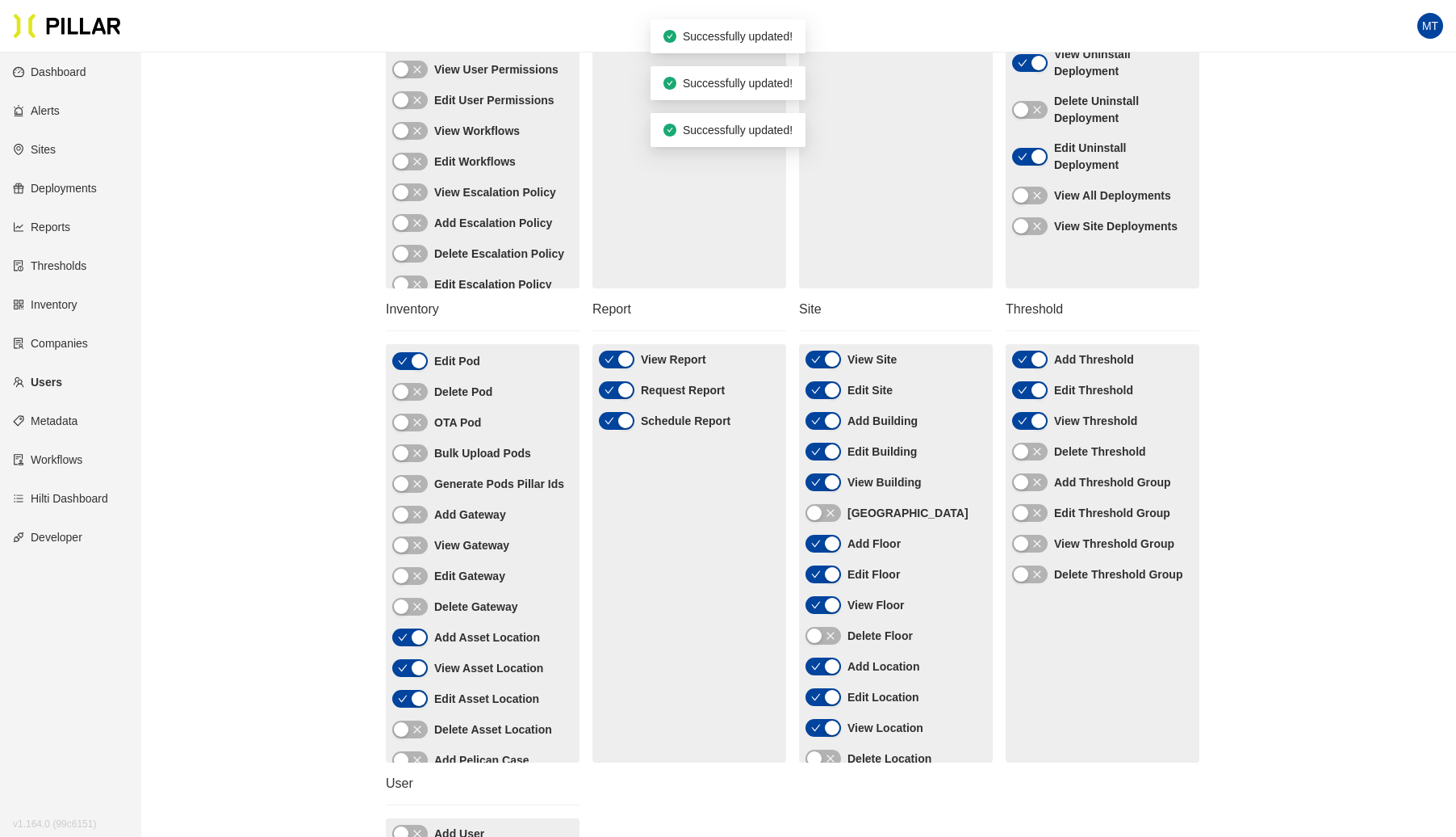
scroll to position [110, 0]
click at [417, 545] on icon "close" at bounding box center [417, 541] width 7 height 7
click at [417, 514] on icon "close" at bounding box center [417, 510] width 7 height 7
click at [417, 575] on icon "close" at bounding box center [417, 572] width 7 height 7
click at [416, 520] on span "button" at bounding box center [417, 511] width 10 height 18
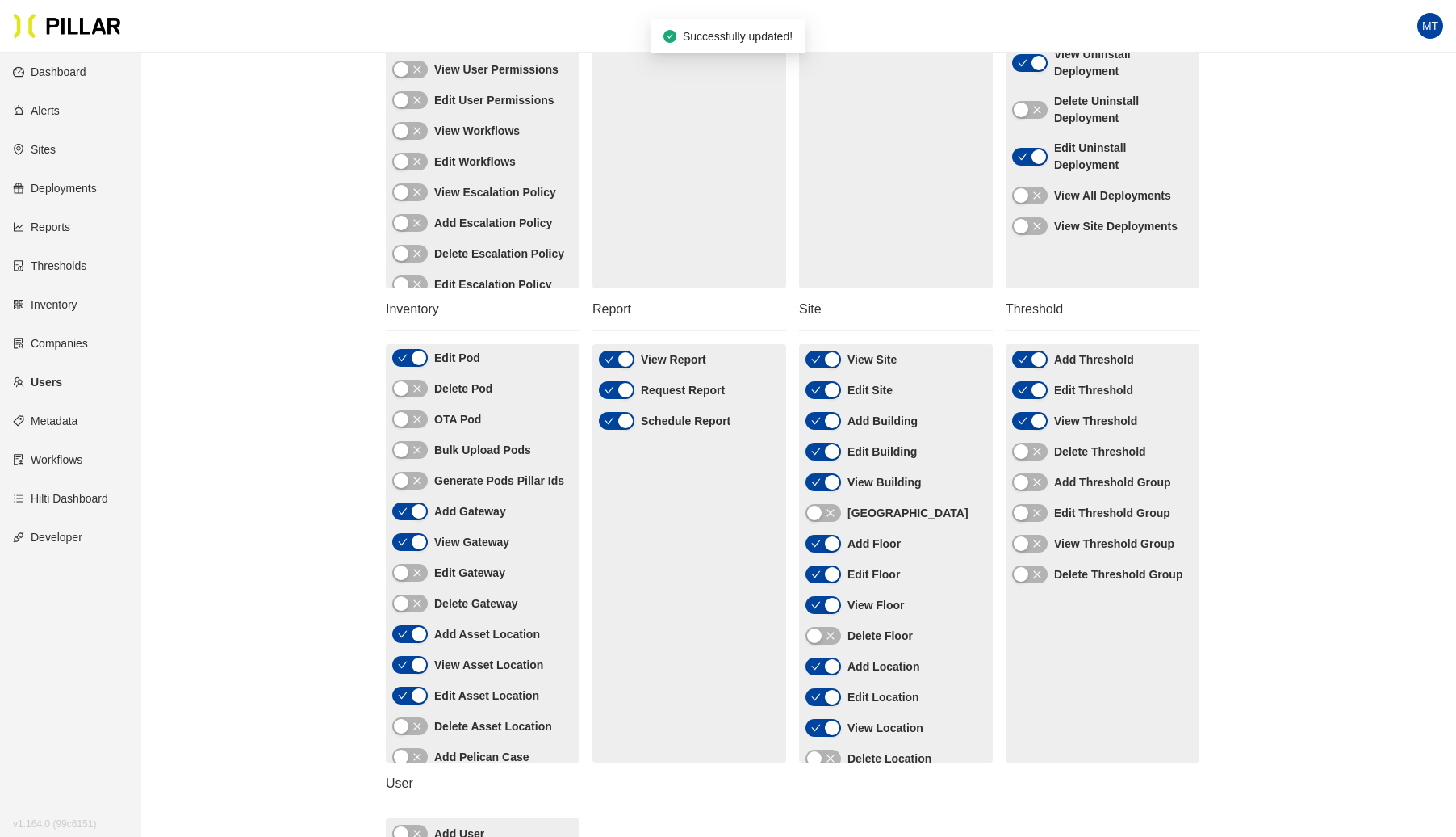
click at [417, 582] on span "button" at bounding box center [417, 573] width 10 height 18
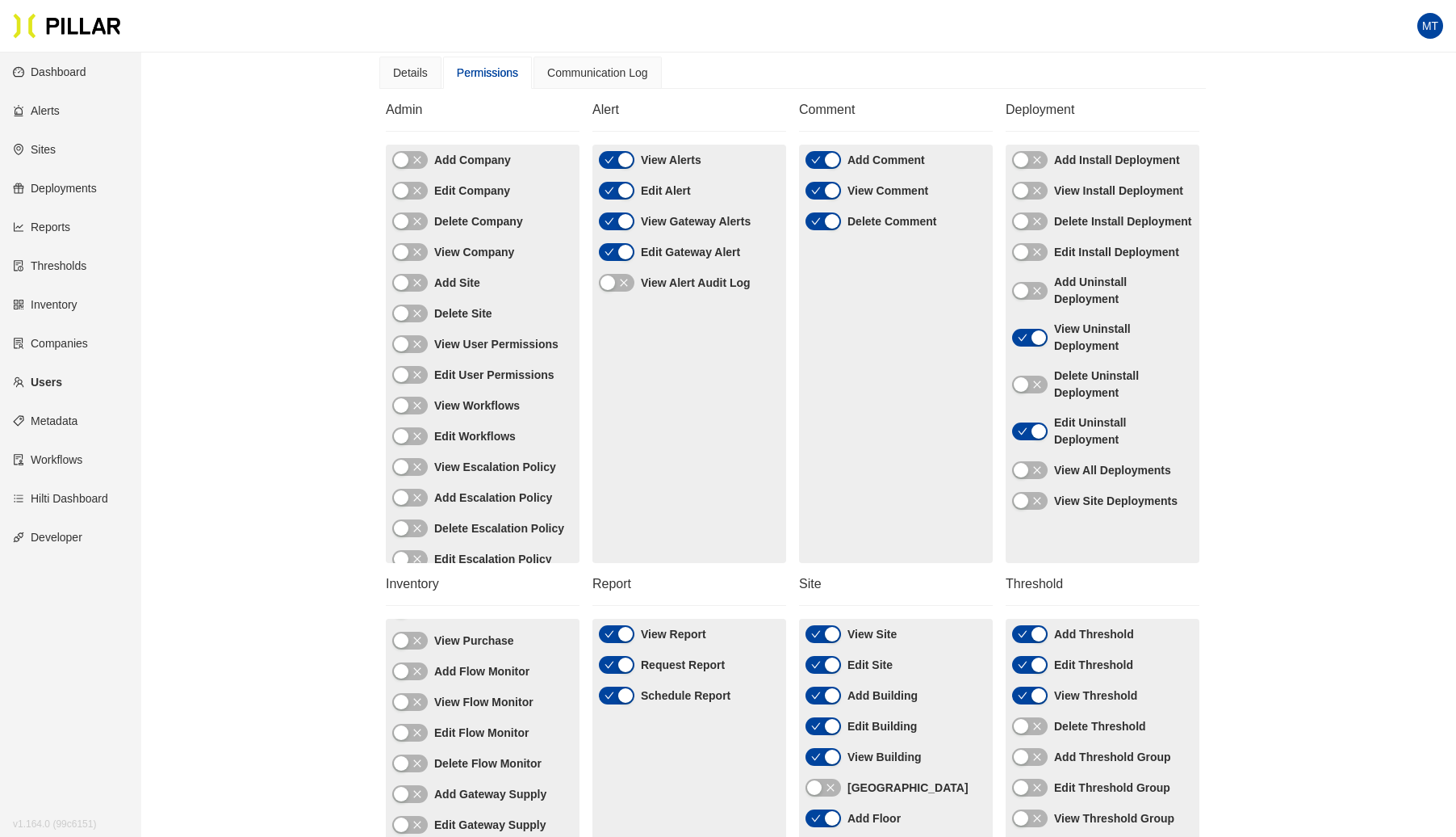
scroll to position [0, 0]
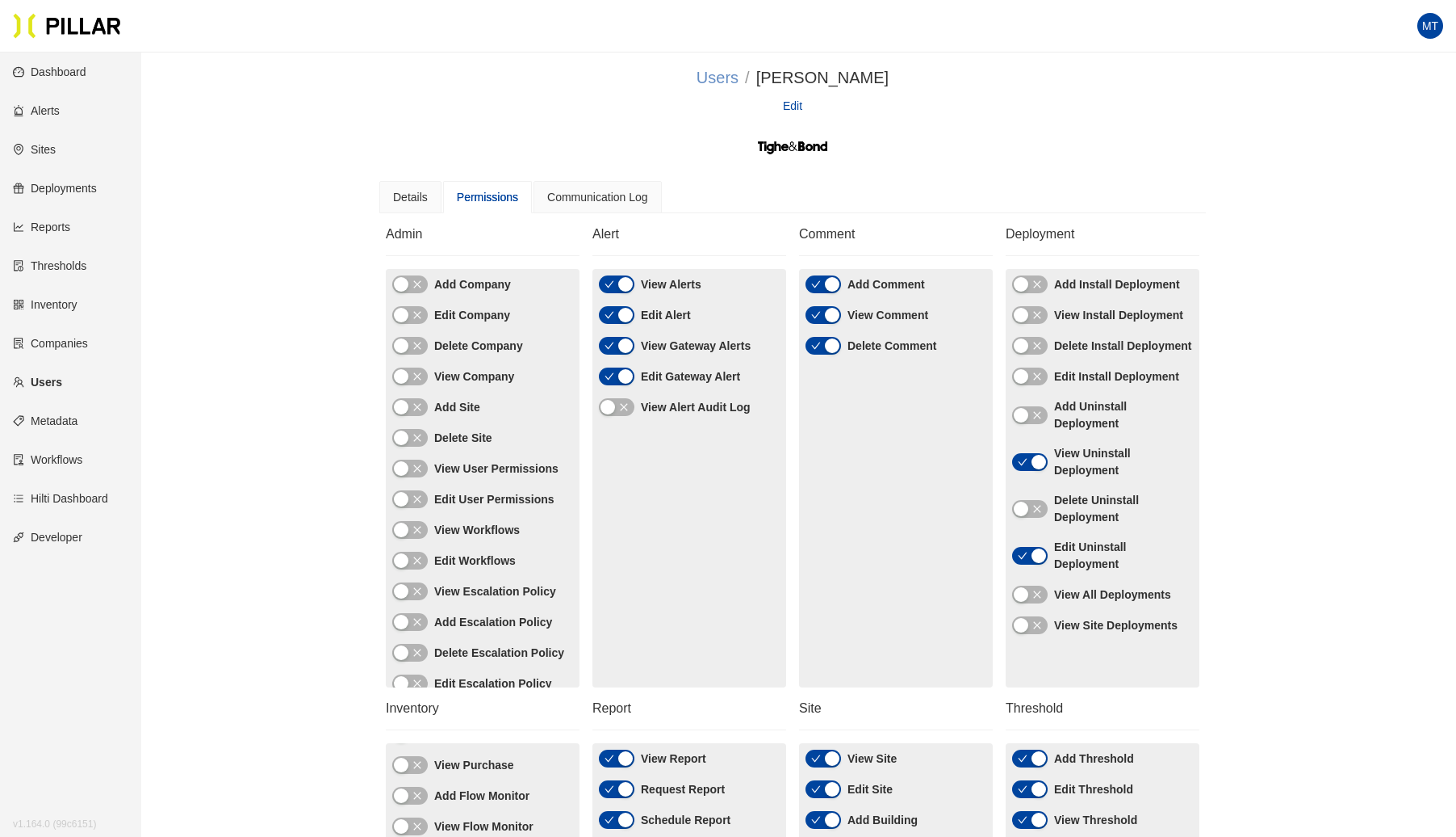
click at [738, 76] on link "Users" at bounding box center [718, 78] width 42 height 18
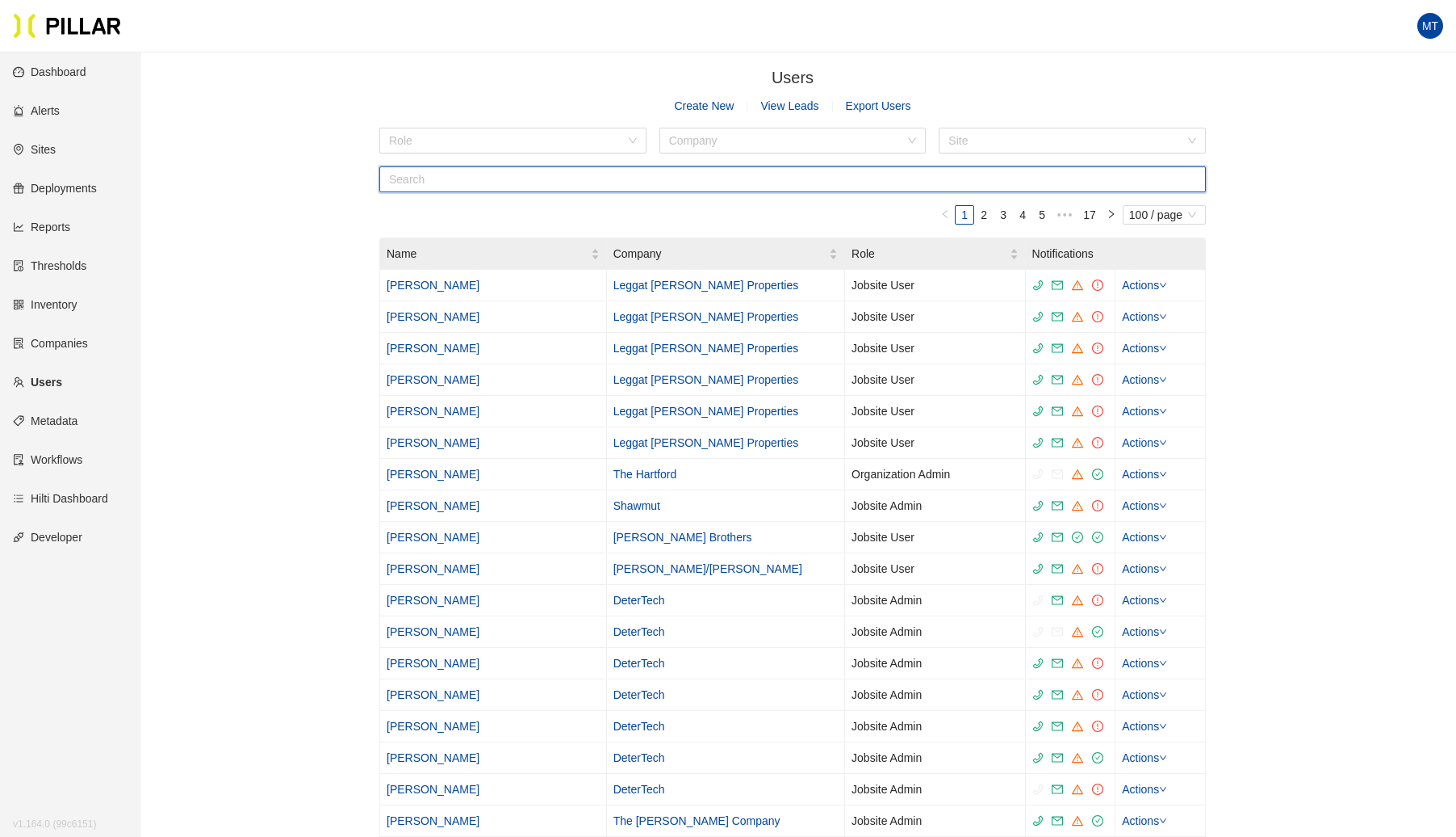
click at [599, 182] on input "text" at bounding box center [792, 179] width 827 height 26
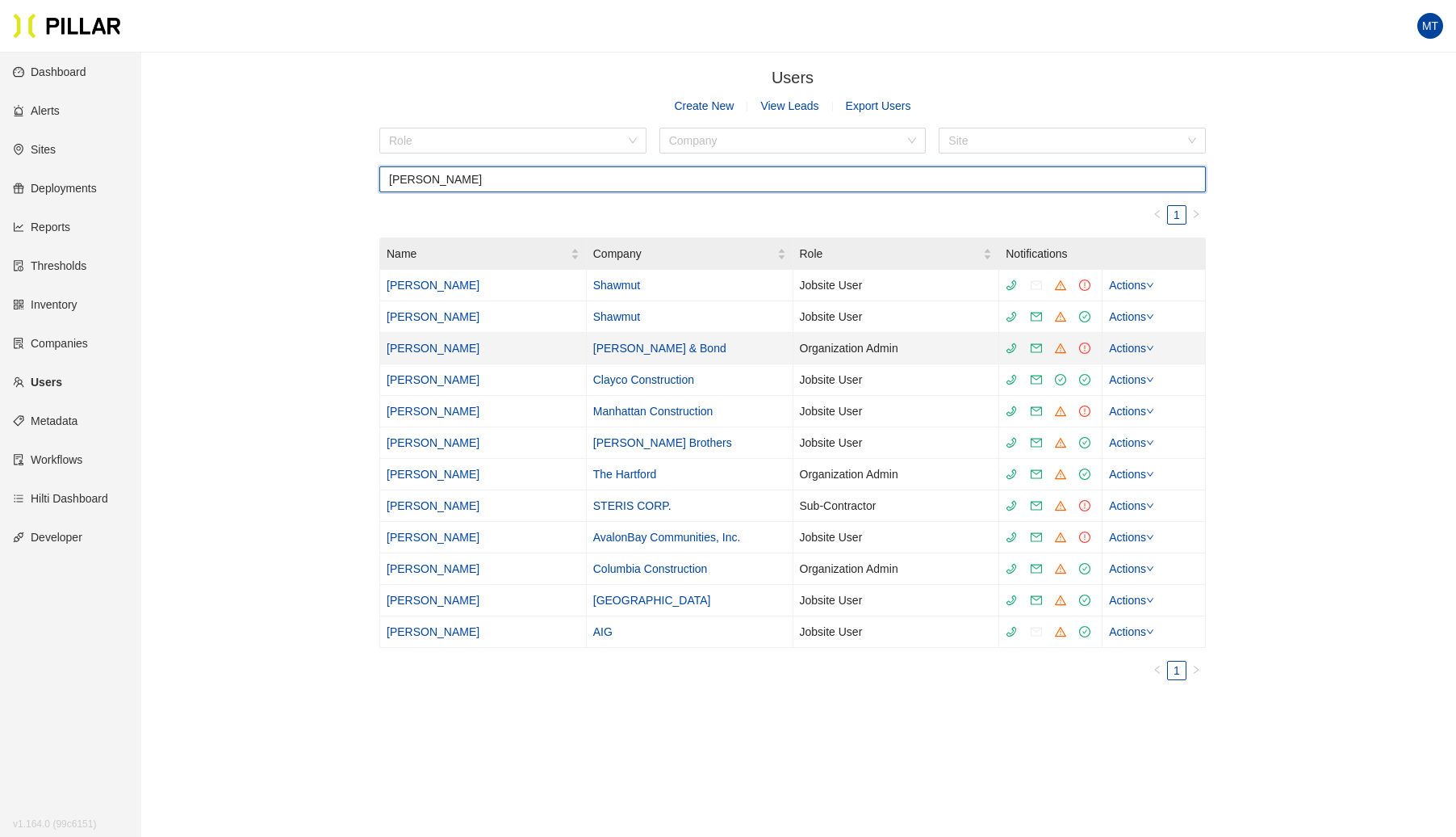
type input "[PERSON_NAME]"
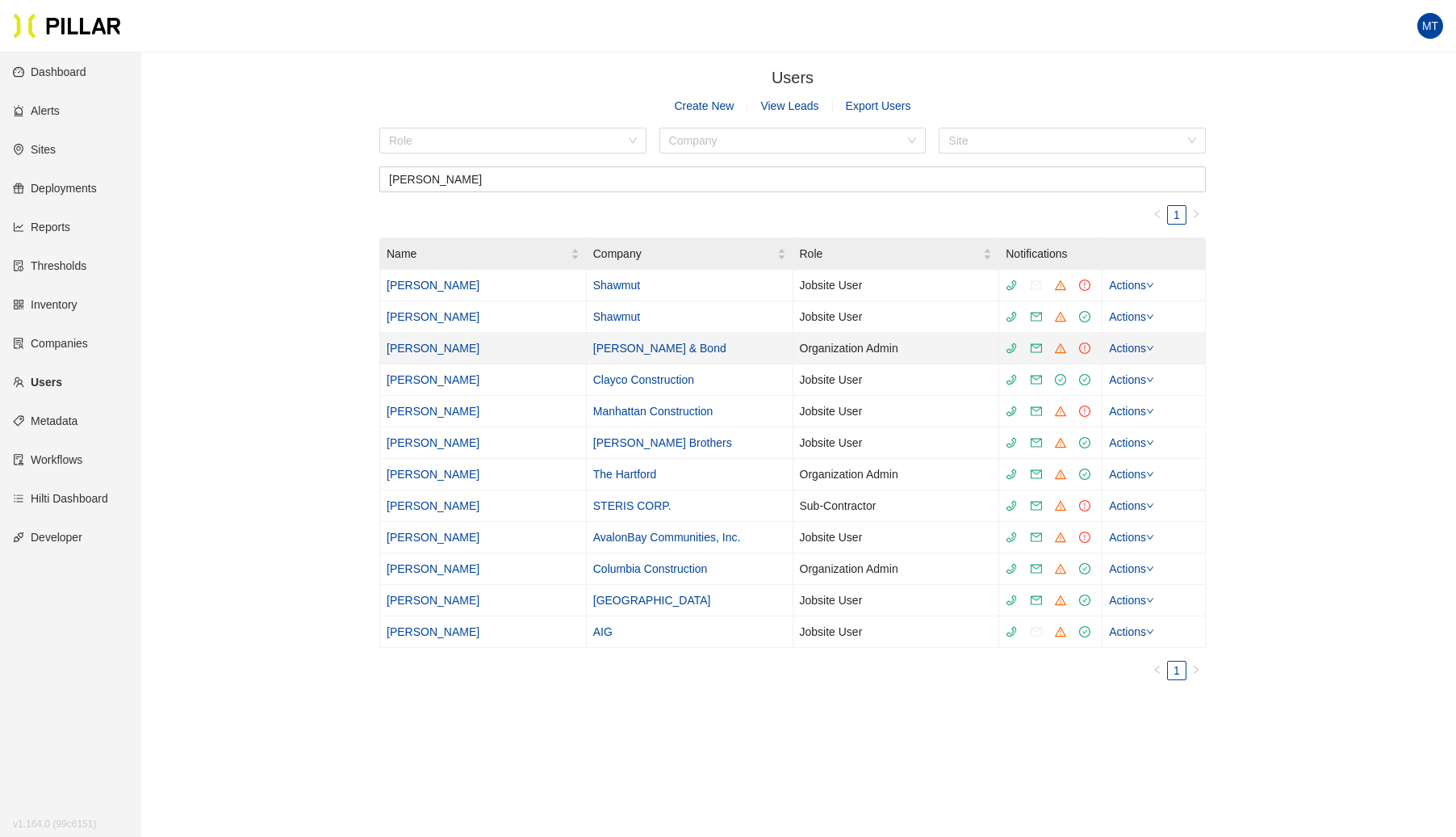
click at [1147, 345] on link "Actions" at bounding box center [1131, 348] width 45 height 13
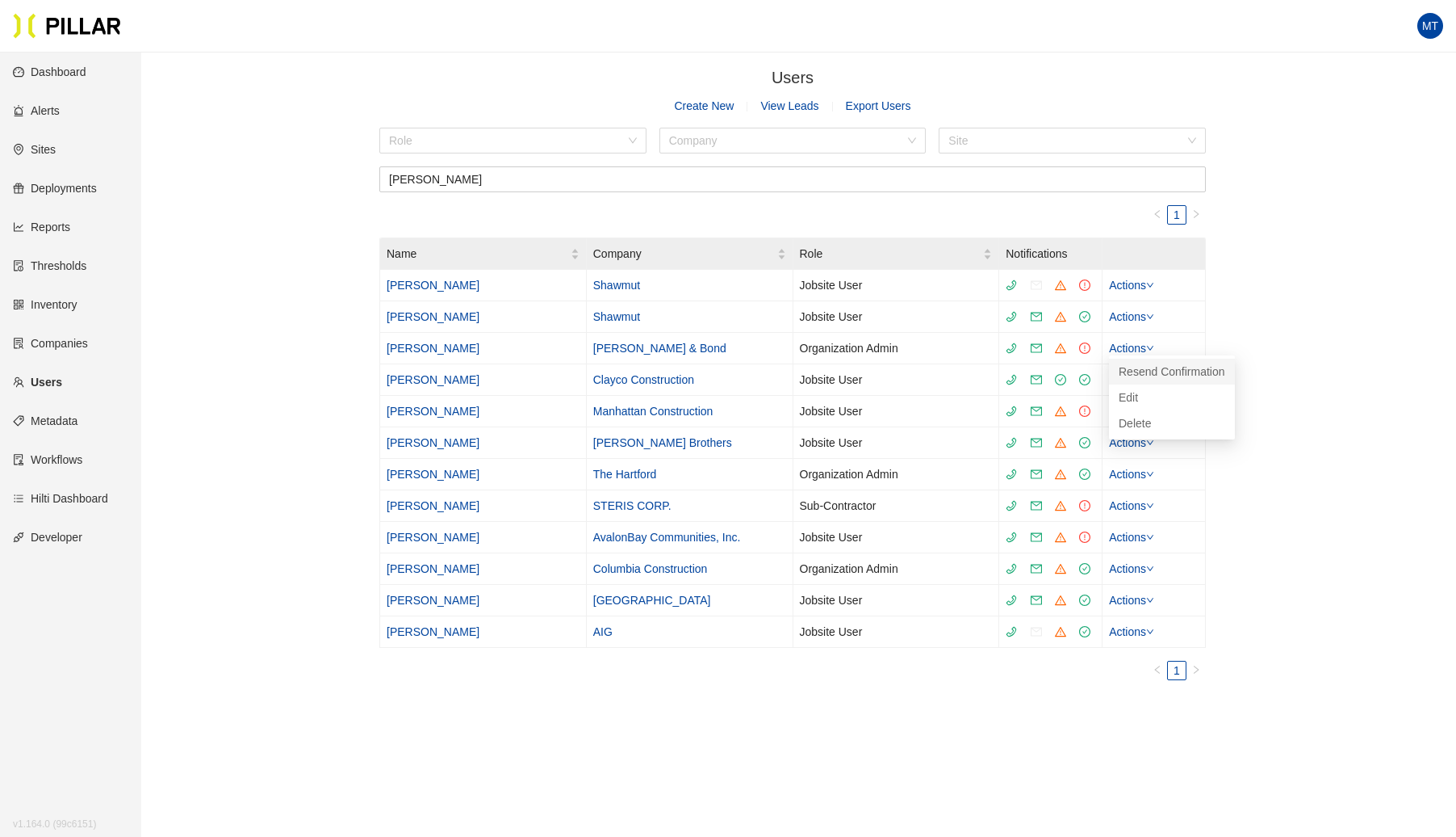
click at [1151, 363] on span "Resend Confirmation" at bounding box center [1172, 372] width 106 height 18
click at [56, 151] on link "Sites" at bounding box center [33, 149] width 42 height 13
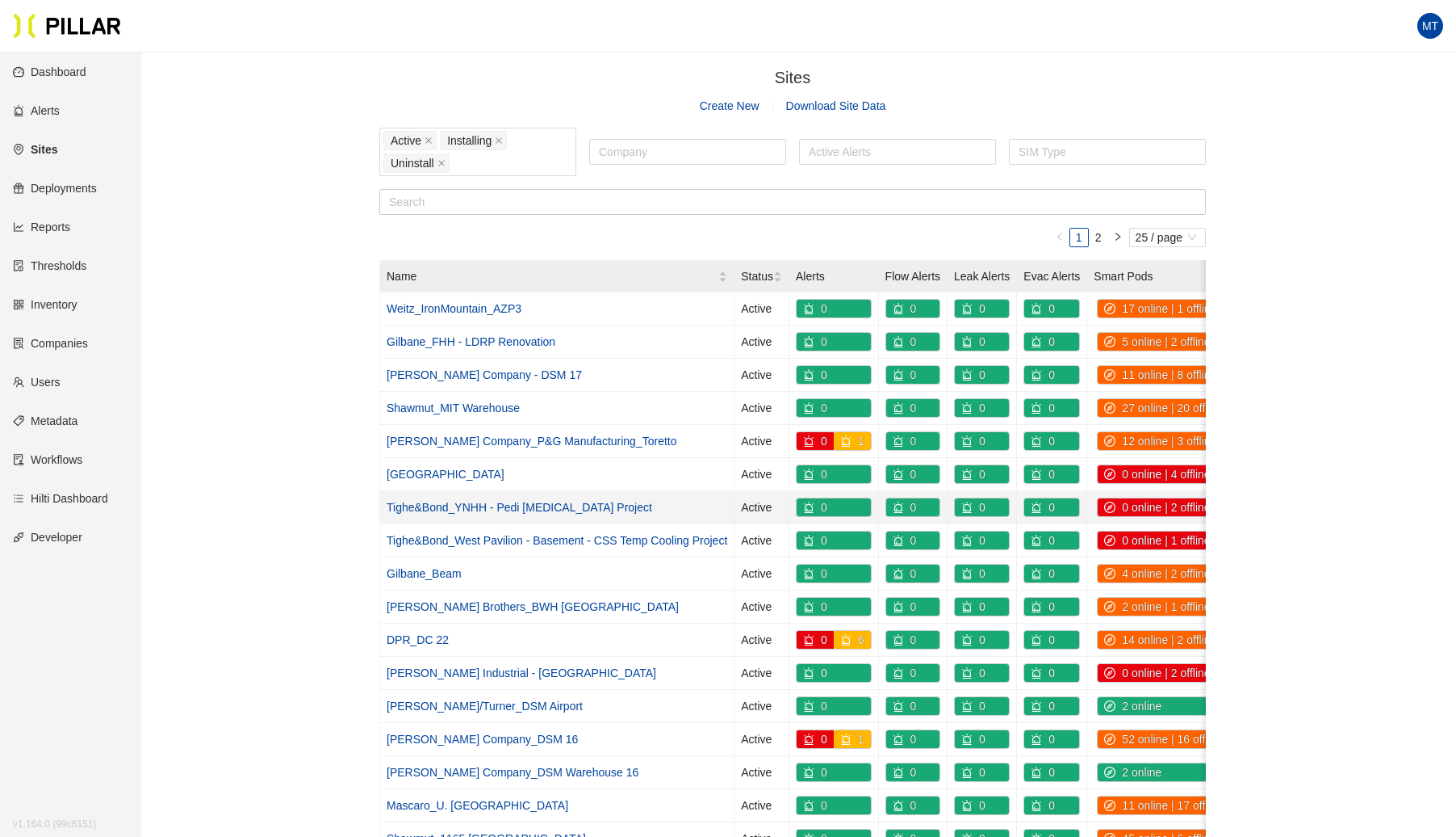
click at [576, 501] on link "Tighe&Bond_YNHH - Pedi [MEDICAL_DATA] Project" at bounding box center [519, 507] width 266 height 13
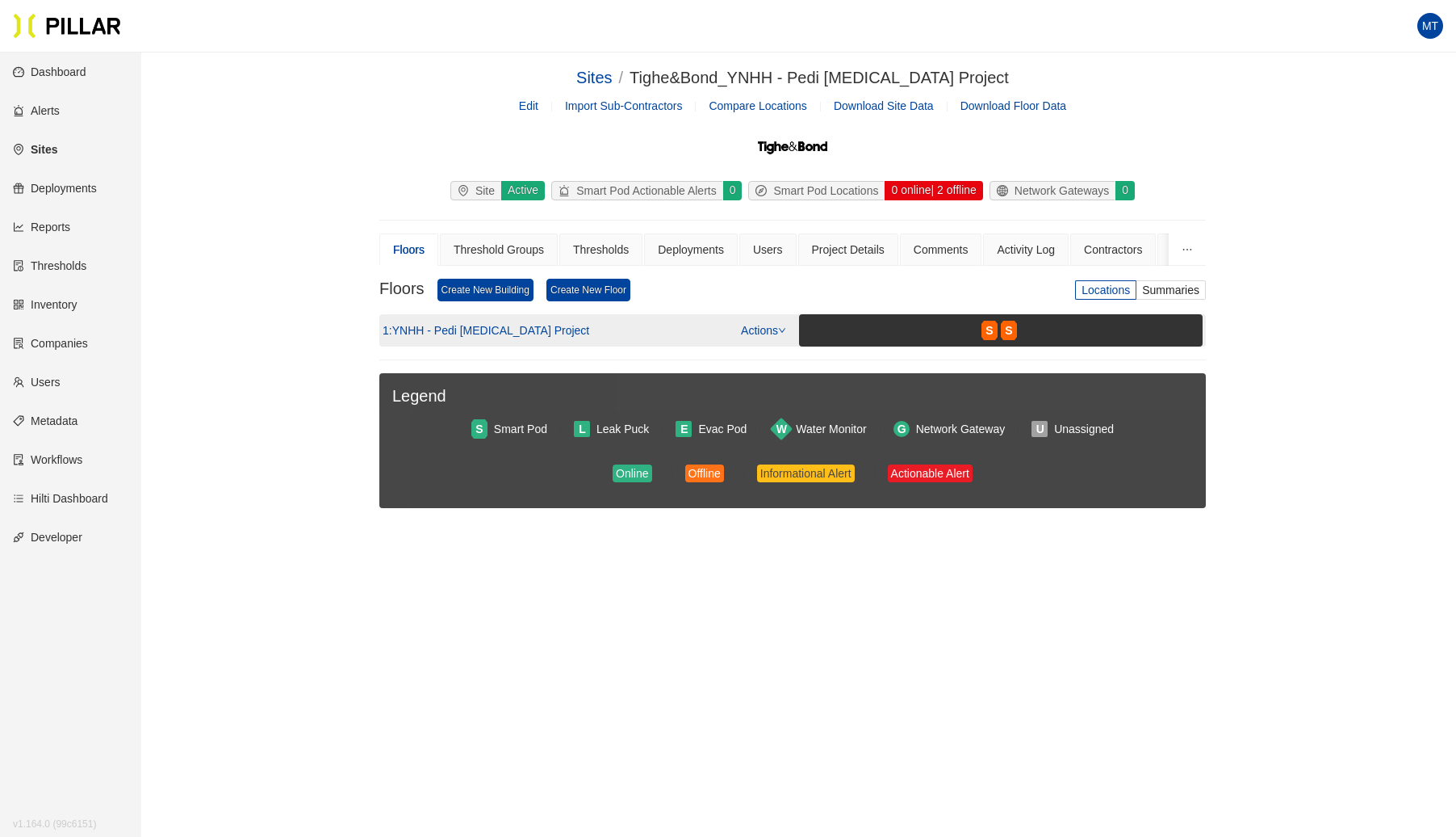
click at [768, 332] on link "Actions" at bounding box center [764, 330] width 45 height 13
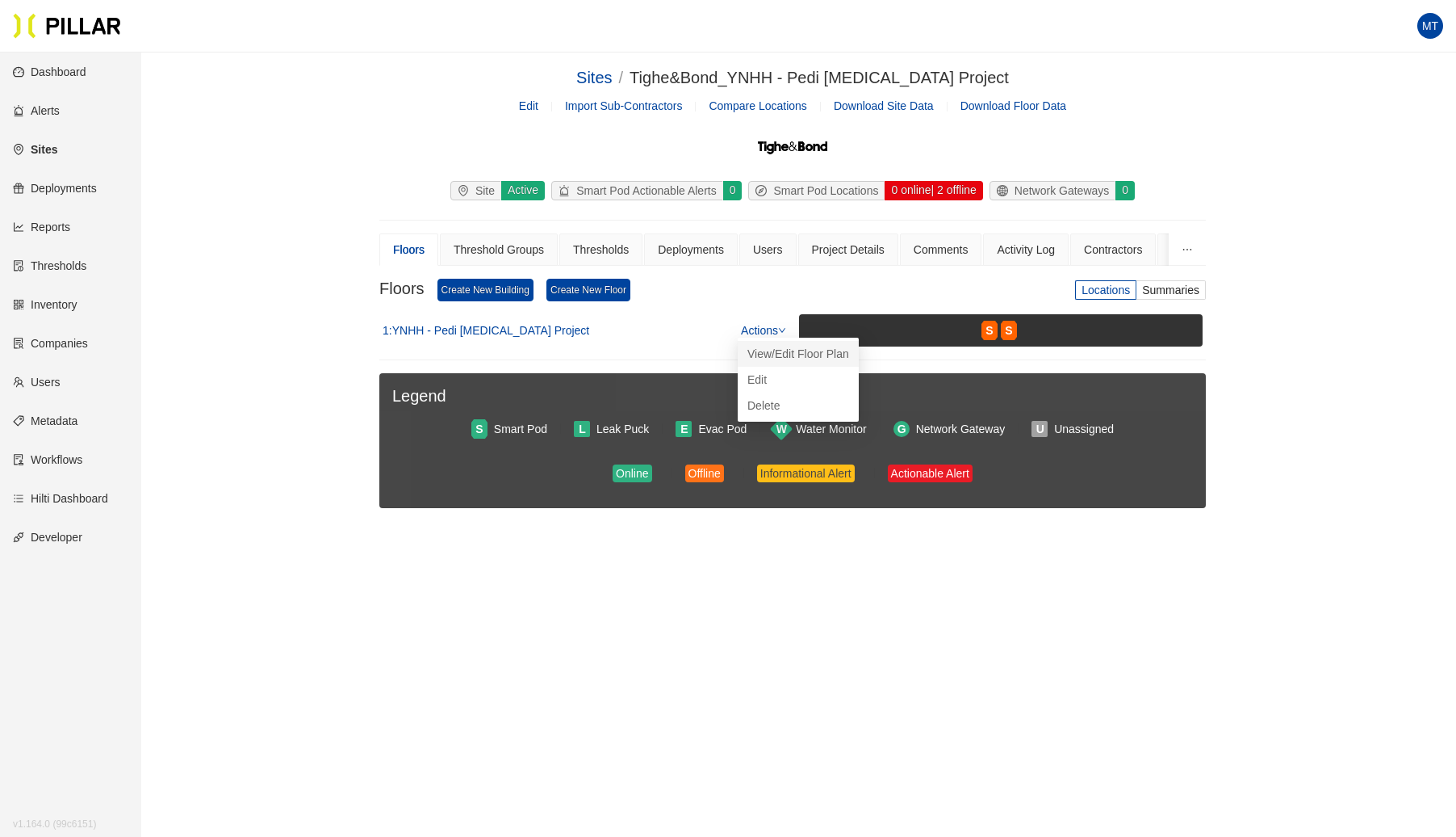
click at [823, 355] on link "View/Edit Floor Plan" at bounding box center [798, 354] width 102 height 18
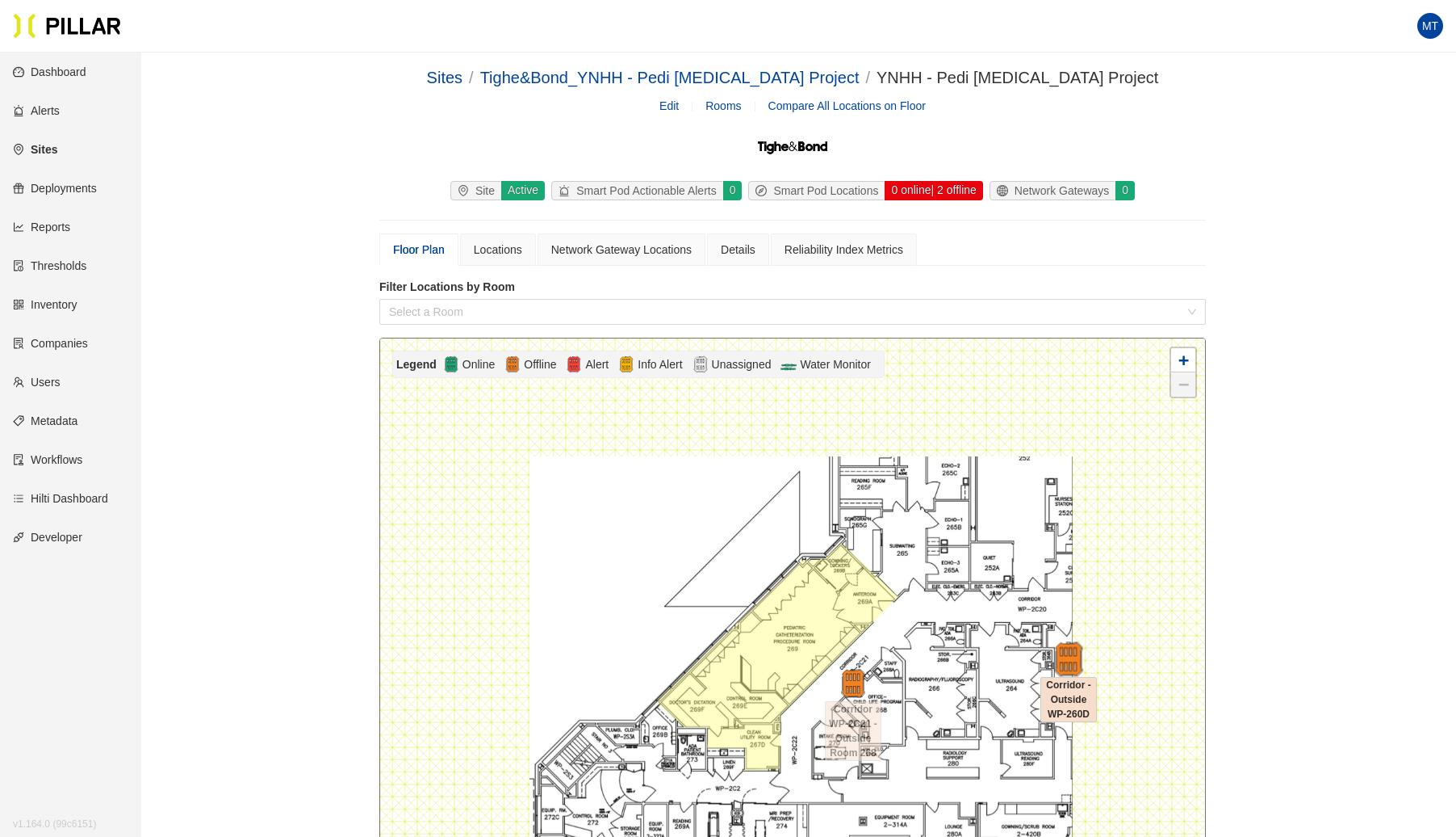
click at [1072, 667] on img at bounding box center [1068, 659] width 35 height 35
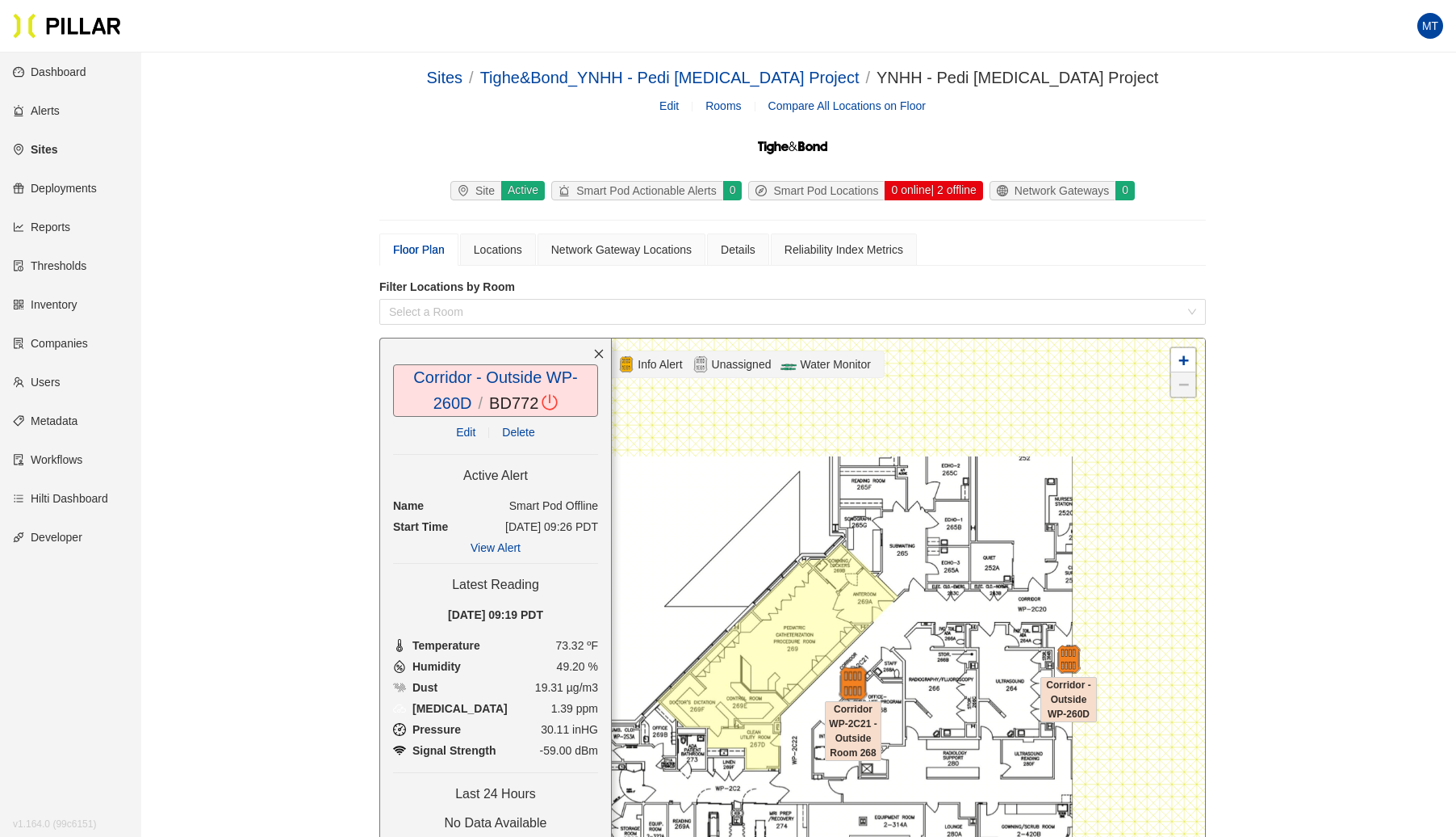
click at [851, 690] on img at bounding box center [853, 684] width 35 height 35
click at [865, 688] on img at bounding box center [853, 684] width 35 height 35
click at [1061, 662] on img at bounding box center [1068, 659] width 35 height 35
click at [1289, 482] on div "Sites / Tighe&Bond_YNHH - Pedi [MEDICAL_DATA] Project / YNHH - Pedi [MEDICAL_DA…" at bounding box center [793, 623] width 1224 height 1115
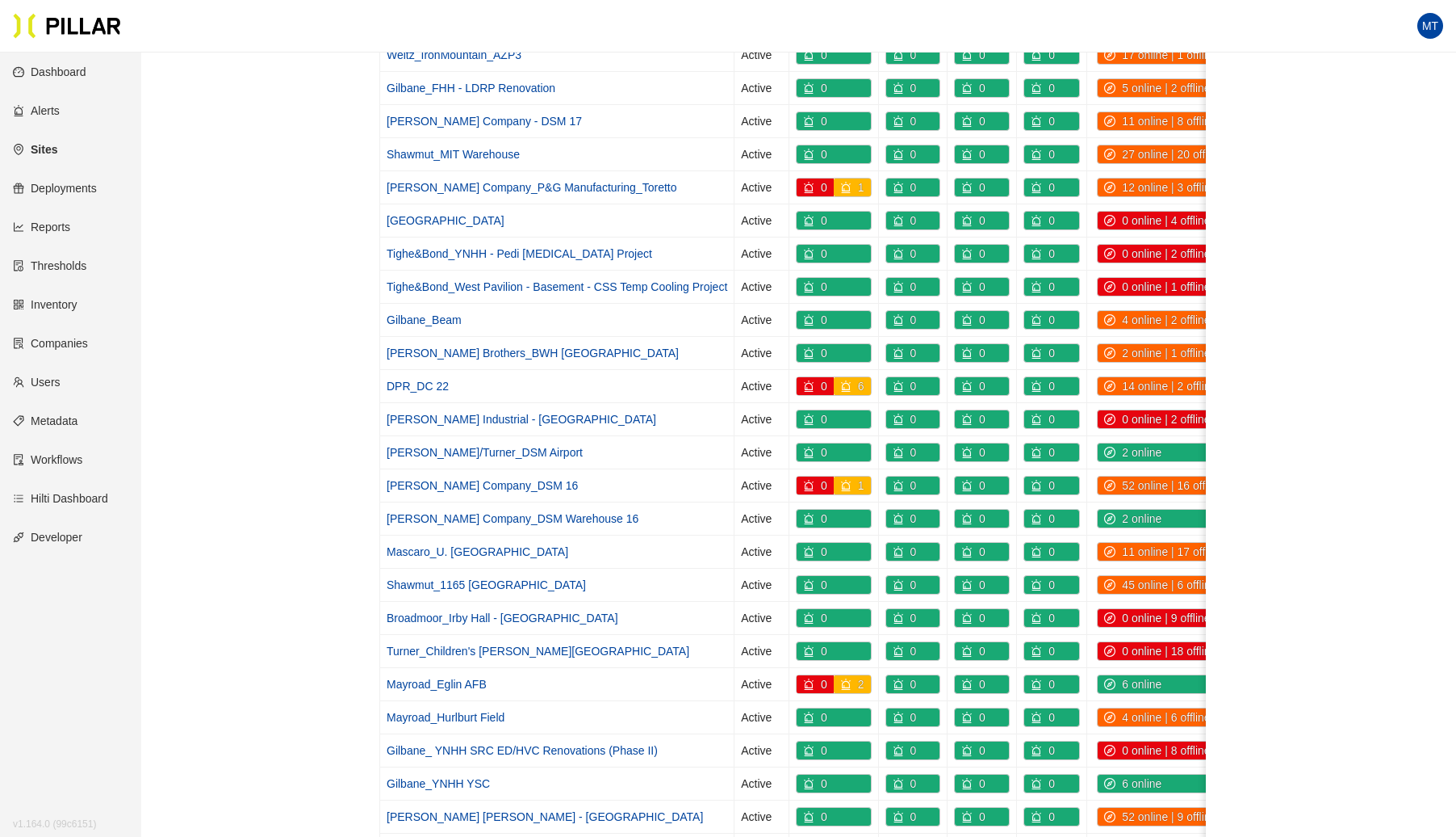
scroll to position [251, 0]
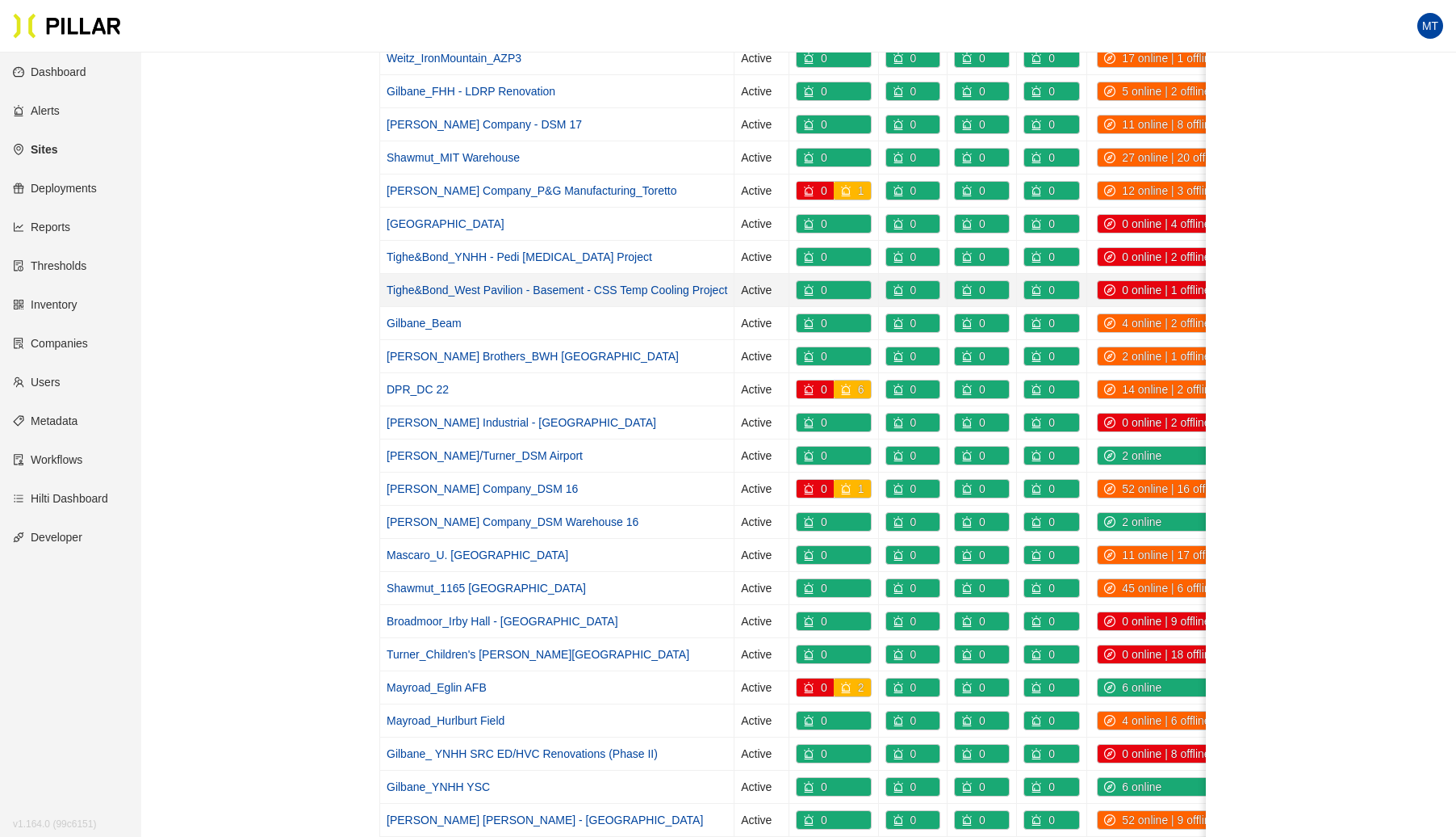
click at [673, 284] on link "Tighe&Bond_West Pavilion - Basement - CSS Temp Cooling Project" at bounding box center [557, 290] width 341 height 13
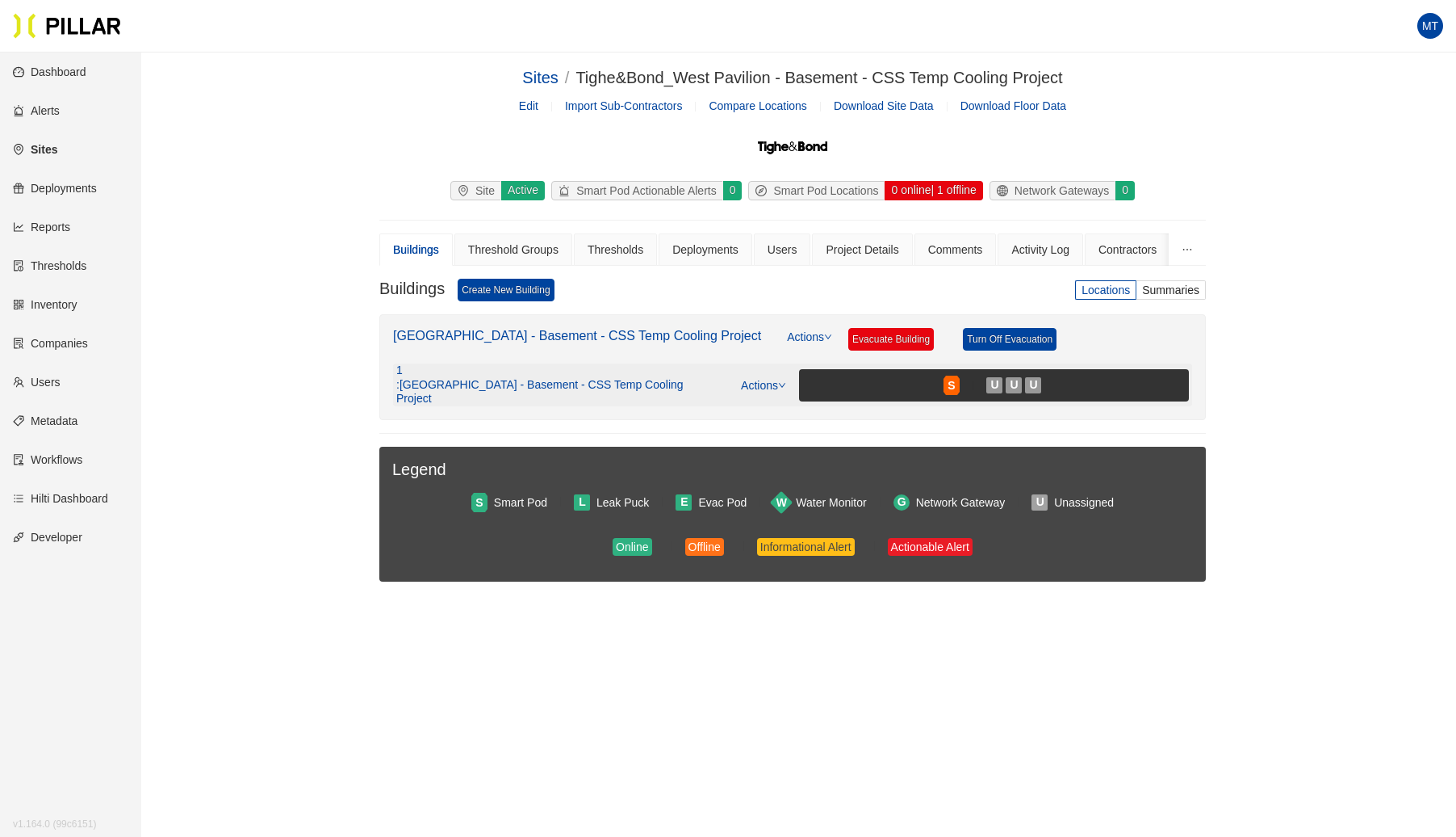
click at [764, 379] on link "Actions" at bounding box center [764, 385] width 45 height 13
click at [814, 404] on link "View/Edit Floor Plan" at bounding box center [798, 402] width 102 height 18
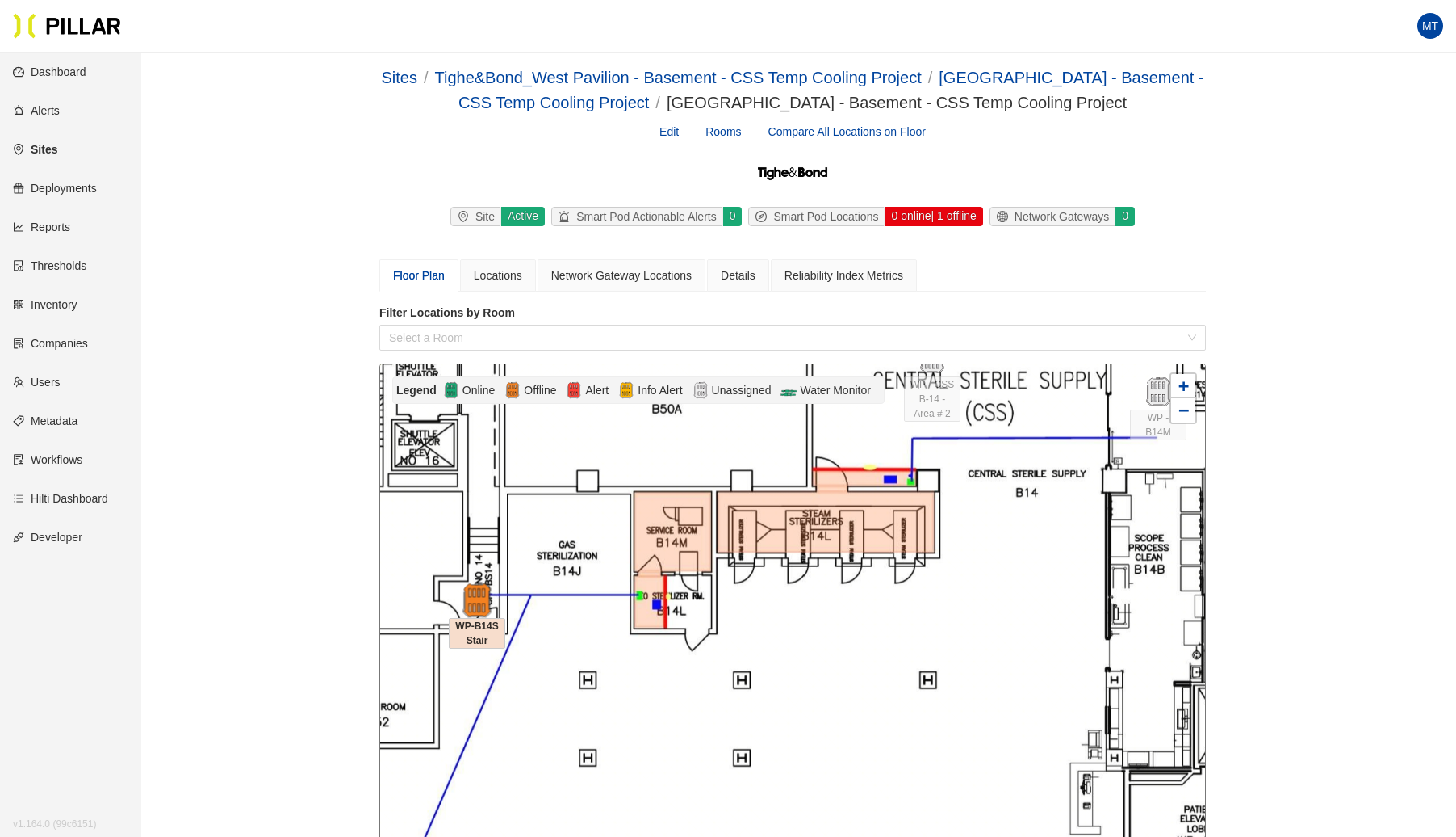
click at [483, 598] on img at bounding box center [477, 600] width 35 height 35
